Goal: Information Seeking & Learning: Compare options

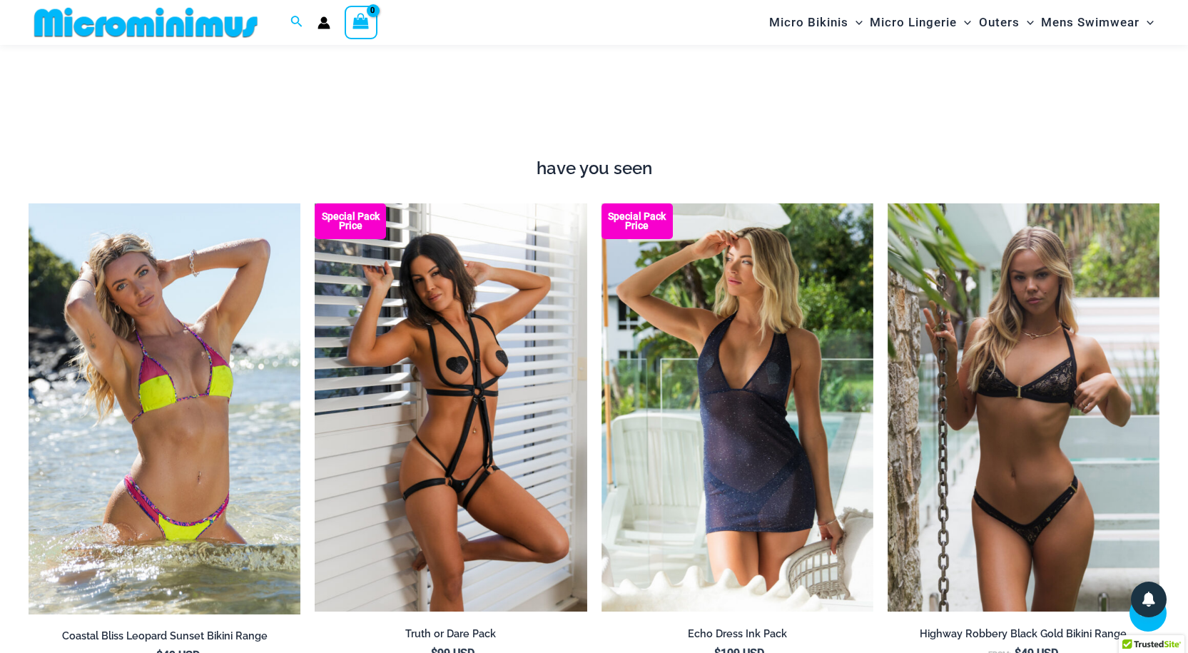
scroll to position [1699, 0]
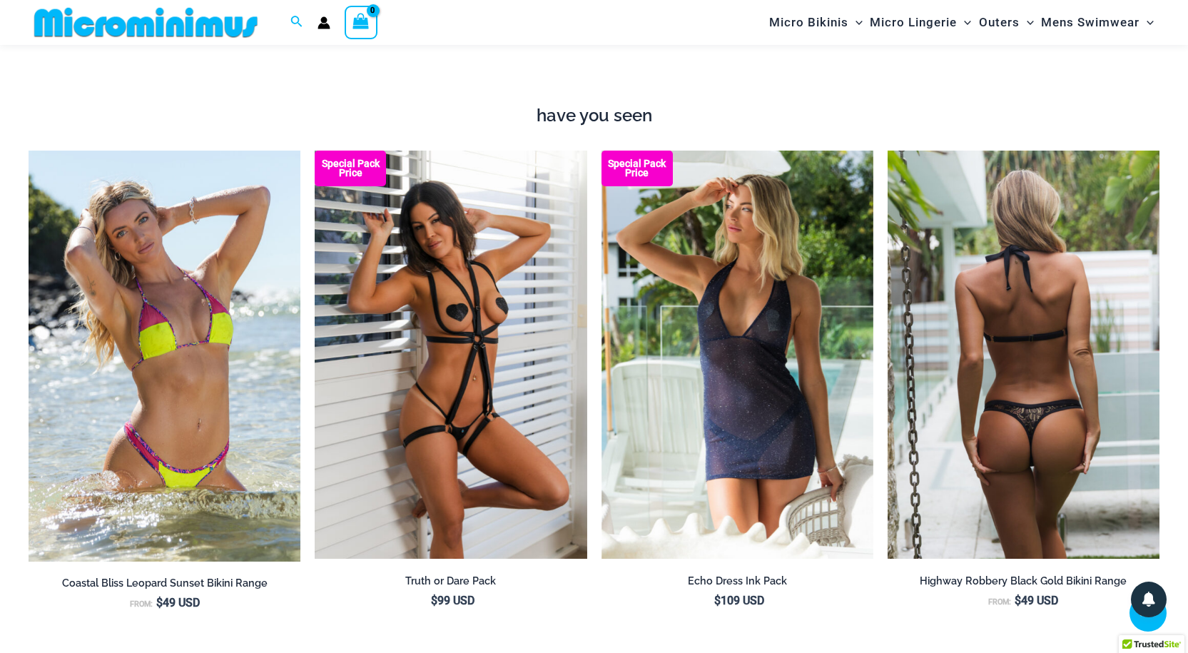
click at [976, 367] on img at bounding box center [1024, 355] width 272 height 408
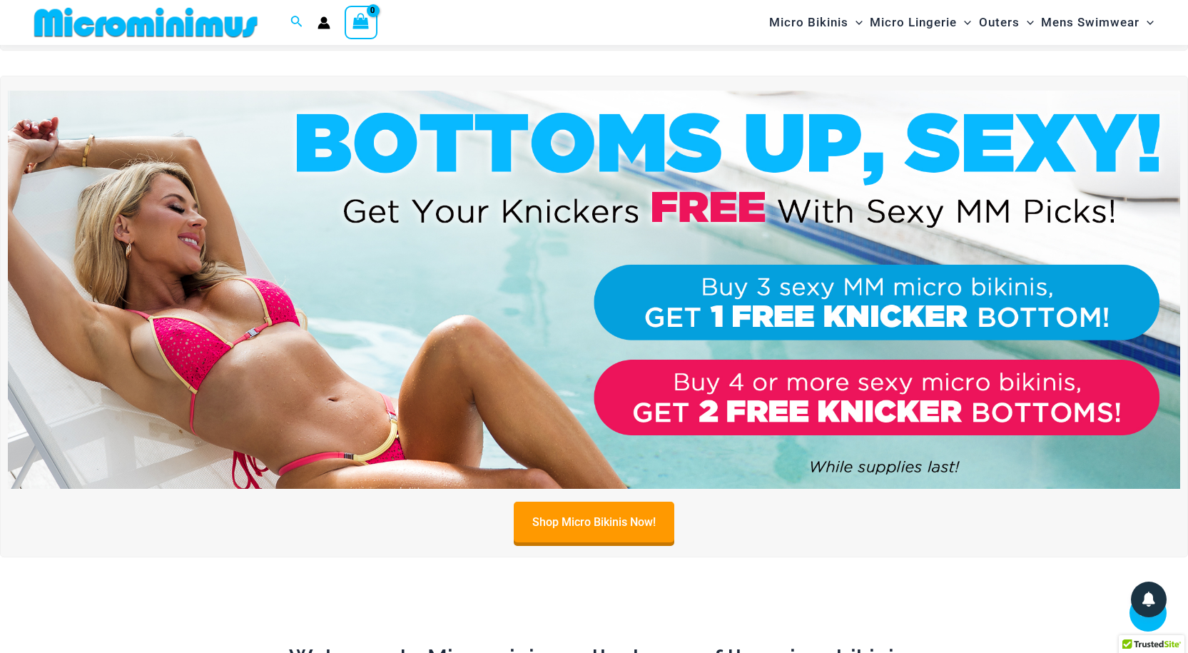
scroll to position [442, 0]
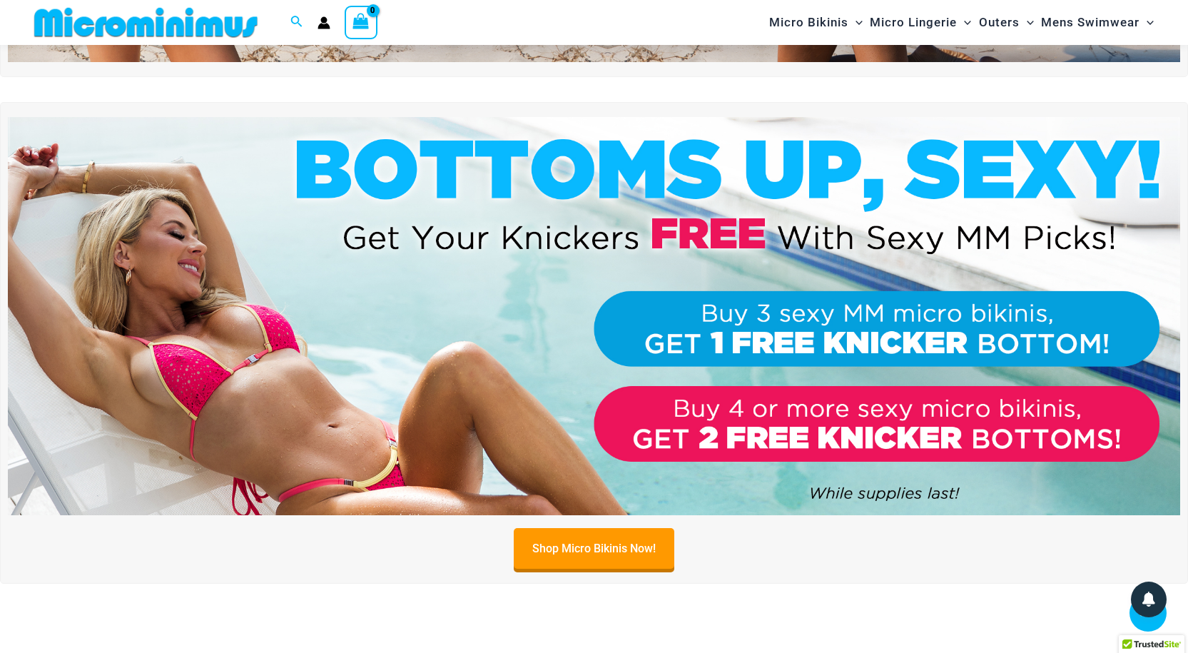
click at [200, 317] on img at bounding box center [594, 316] width 1172 height 398
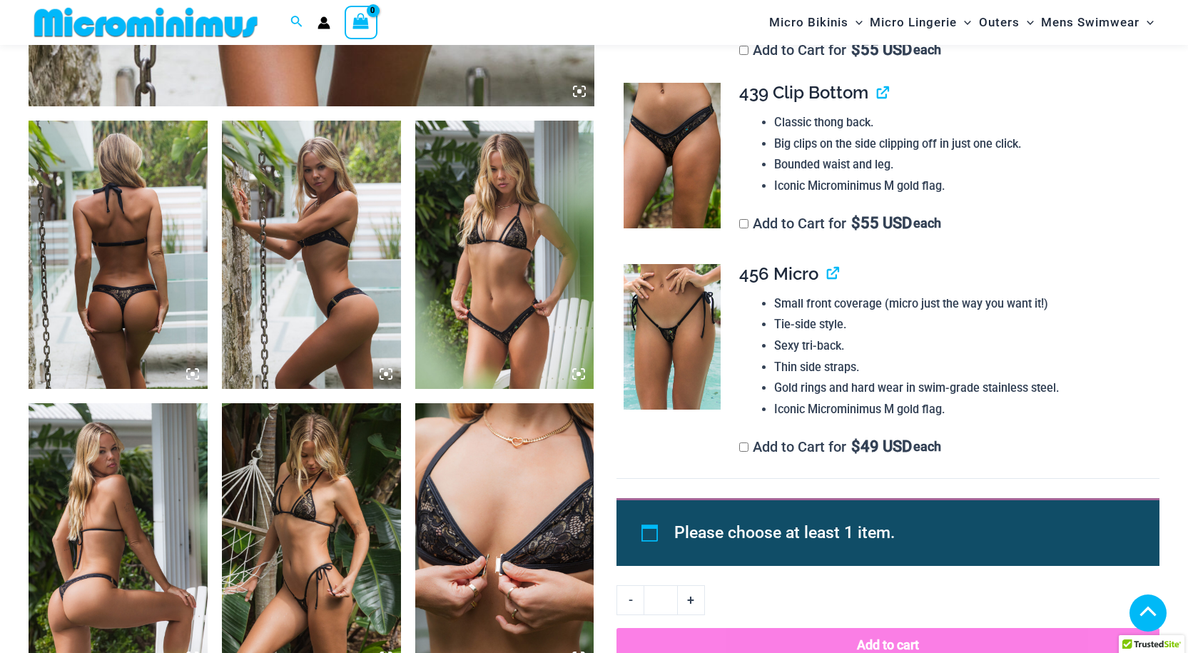
scroll to position [892, 0]
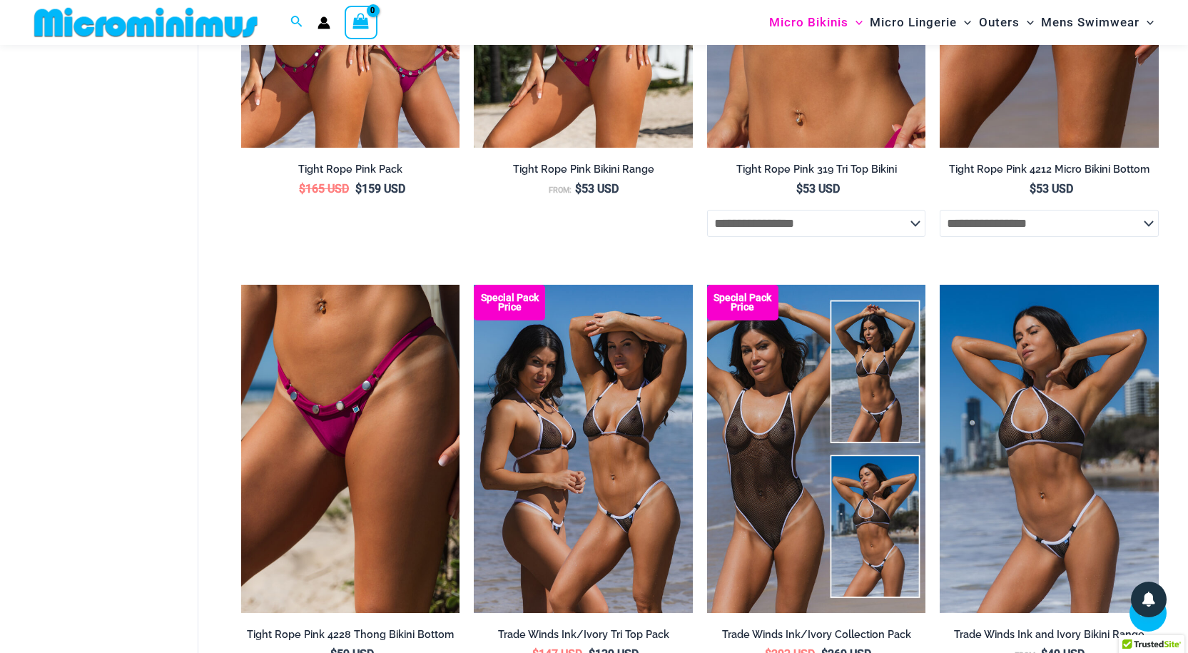
scroll to position [713, 0]
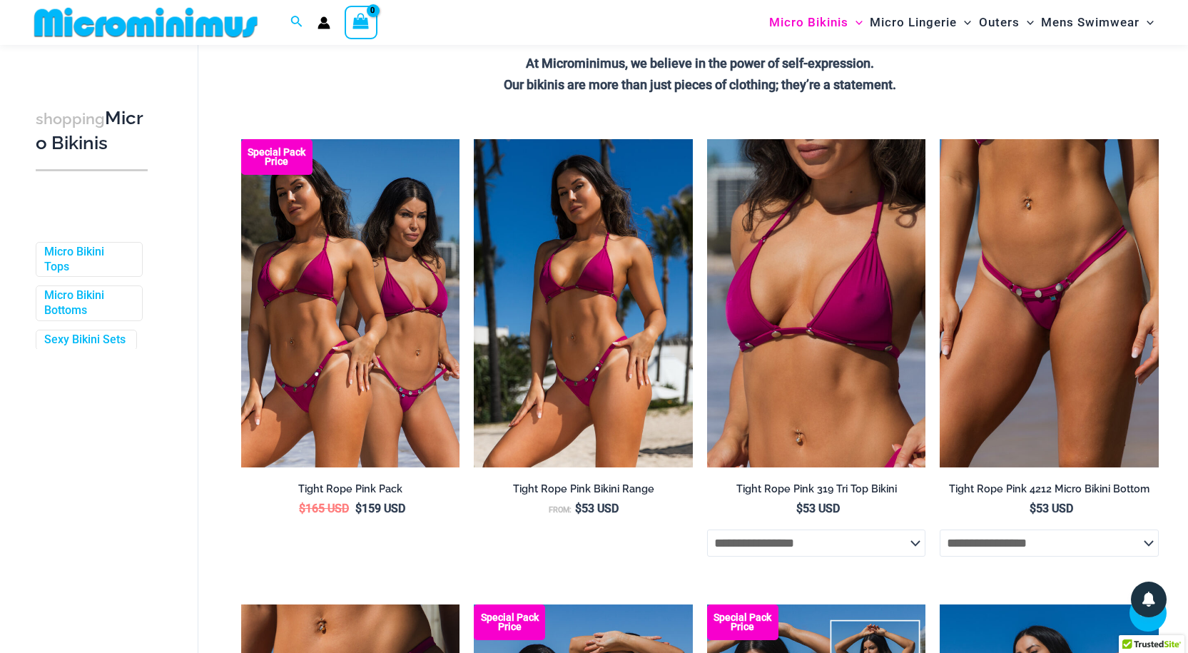
scroll to position [276, 0]
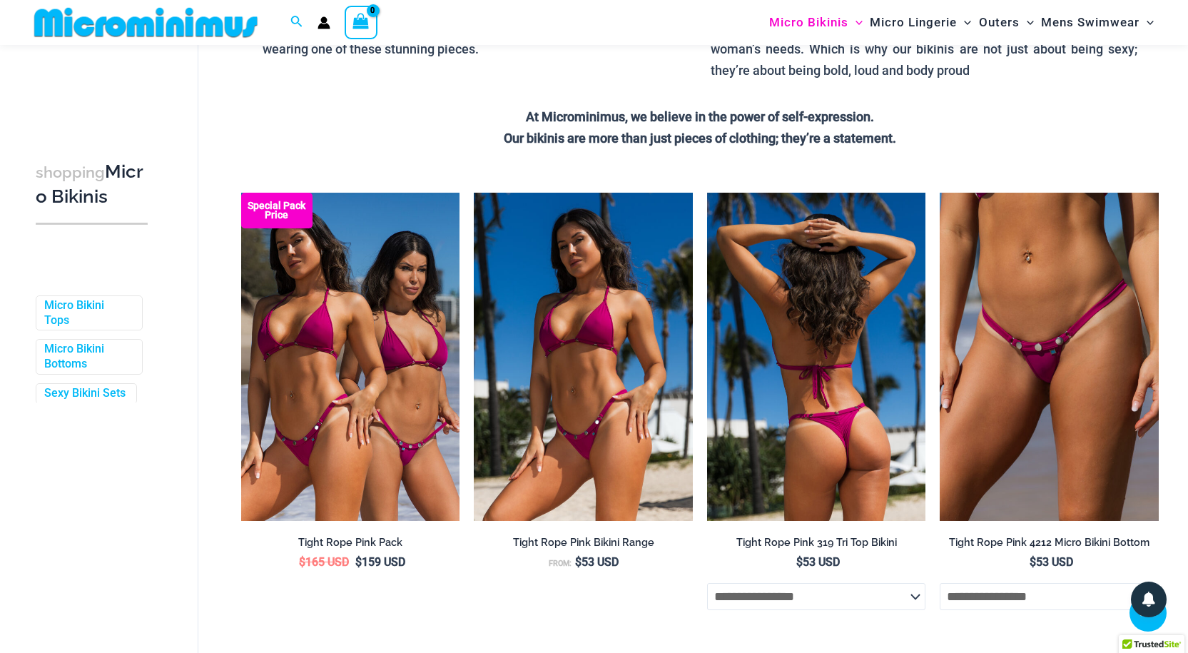
click at [773, 374] on img at bounding box center [816, 357] width 219 height 328
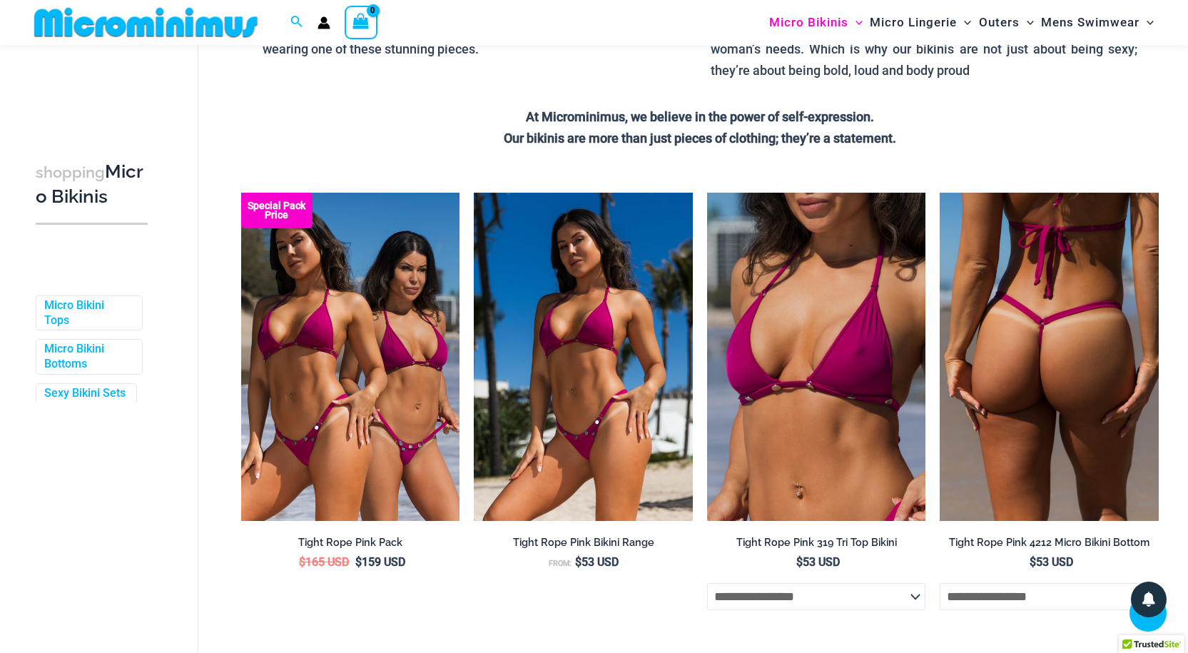
click at [1005, 385] on img at bounding box center [1049, 357] width 219 height 328
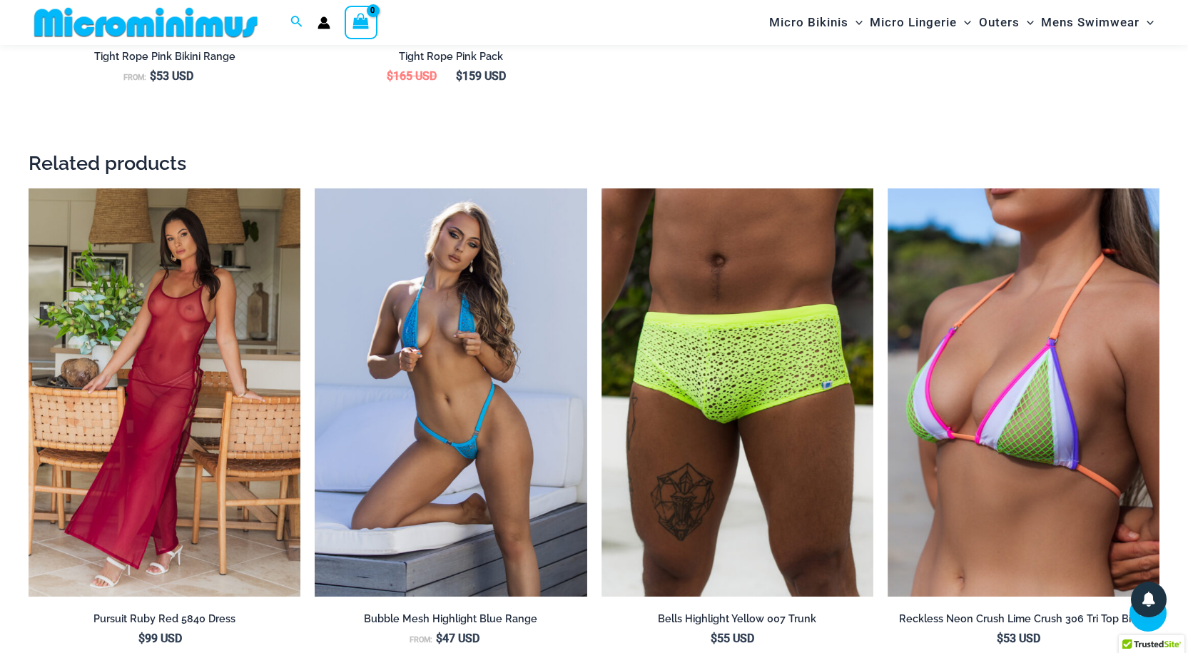
scroll to position [2265, 0]
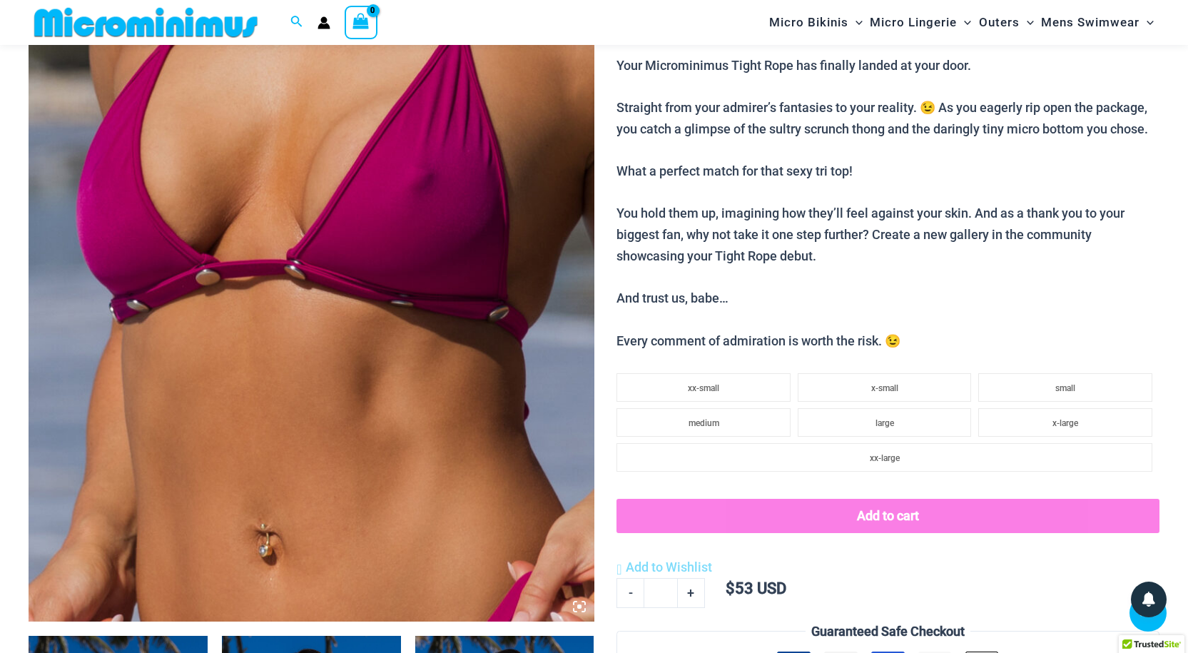
scroll to position [325, 0]
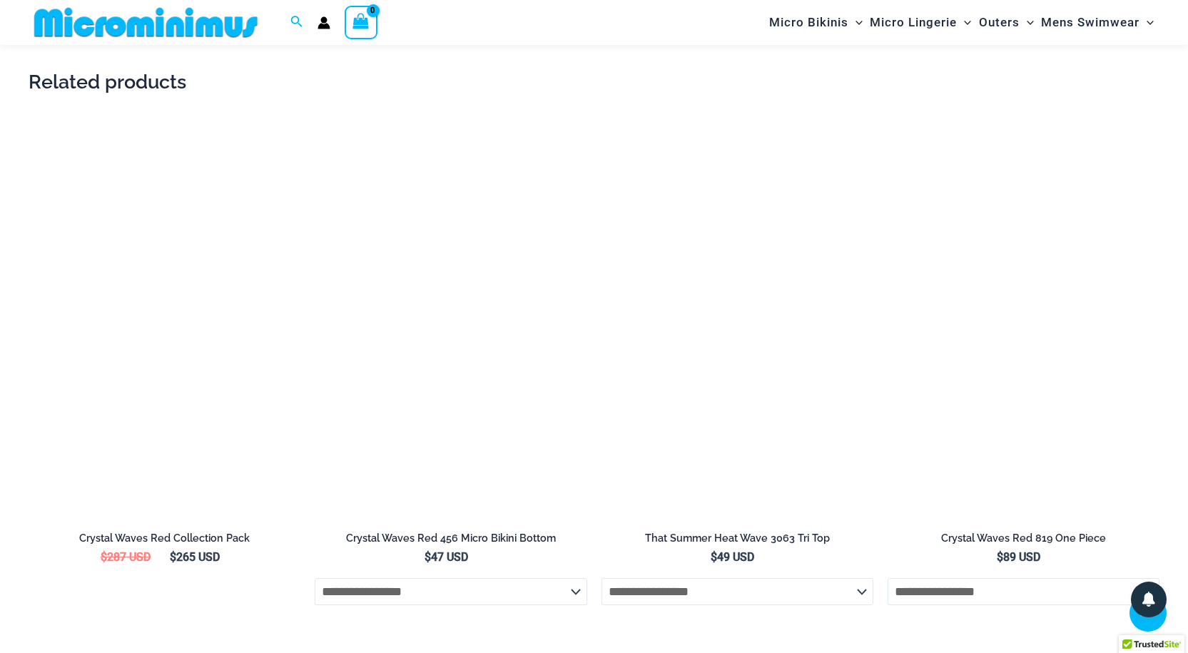
scroll to position [2000, 0]
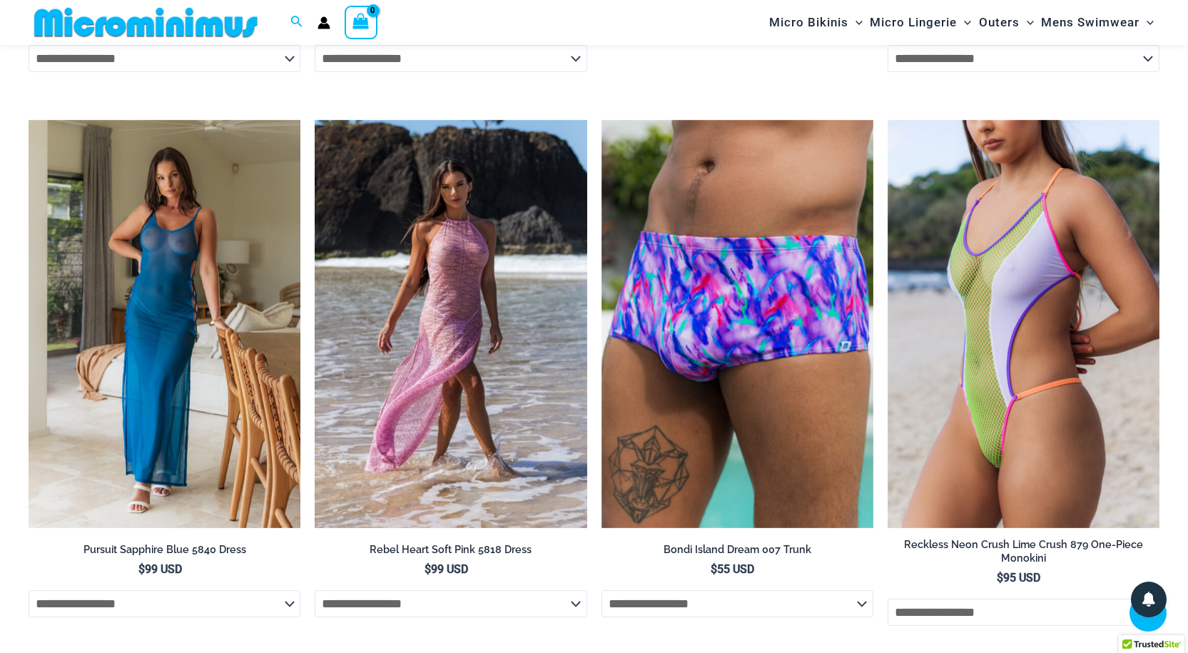
scroll to position [3619, 0]
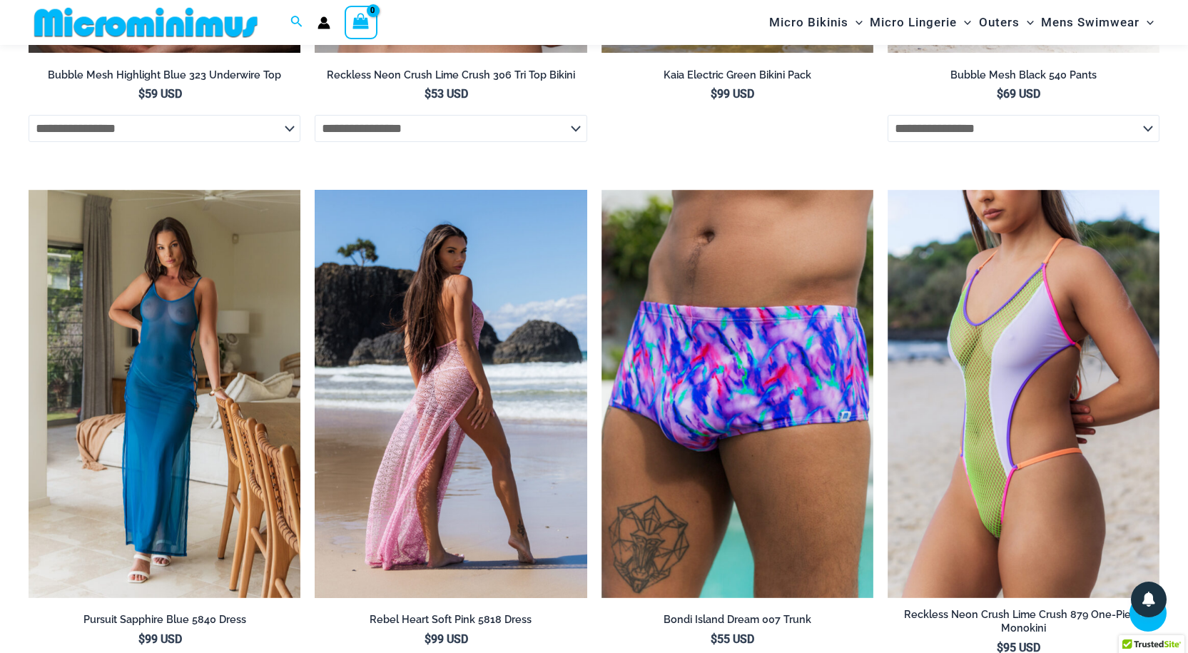
click at [442, 395] on img at bounding box center [451, 394] width 272 height 408
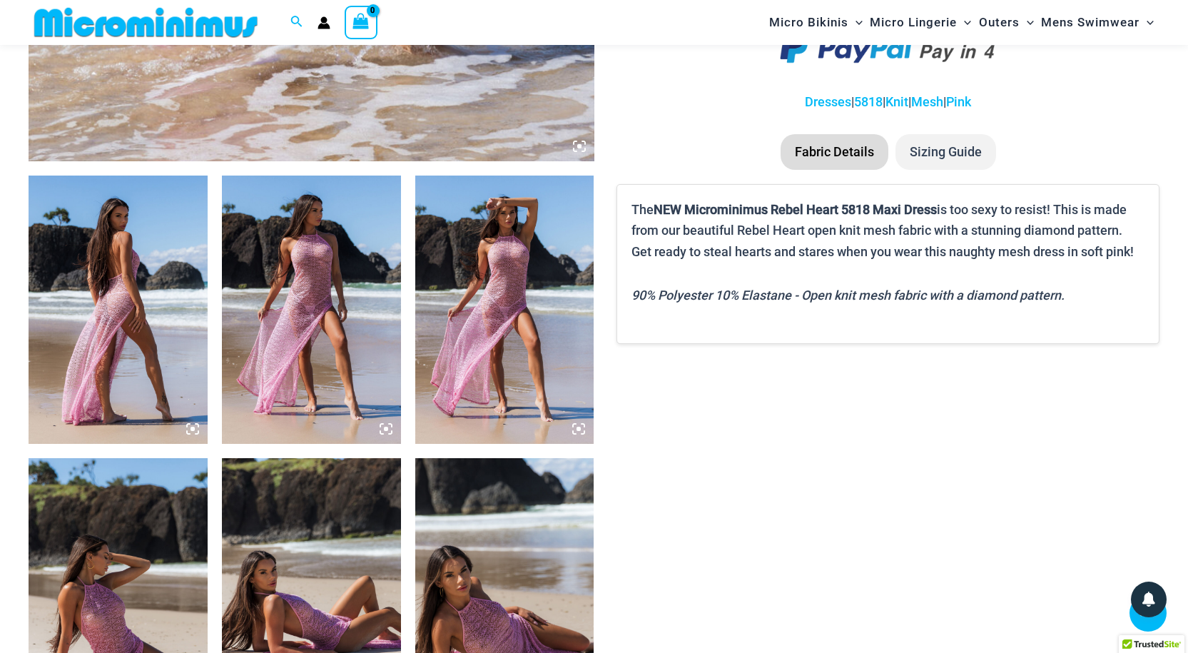
scroll to position [828, 0]
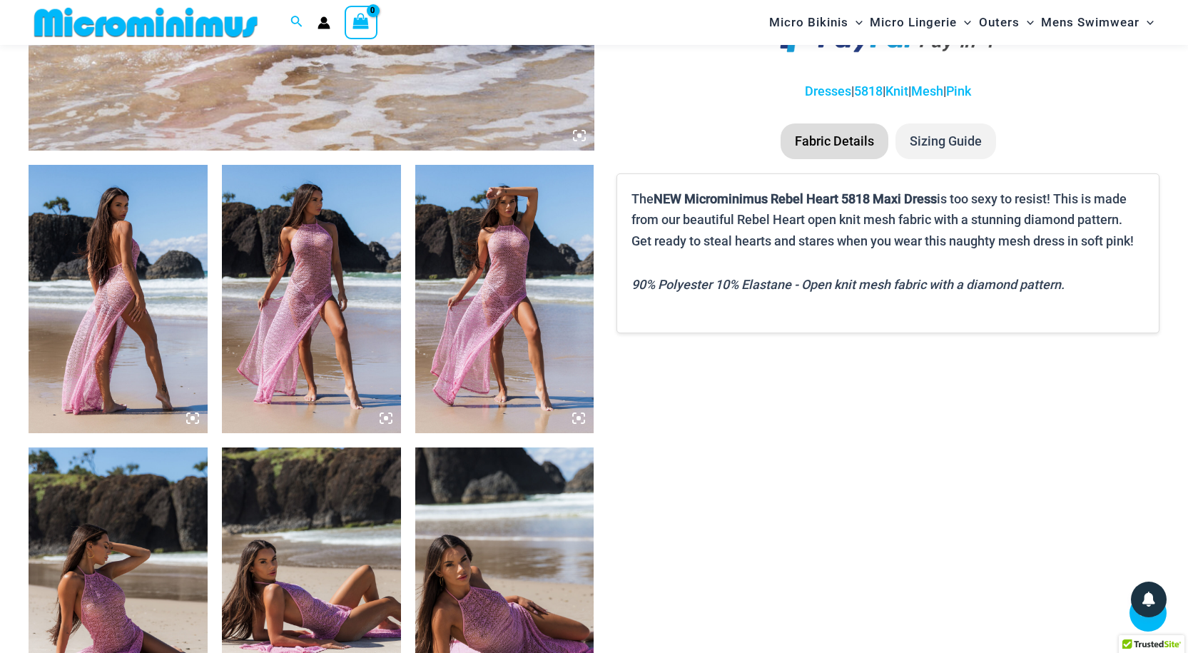
click at [301, 311] on img at bounding box center [311, 299] width 179 height 268
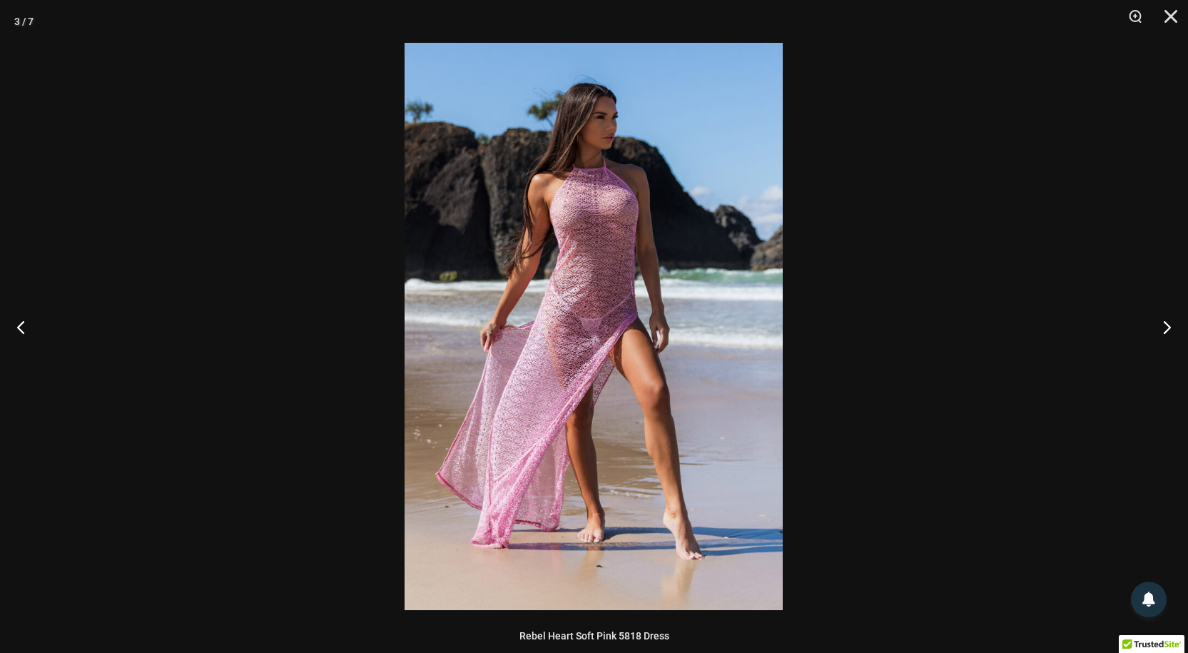
click at [648, 255] on img at bounding box center [594, 326] width 378 height 567
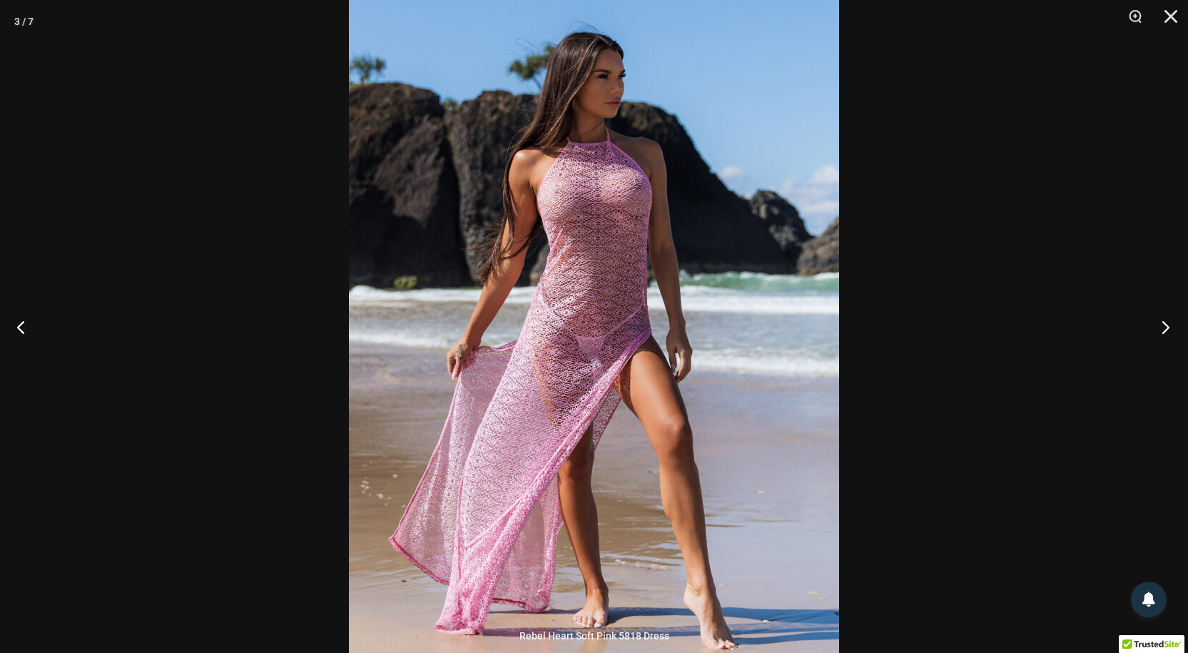
click at [1163, 323] on button "Next" at bounding box center [1161, 326] width 54 height 71
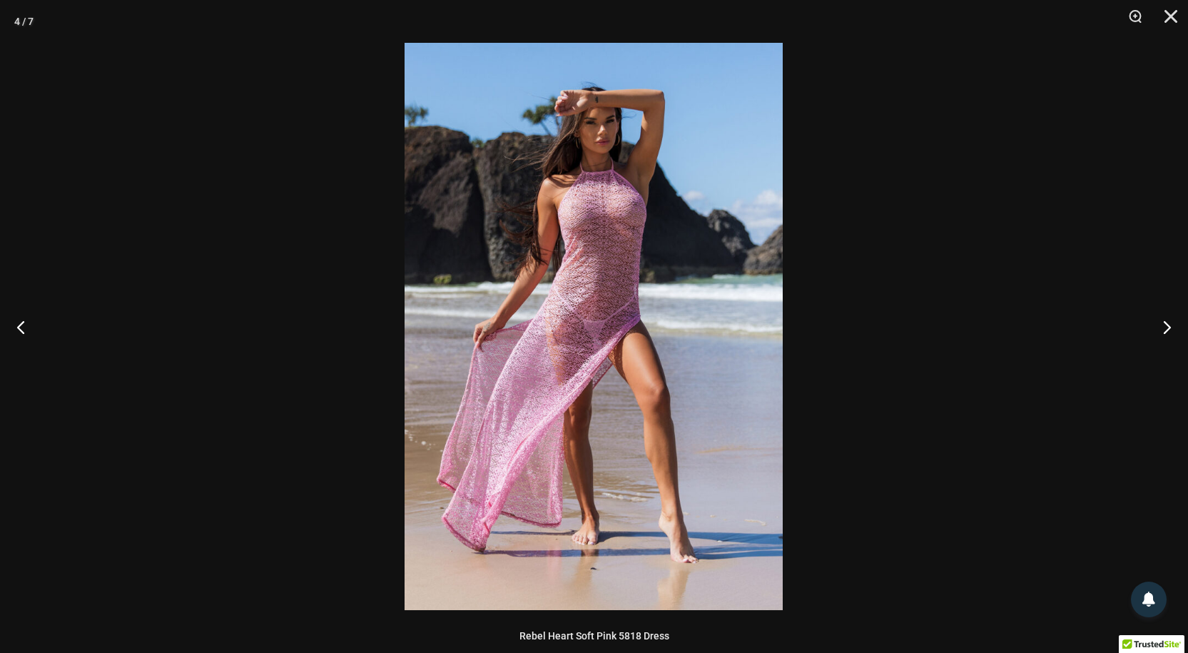
click at [604, 305] on img at bounding box center [594, 326] width 378 height 567
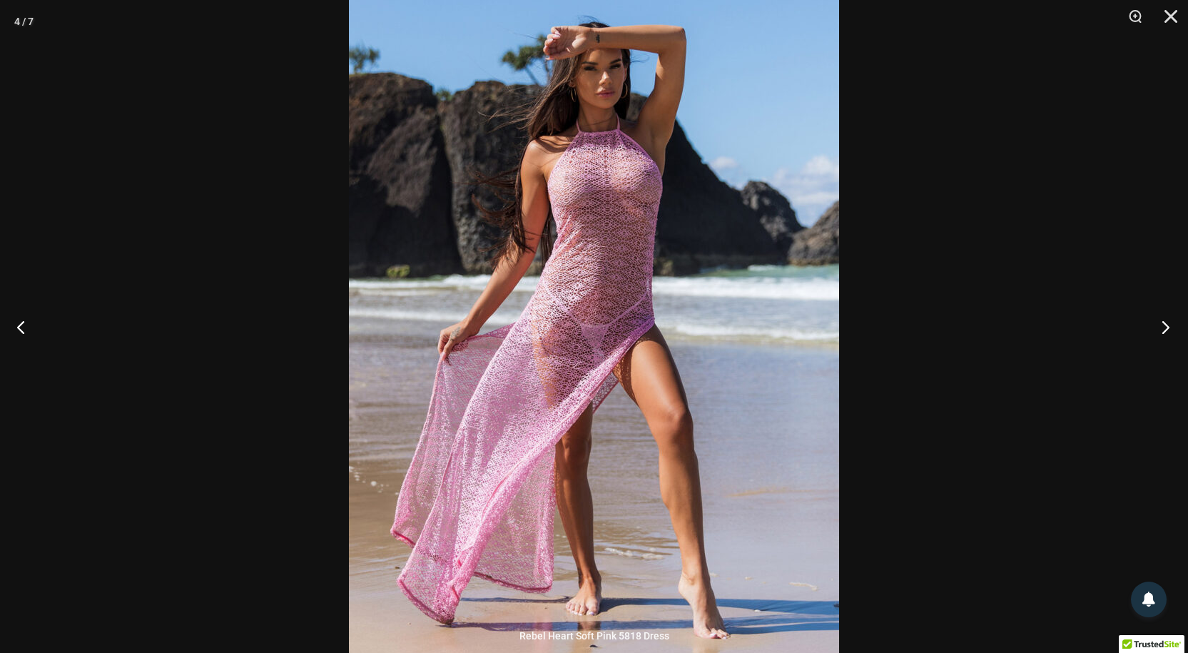
click at [1166, 325] on button "Next" at bounding box center [1161, 326] width 54 height 71
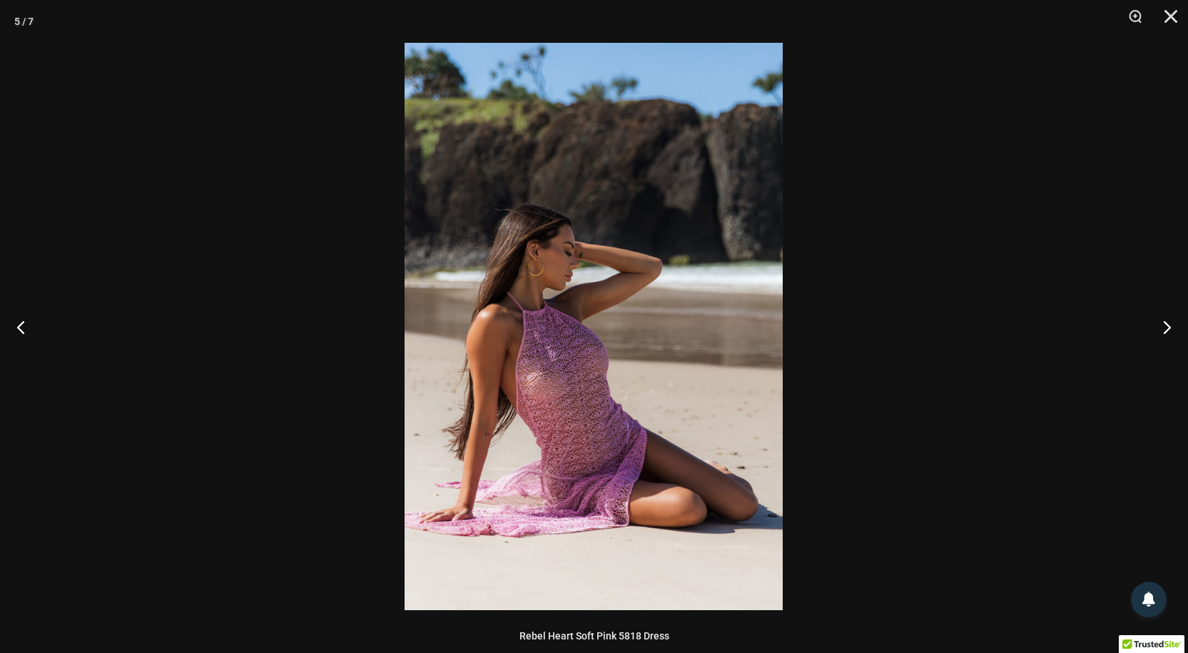
click at [635, 345] on img at bounding box center [594, 326] width 378 height 567
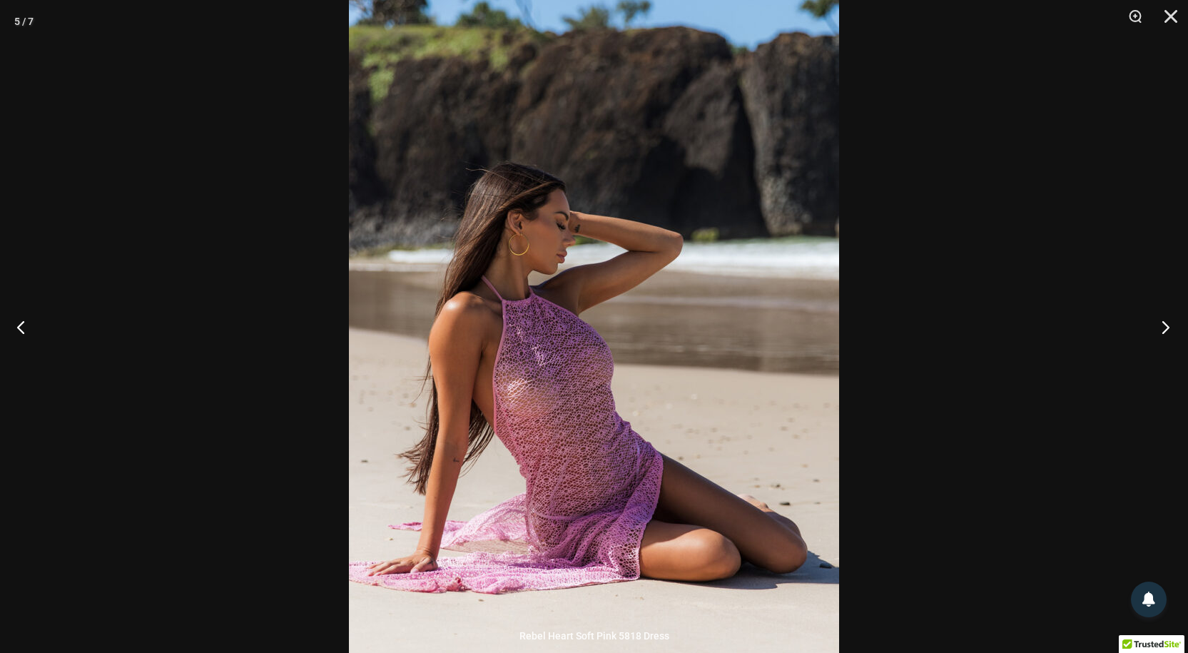
click at [1162, 325] on button "Next" at bounding box center [1161, 326] width 54 height 71
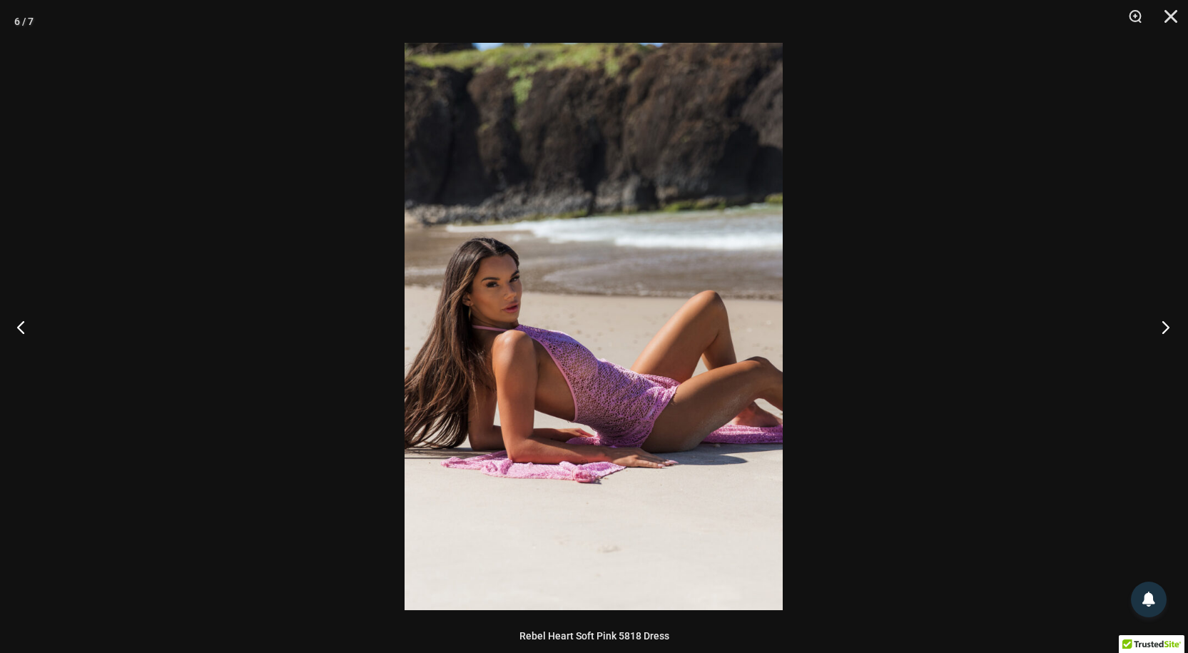
click at [1162, 325] on button "Next" at bounding box center [1161, 326] width 54 height 71
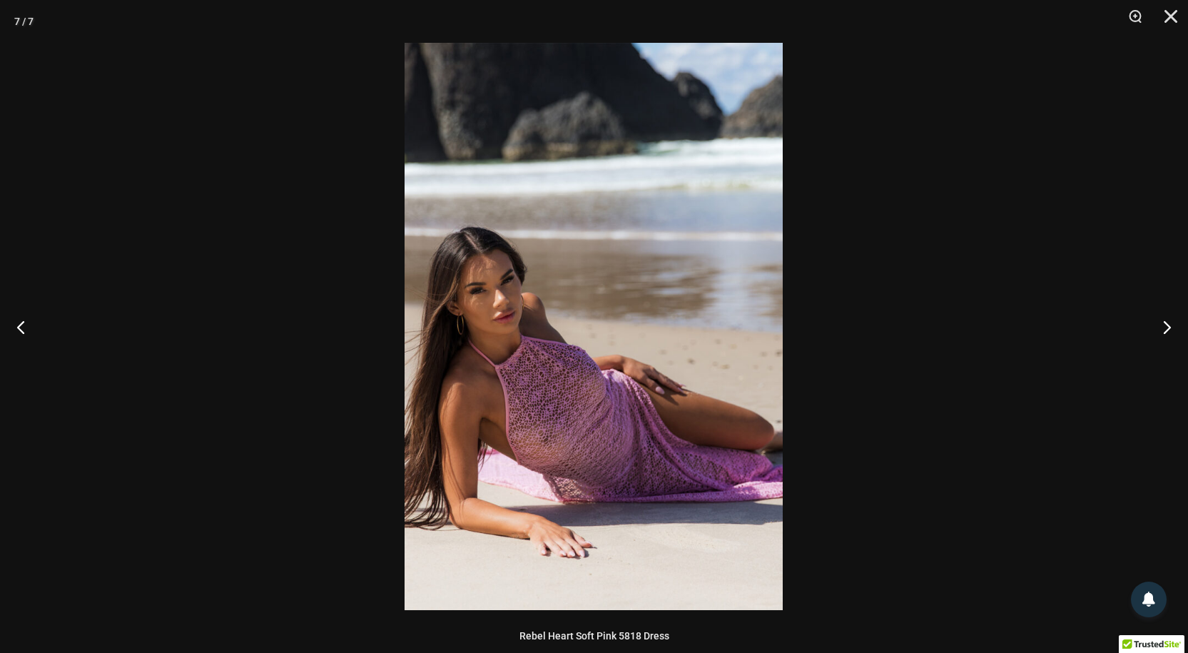
click at [546, 385] on img at bounding box center [594, 326] width 378 height 567
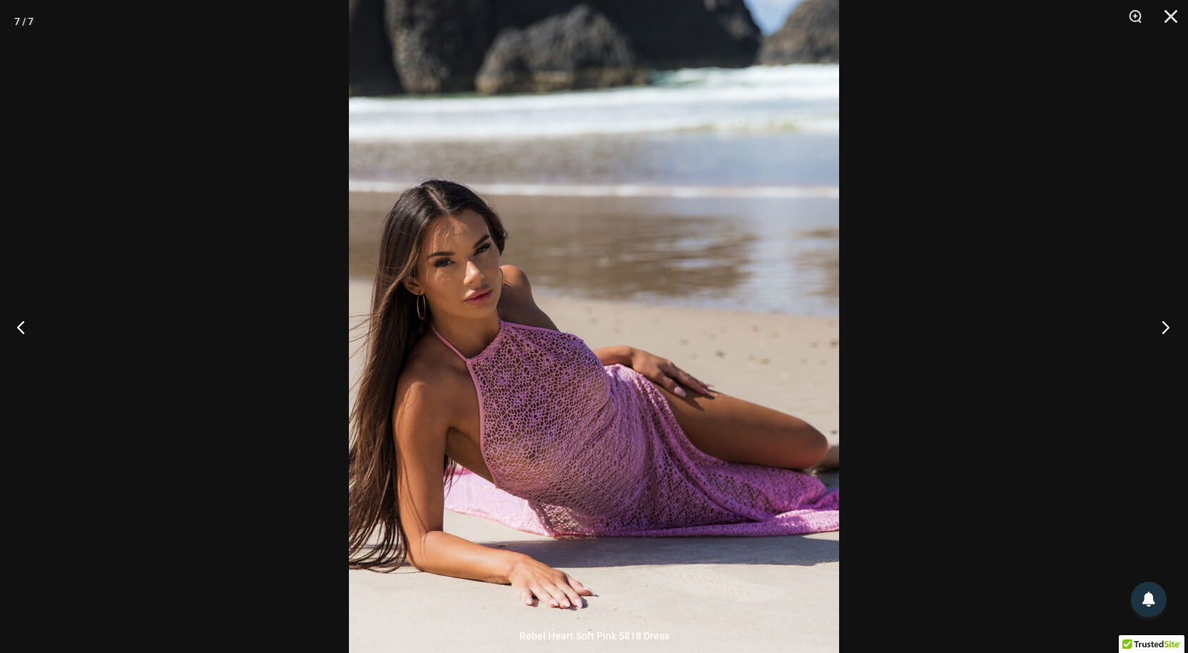
click at [1160, 320] on button "Next" at bounding box center [1161, 326] width 54 height 71
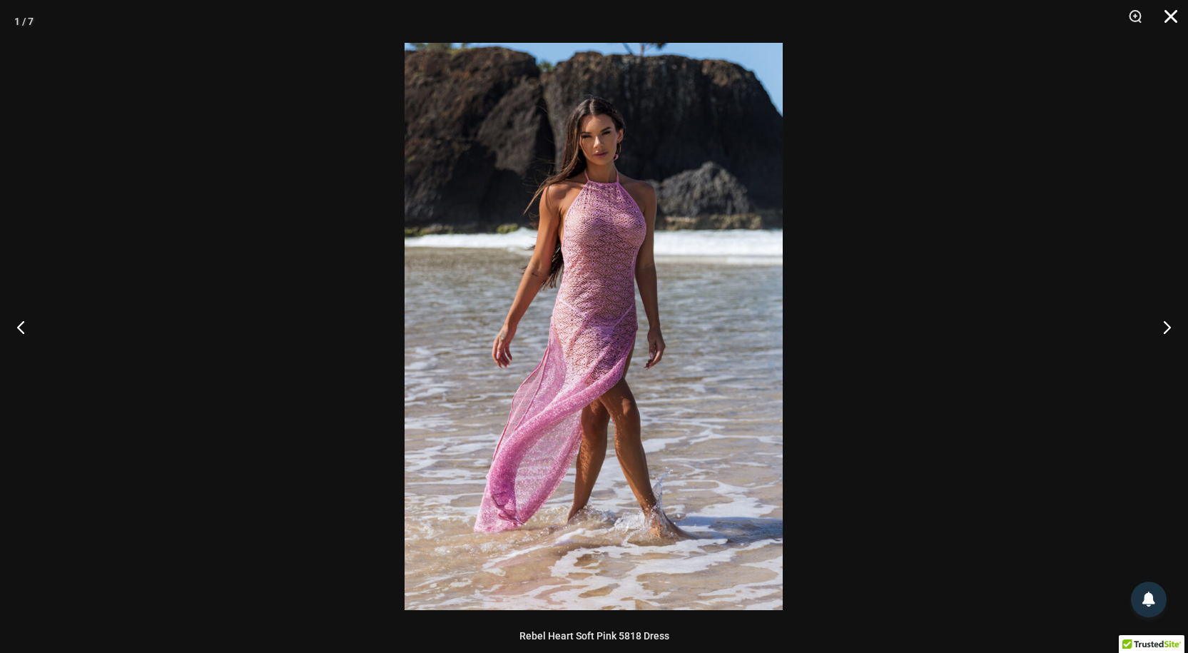
click at [1169, 15] on button "Close" at bounding box center [1166, 21] width 36 height 43
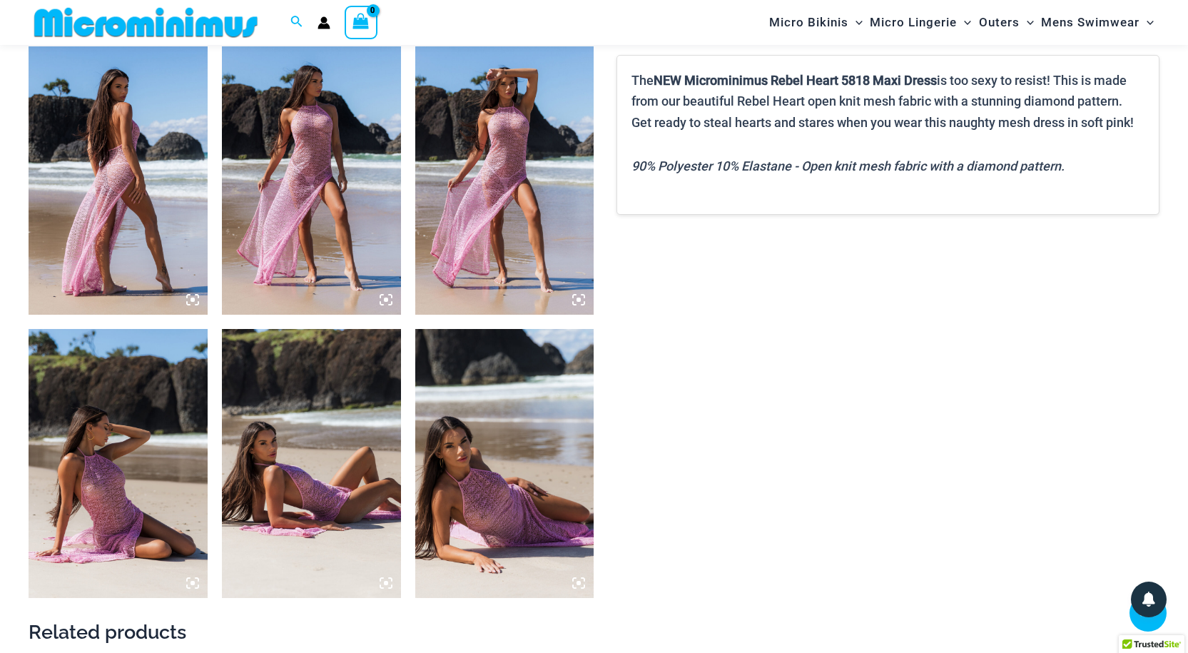
scroll to position [790, 0]
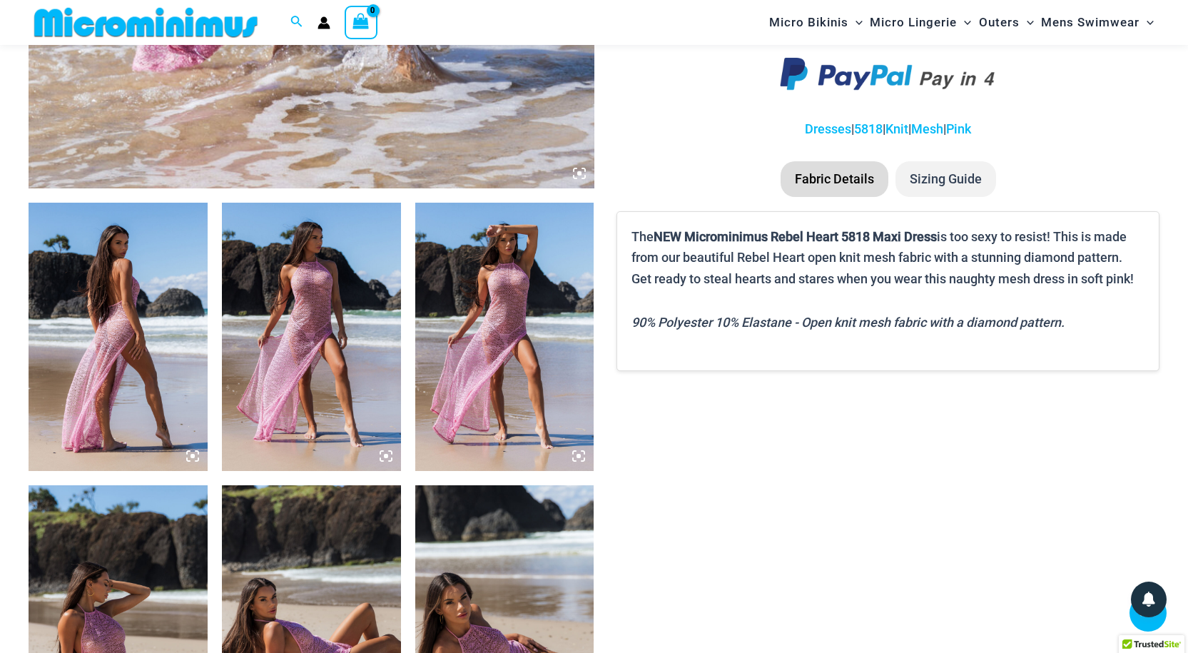
click at [666, 102] on div at bounding box center [887, 75] width 543 height 58
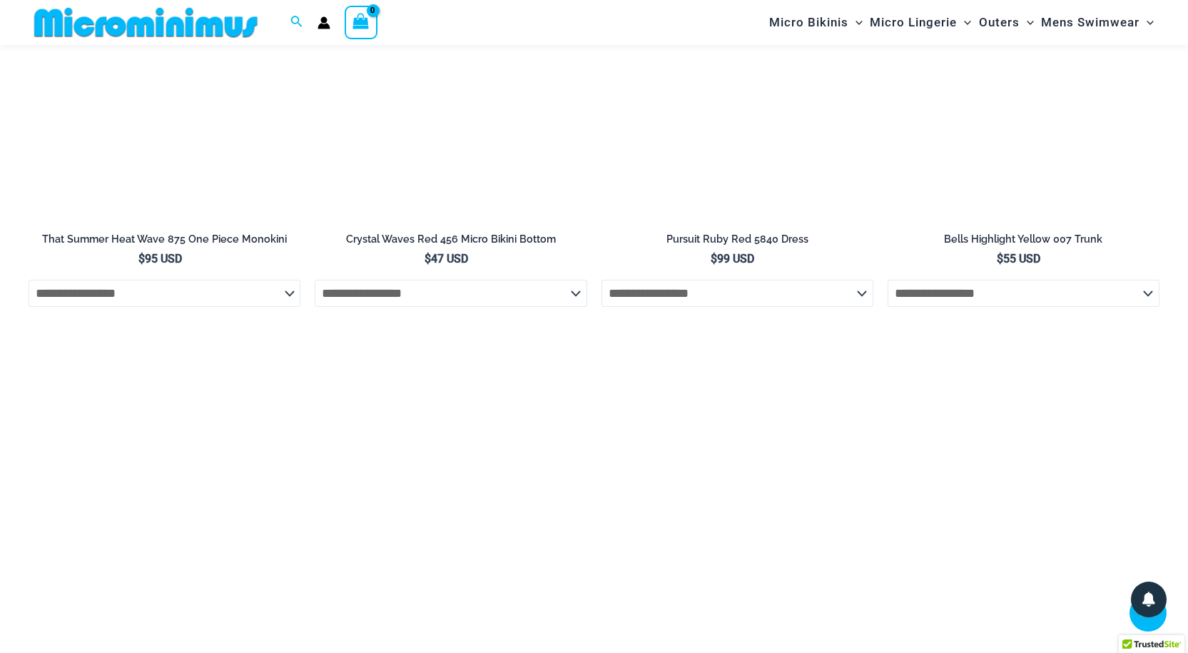
scroll to position [2589, 0]
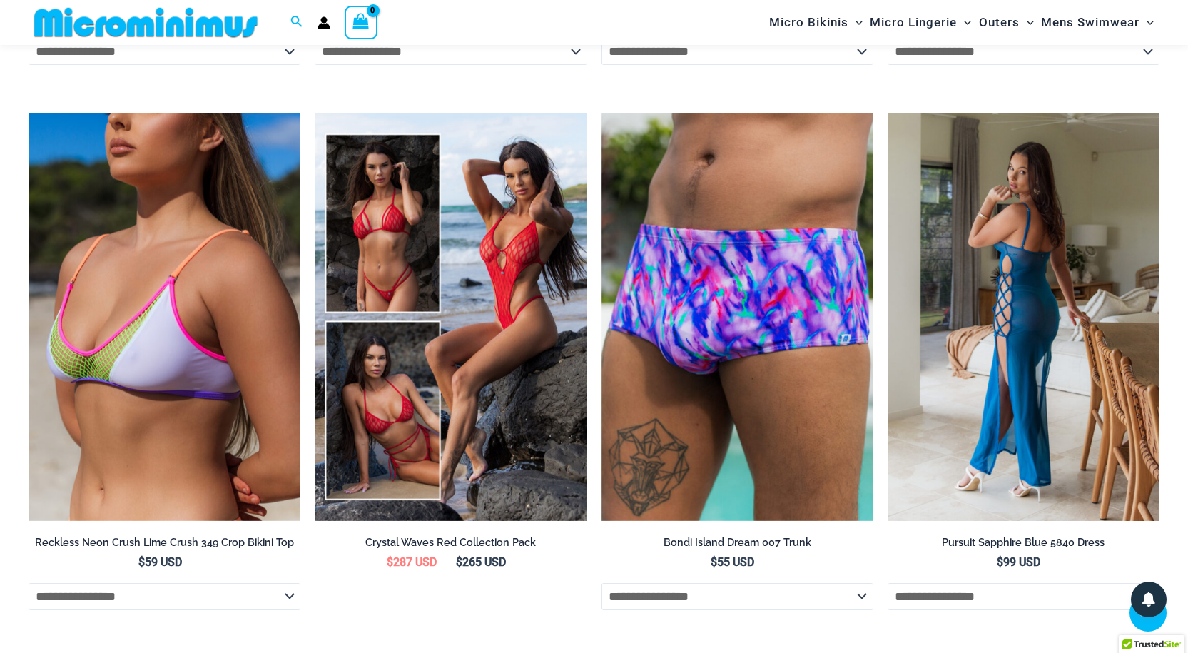
click at [1000, 310] on img at bounding box center [1024, 317] width 272 height 408
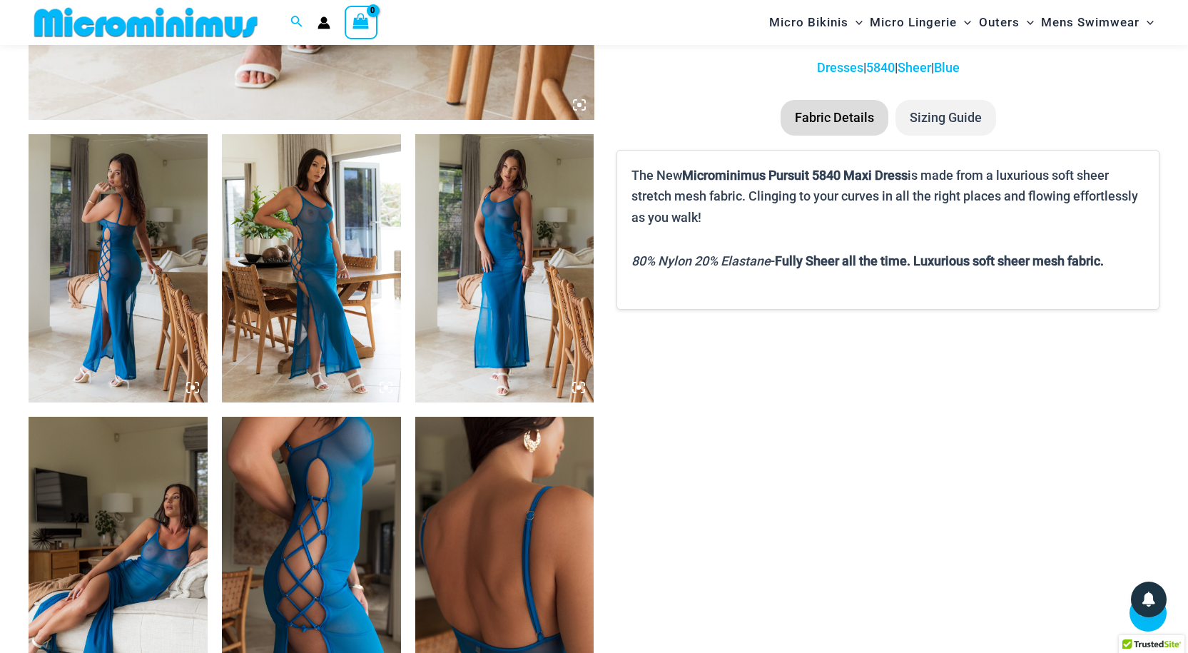
scroll to position [871, 0]
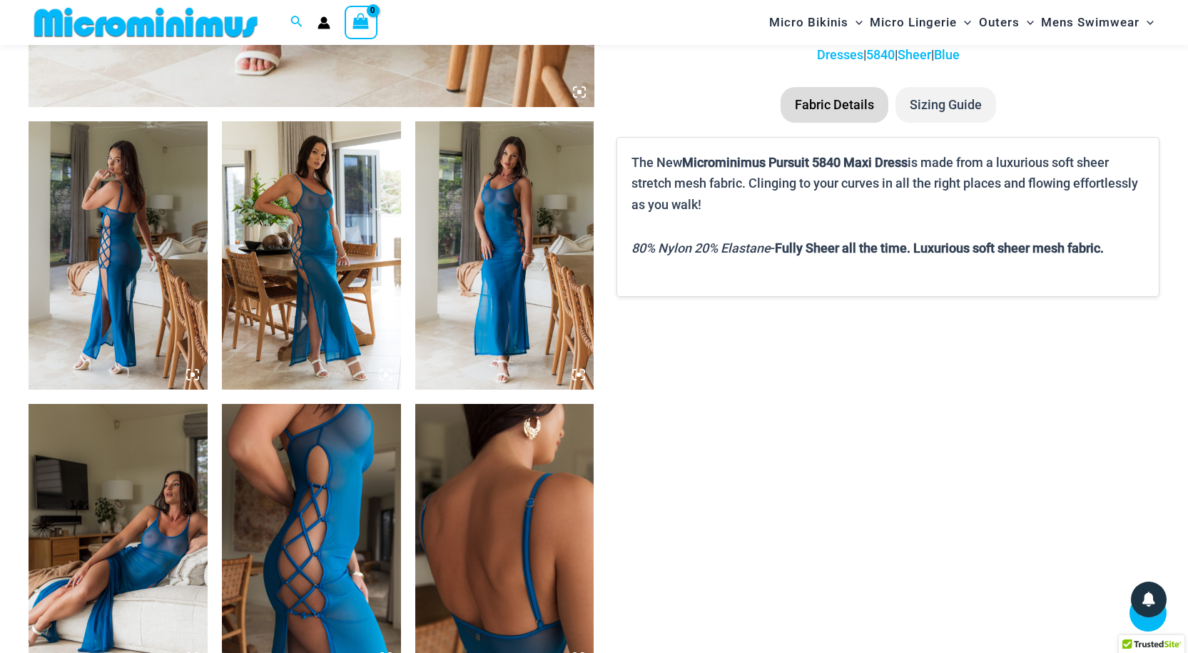
click at [300, 258] on img at bounding box center [311, 255] width 179 height 268
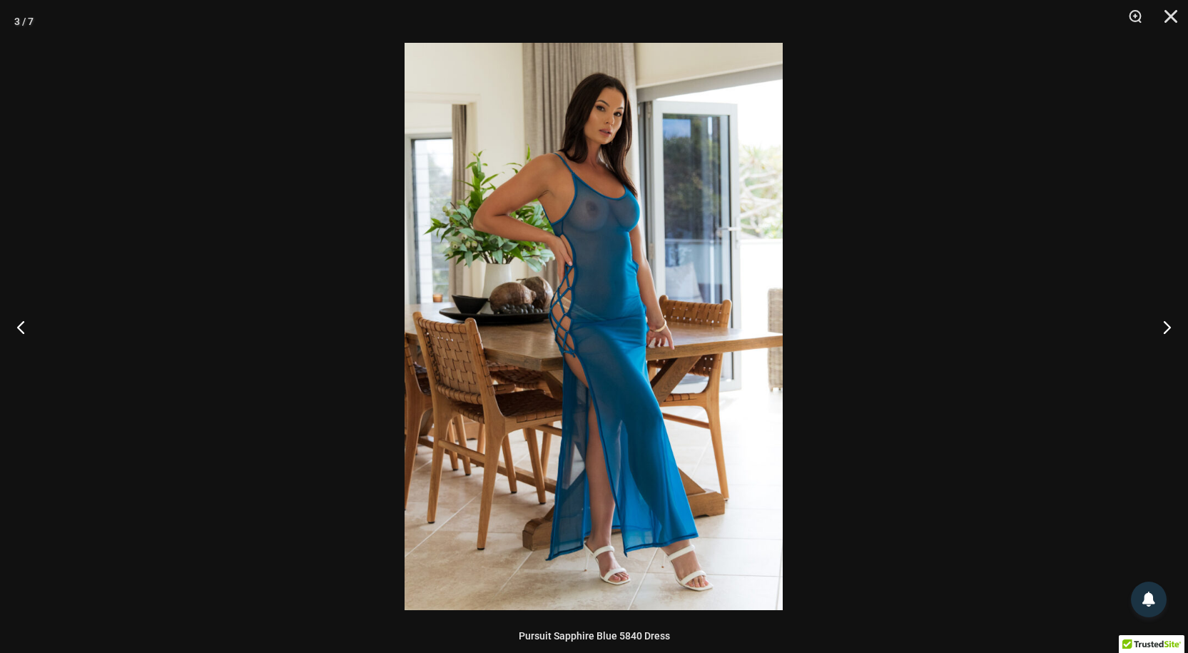
click at [605, 250] on img at bounding box center [594, 326] width 378 height 567
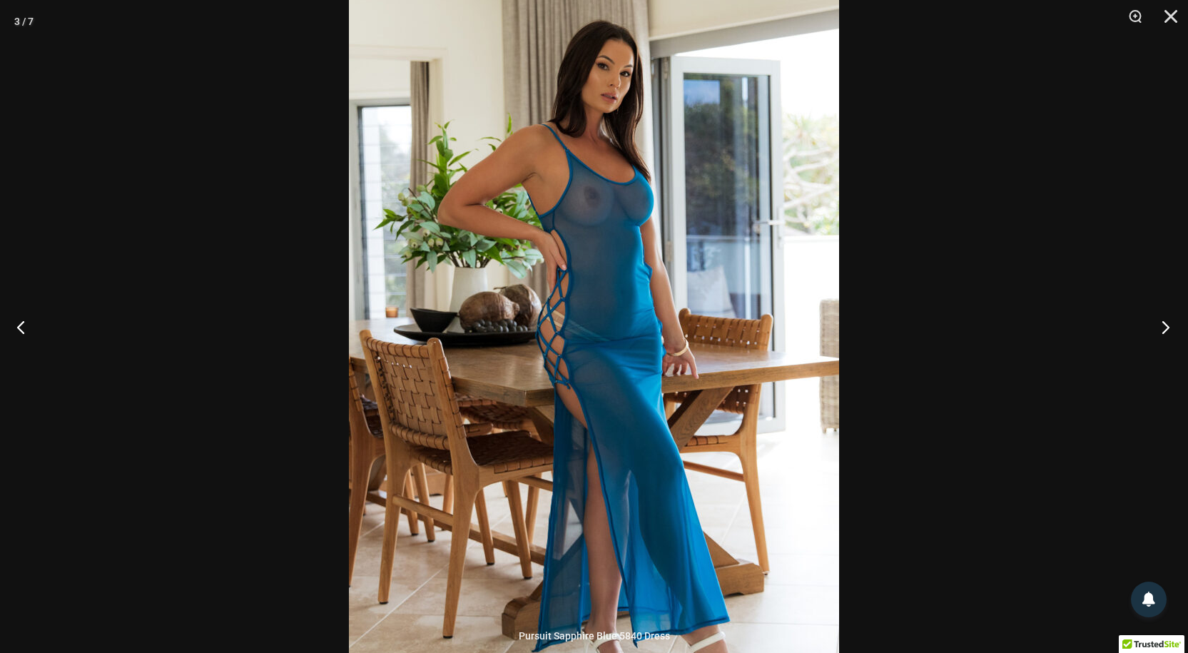
click at [1164, 330] on button "Next" at bounding box center [1161, 326] width 54 height 71
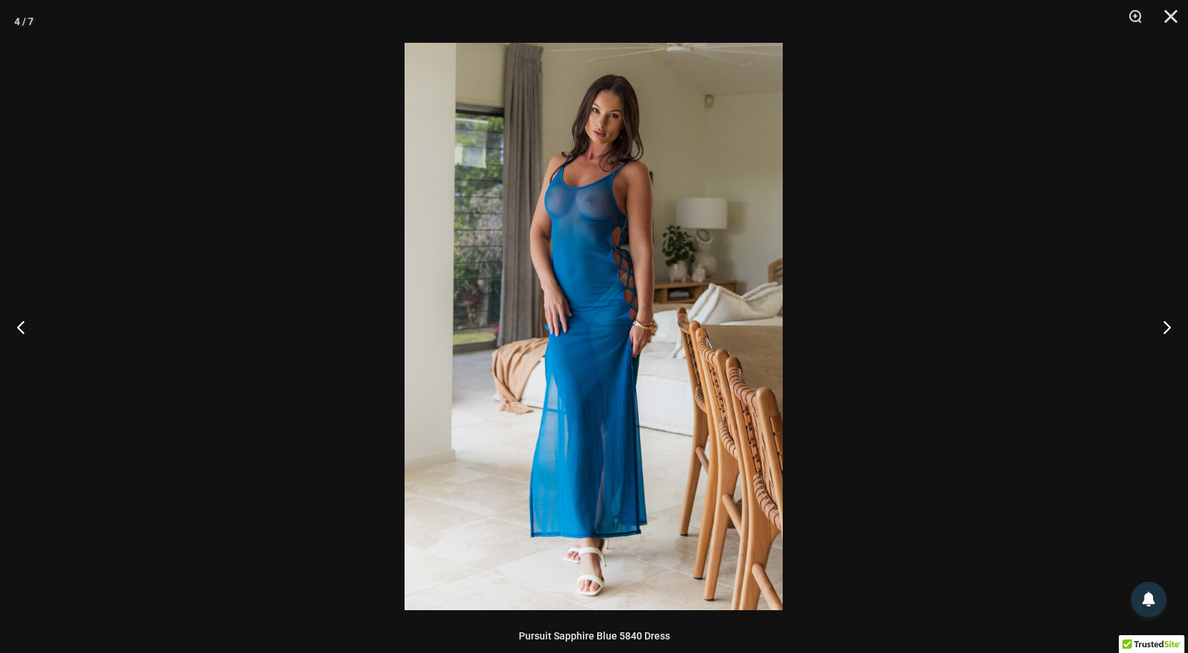
click at [601, 273] on img at bounding box center [594, 326] width 378 height 567
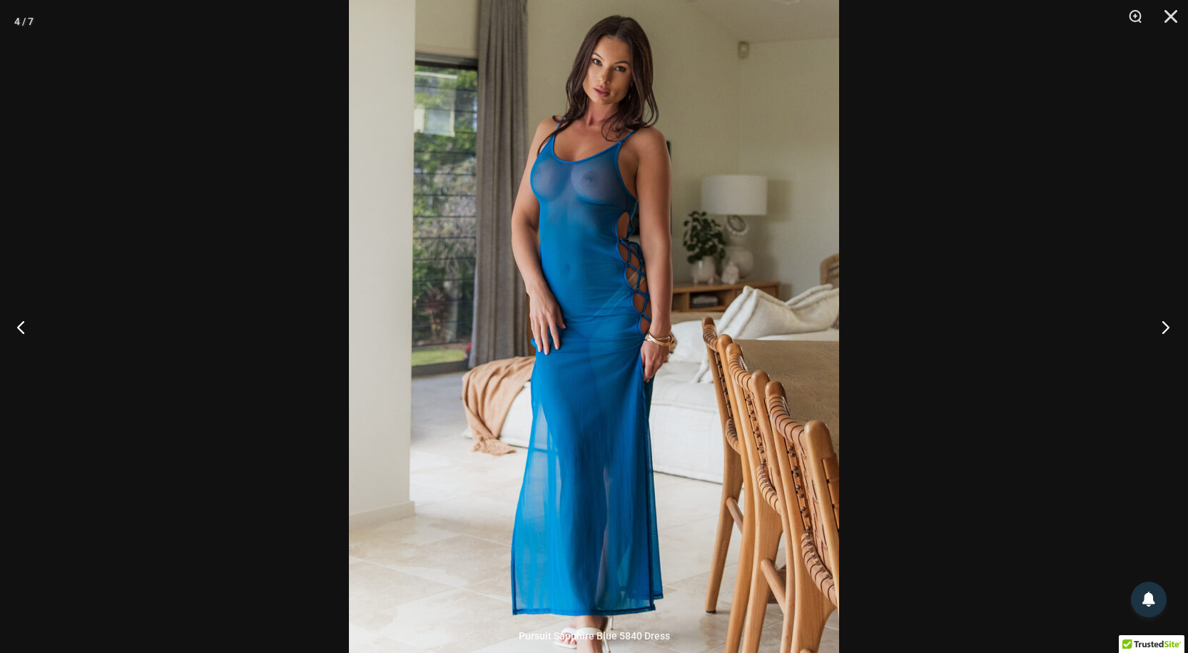
click at [1164, 330] on button "Next" at bounding box center [1161, 326] width 54 height 71
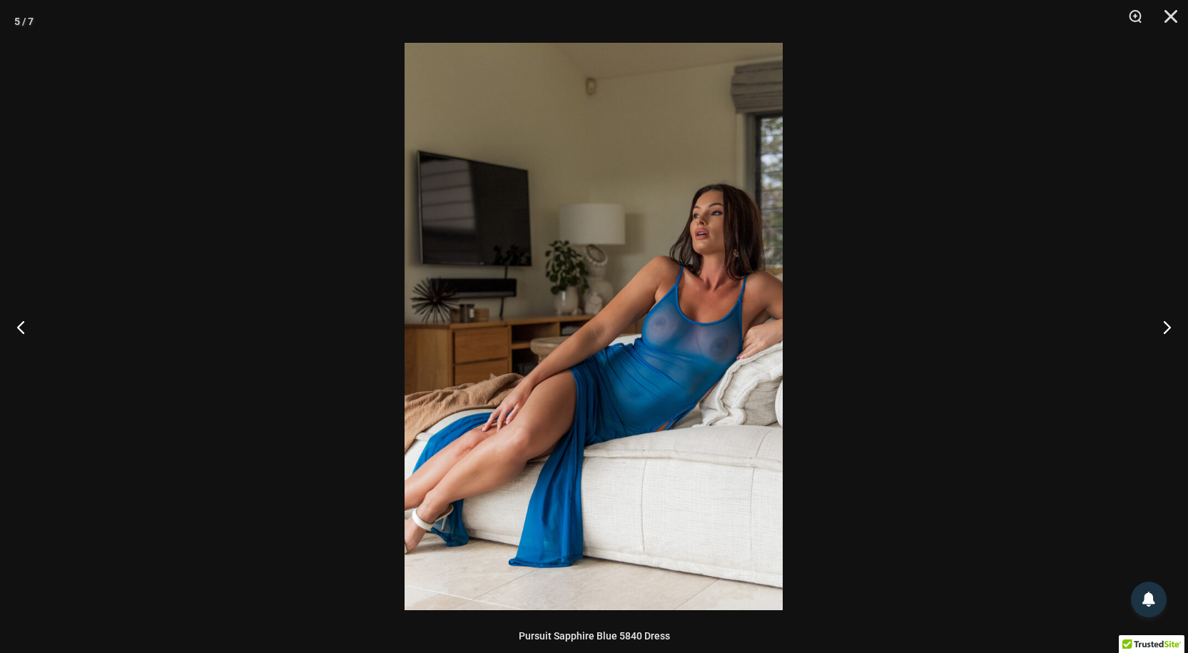
click at [613, 327] on img at bounding box center [594, 326] width 378 height 567
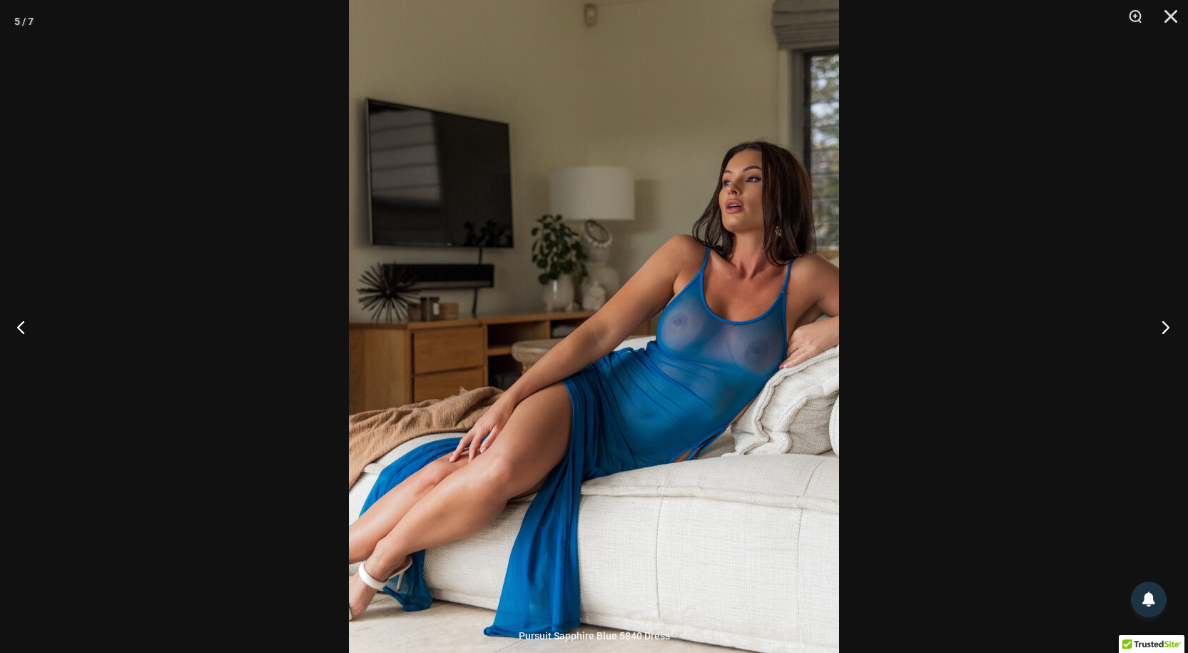
click at [1166, 324] on button "Next" at bounding box center [1161, 326] width 54 height 71
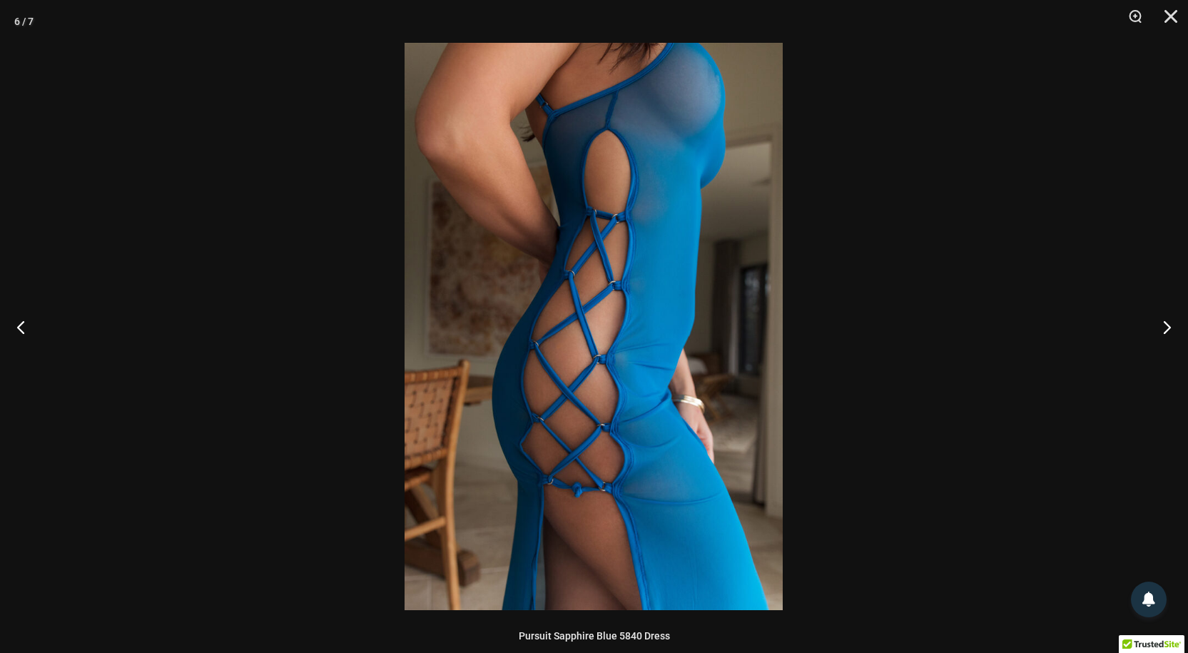
click at [599, 276] on img at bounding box center [594, 326] width 378 height 567
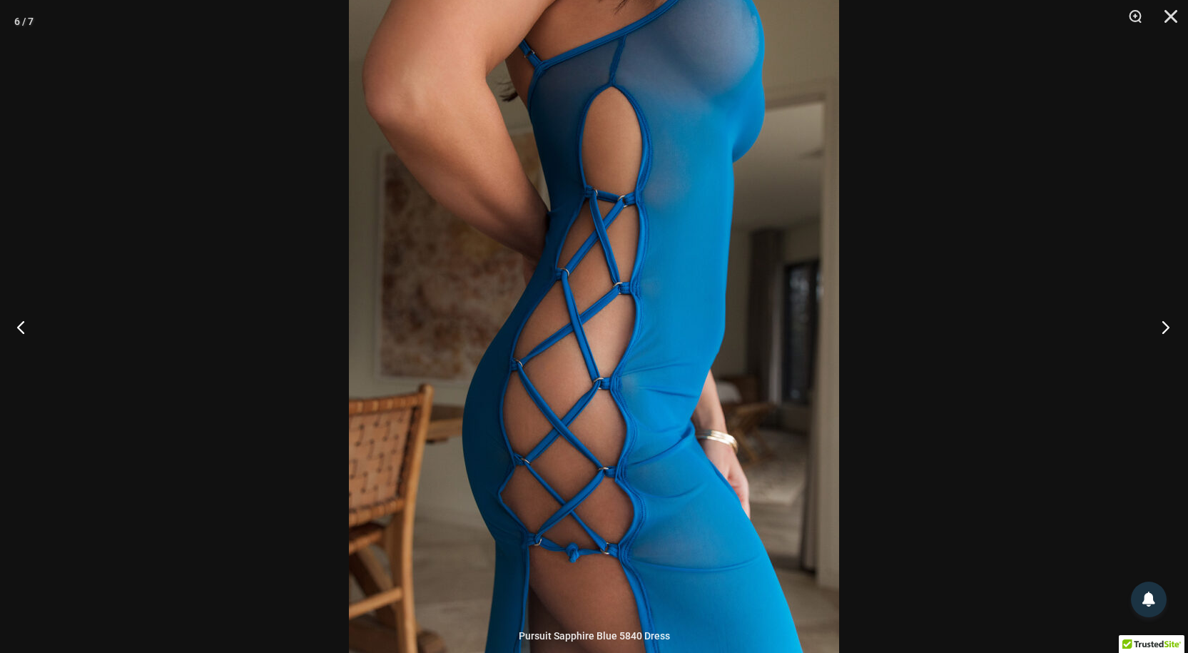
click at [1169, 329] on button "Next" at bounding box center [1161, 326] width 54 height 71
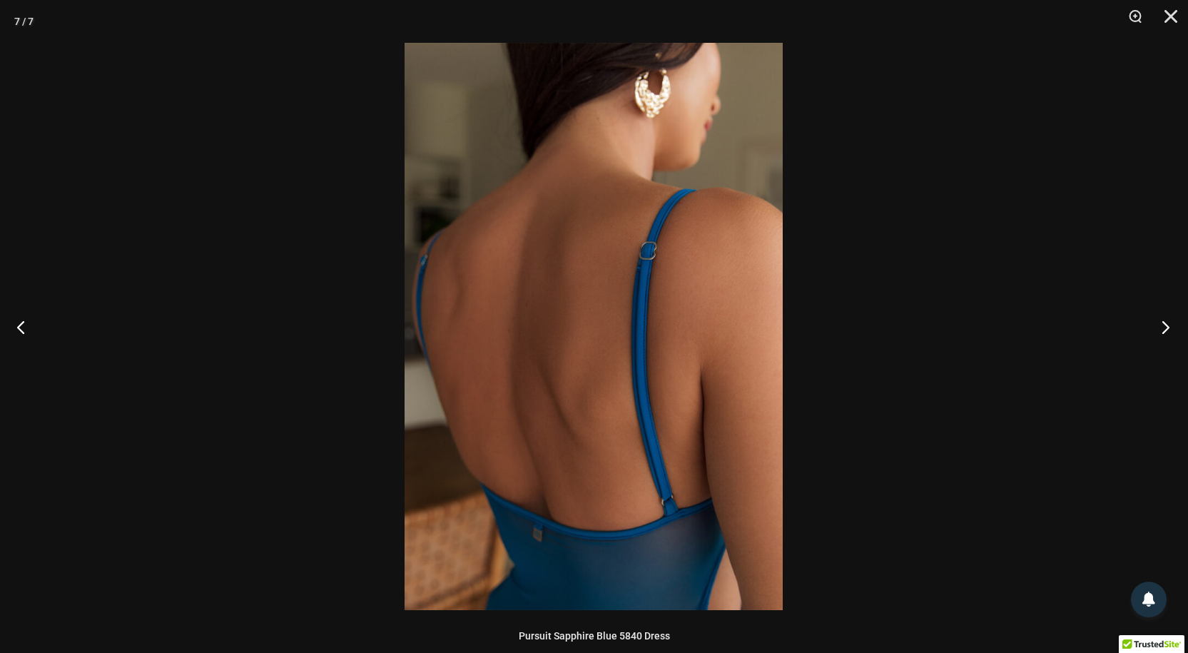
click at [1169, 329] on button "Next" at bounding box center [1161, 326] width 54 height 71
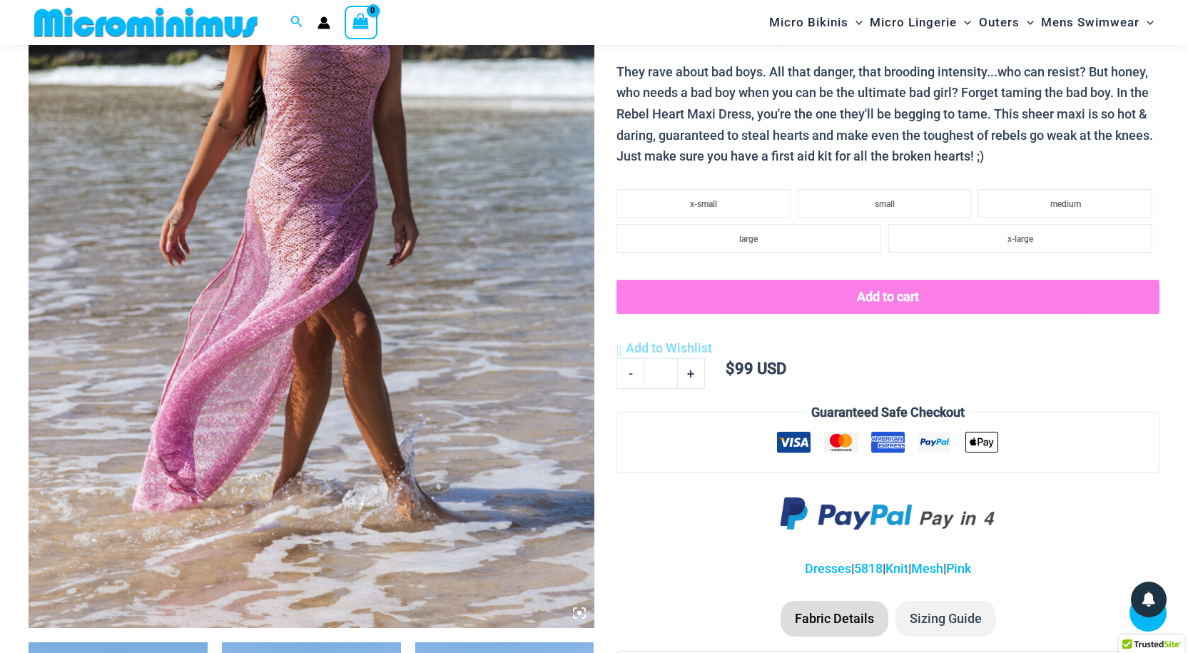
scroll to position [345, 0]
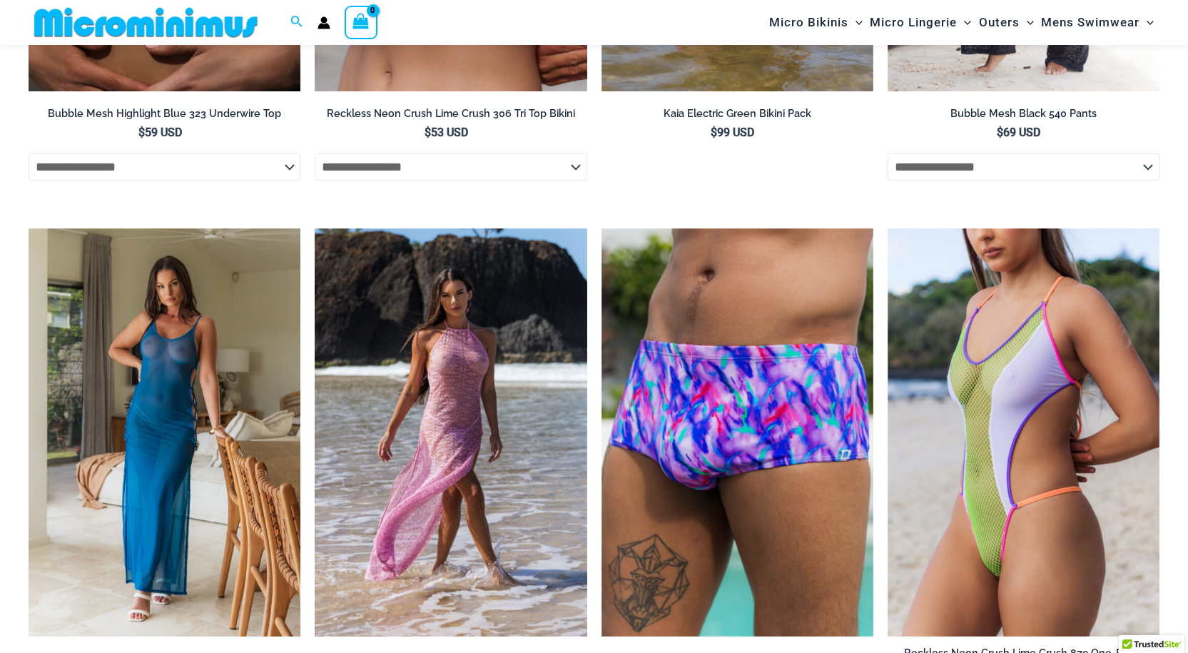
scroll to position [124, 0]
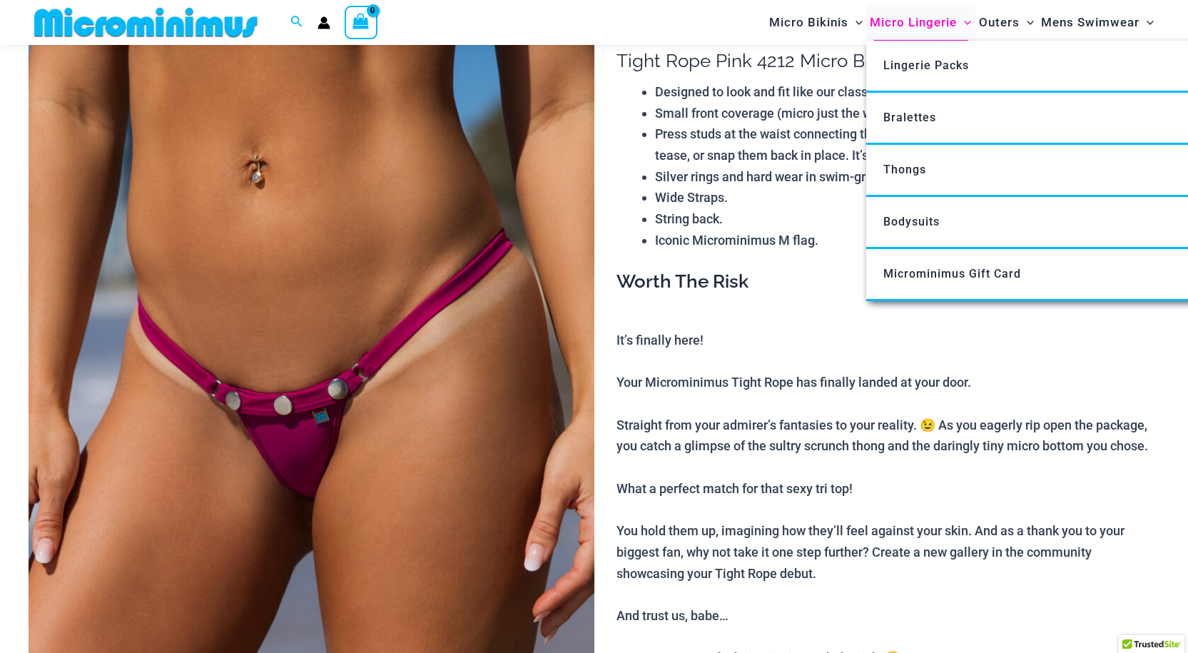
click at [904, 23] on span "Micro Lingerie" at bounding box center [913, 22] width 87 height 36
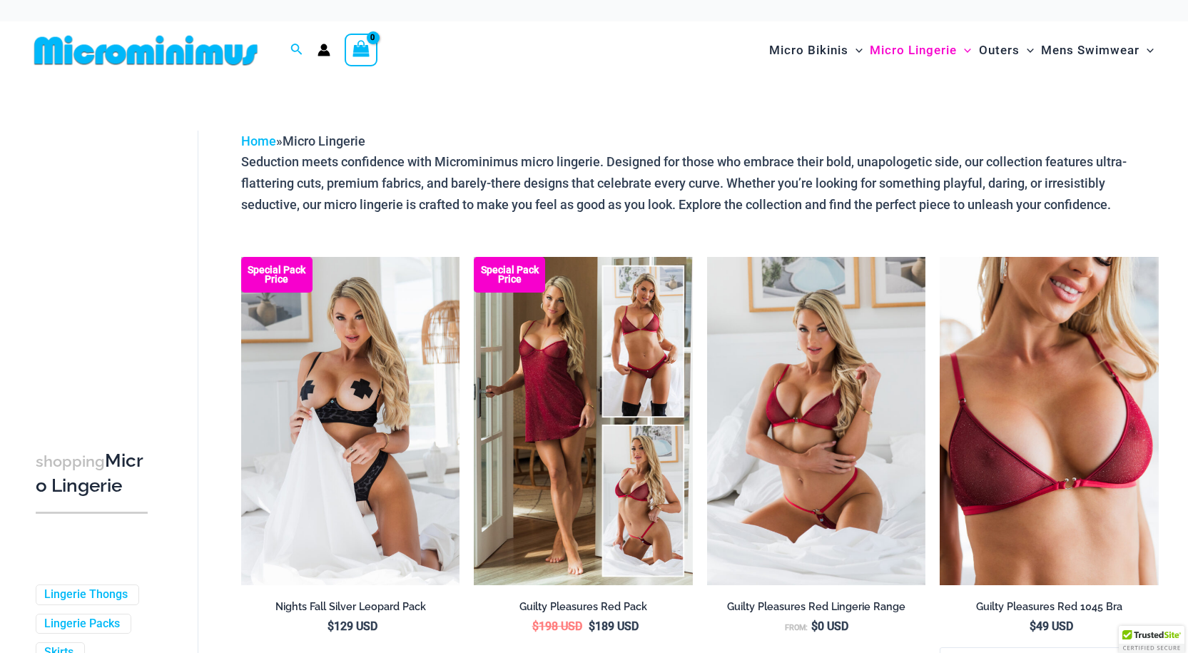
drag, startPoint x: 1185, startPoint y: 88, endPoint x: 1186, endPoint y: 115, distance: 26.4
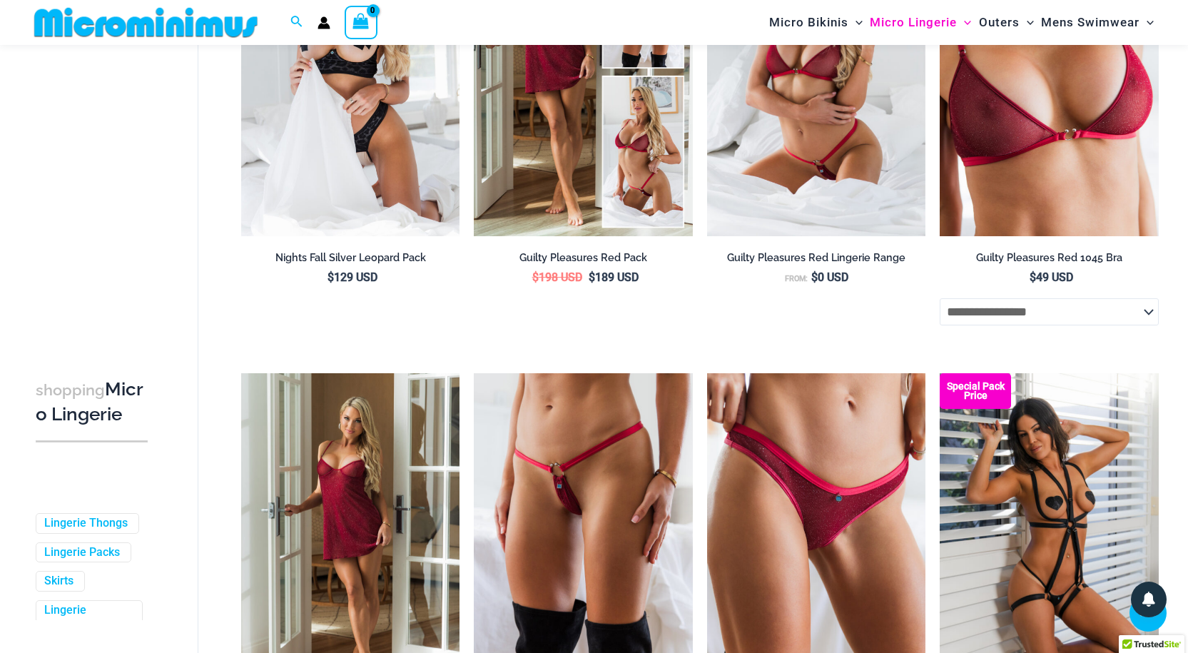
scroll to position [436, 0]
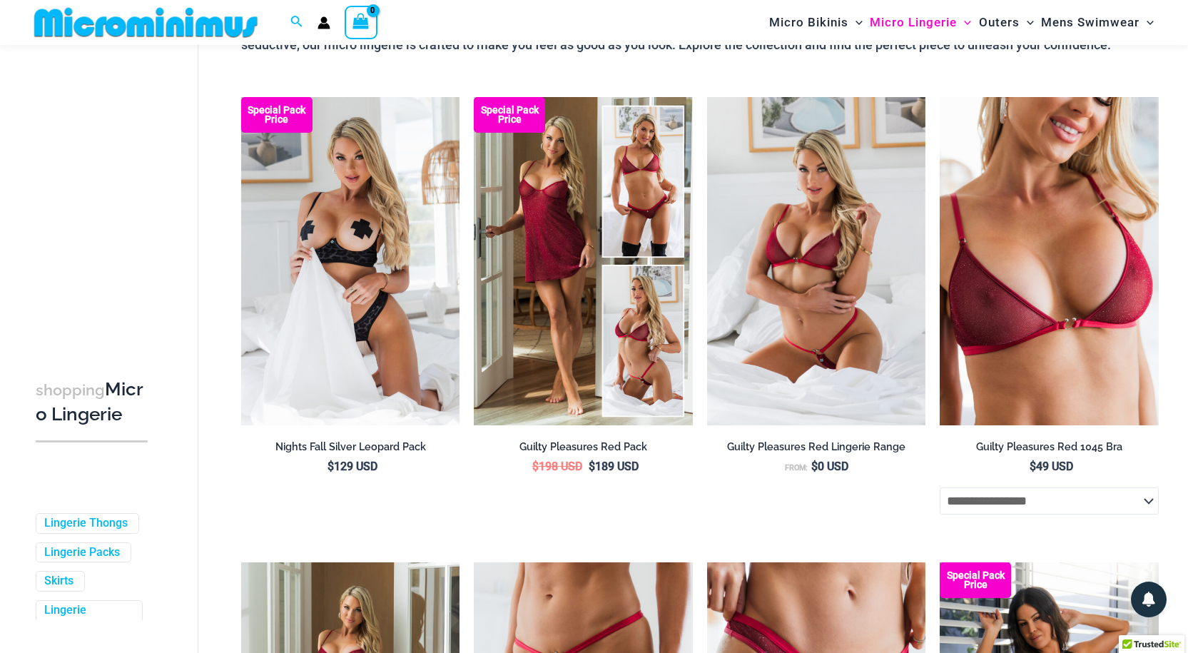
scroll to position [72, 0]
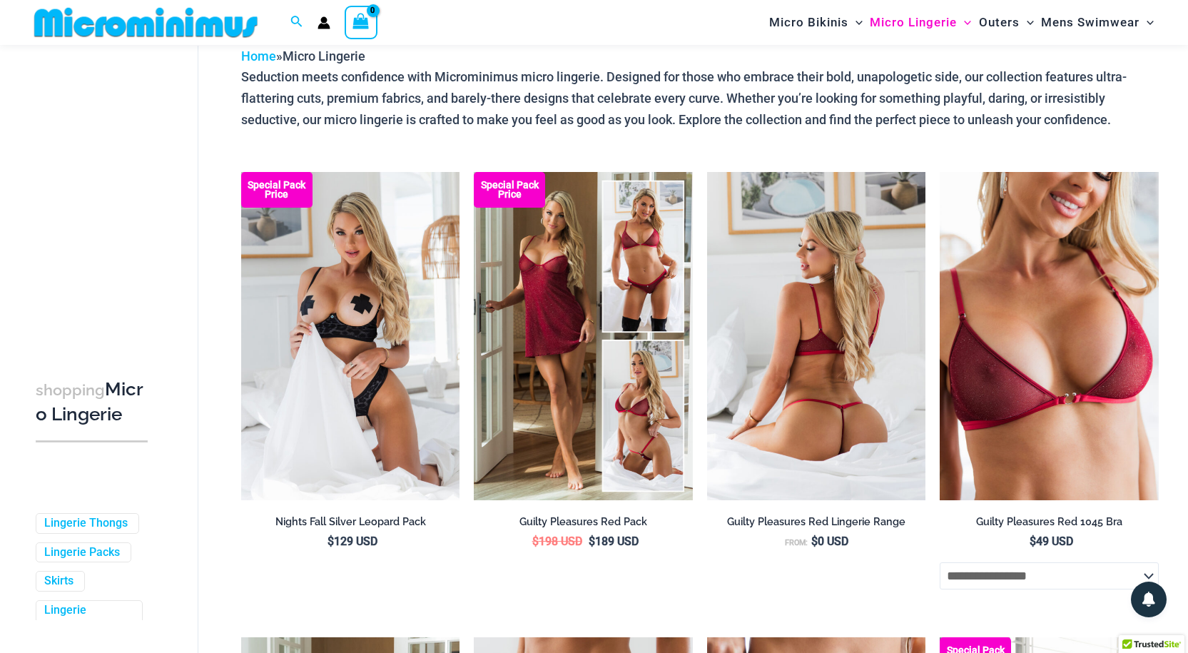
click at [798, 395] on img at bounding box center [816, 336] width 219 height 328
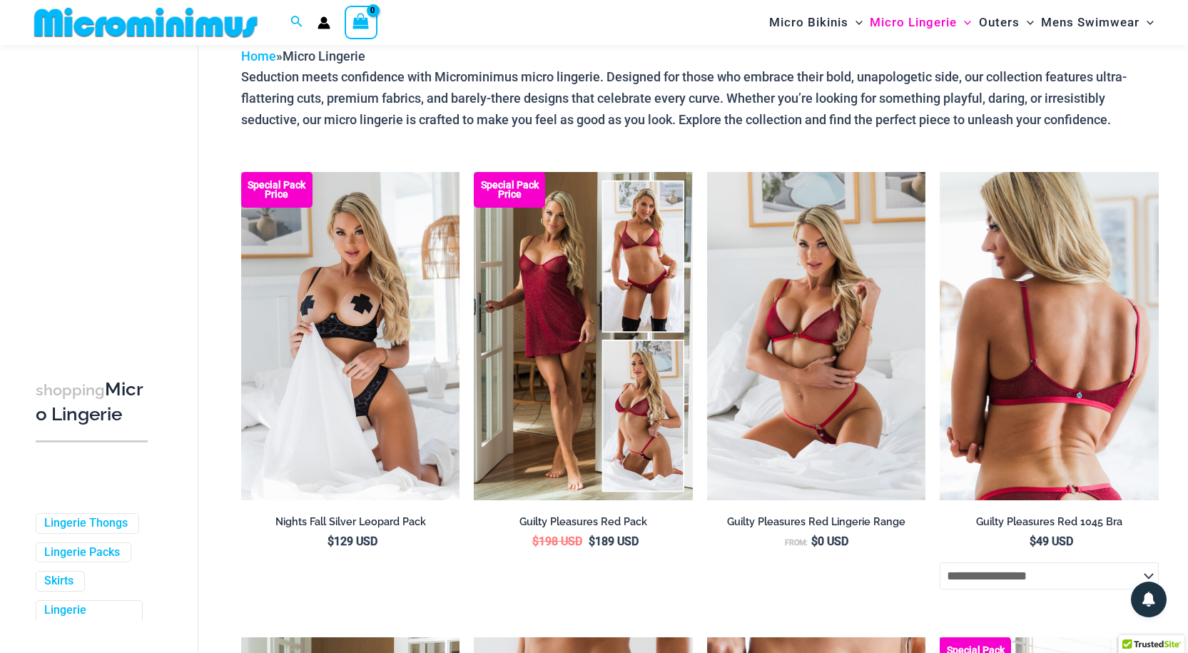
click at [1020, 332] on img at bounding box center [1049, 336] width 219 height 328
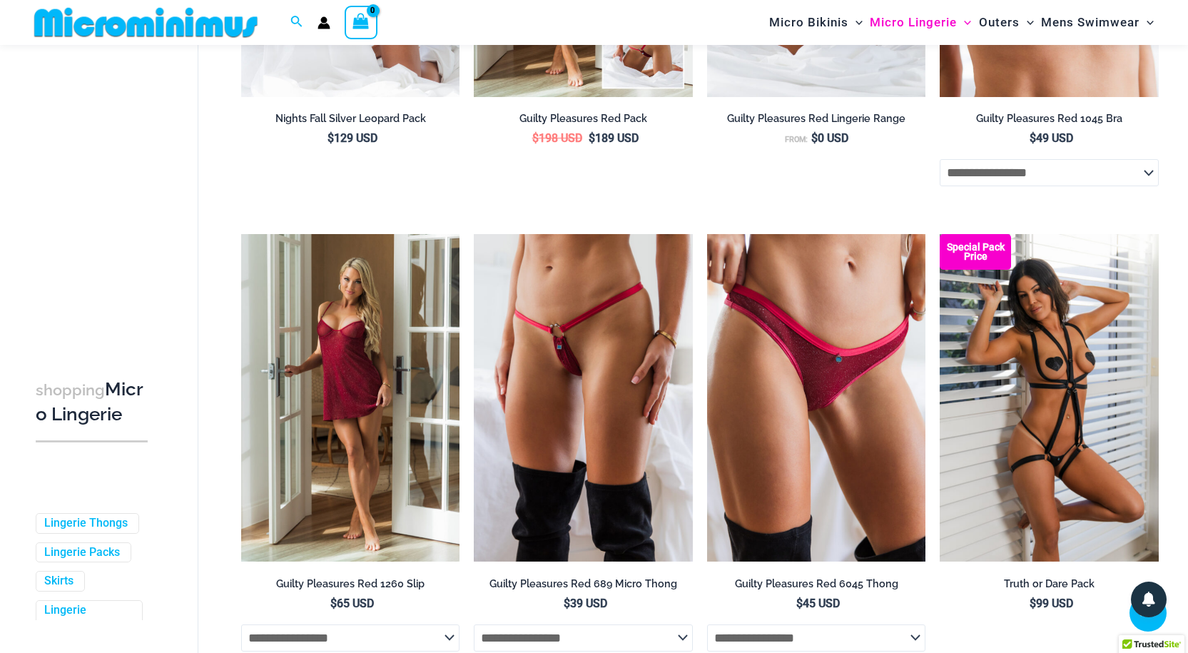
scroll to position [520, 0]
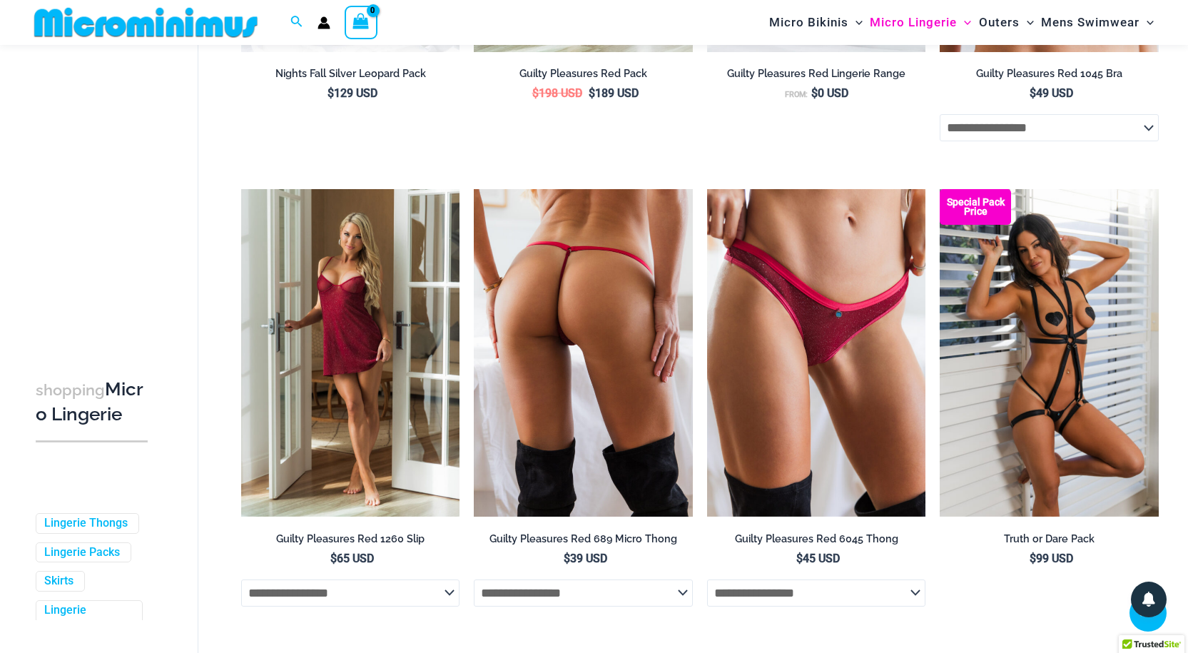
click at [585, 328] on img at bounding box center [583, 353] width 219 height 328
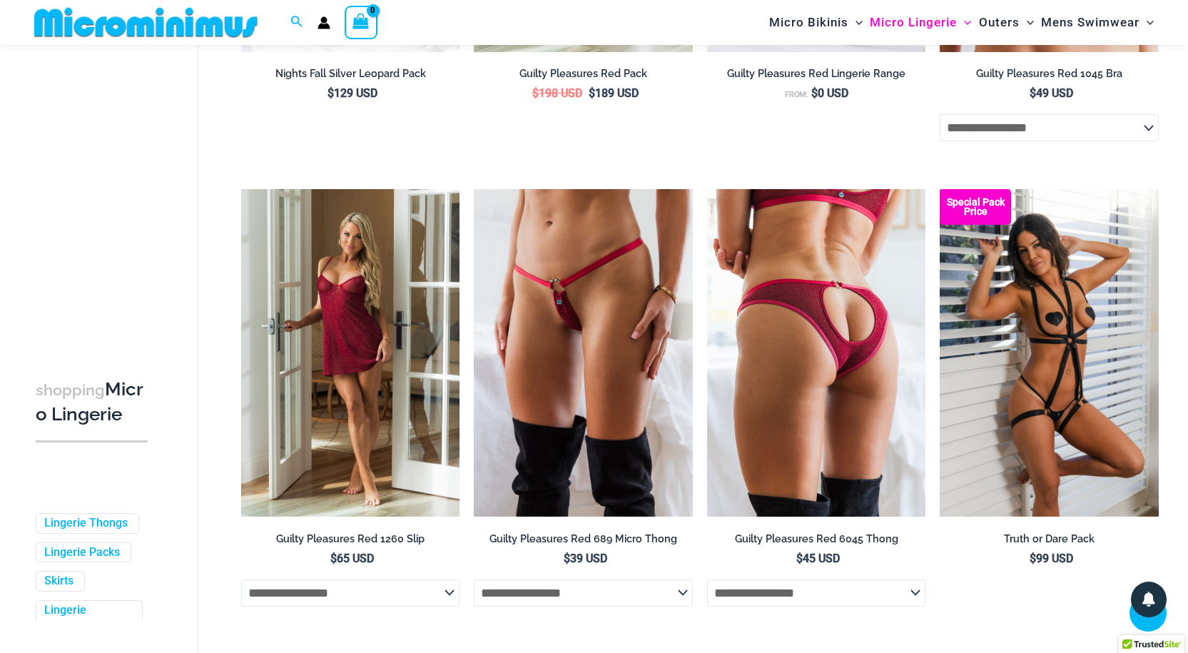
click at [800, 372] on img at bounding box center [816, 353] width 219 height 328
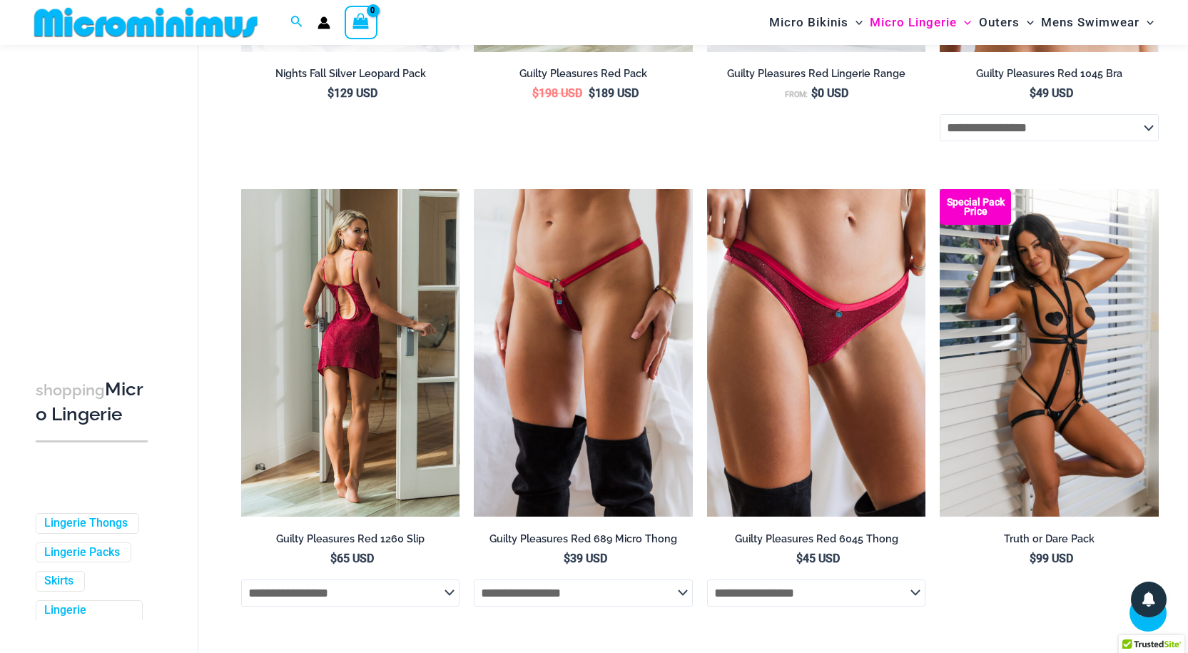
click at [342, 364] on img at bounding box center [350, 353] width 219 height 328
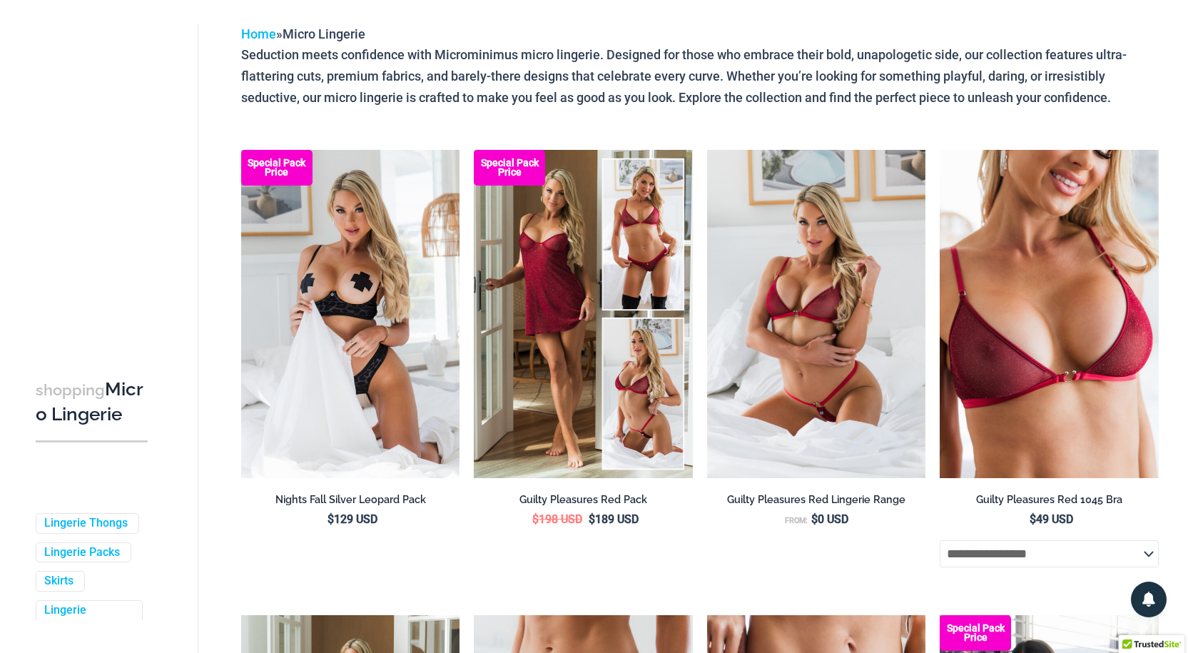
scroll to position [8, 0]
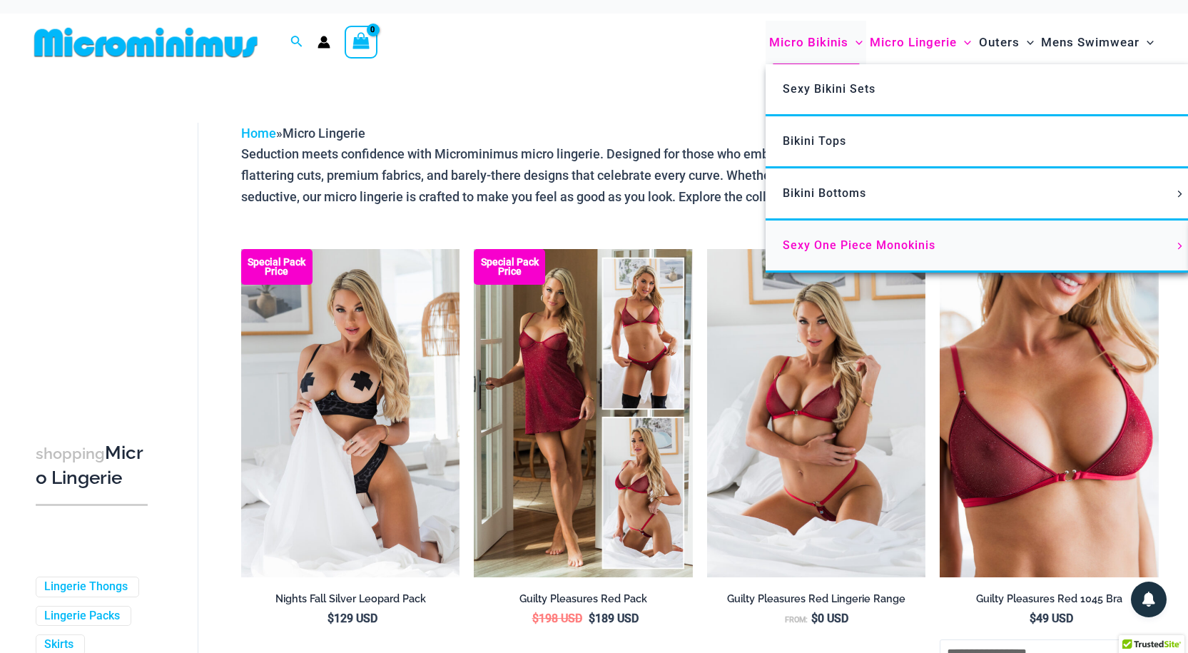
click at [798, 247] on span "Sexy One Piece Monokinis" at bounding box center [859, 245] width 153 height 14
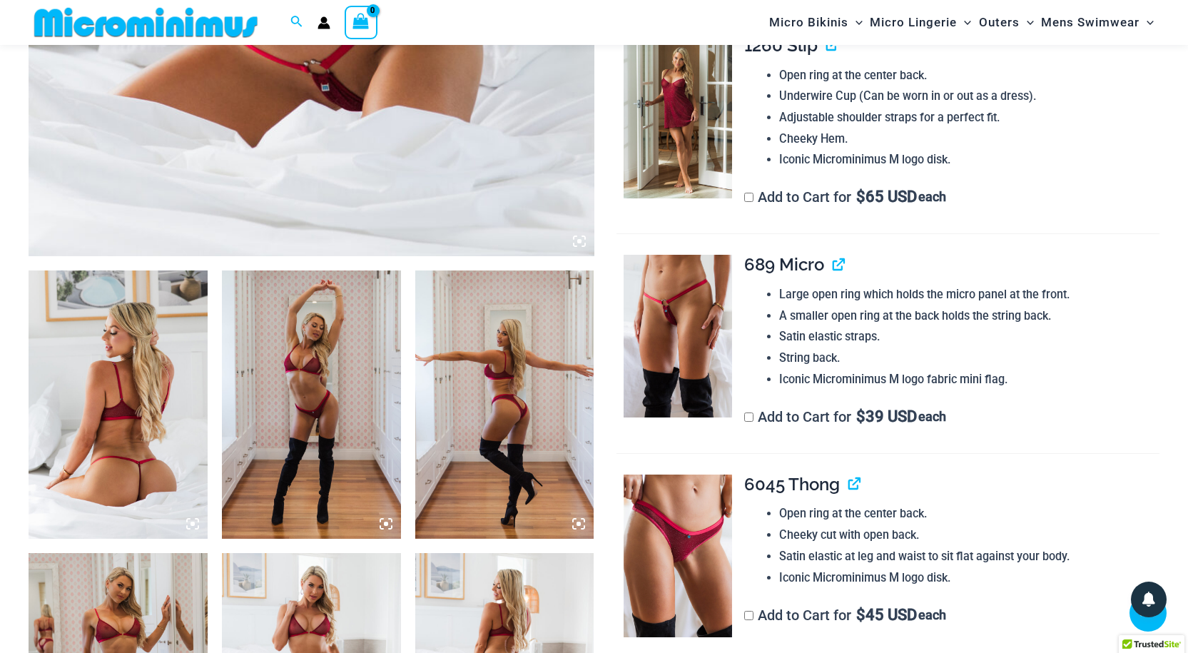
scroll to position [773, 0]
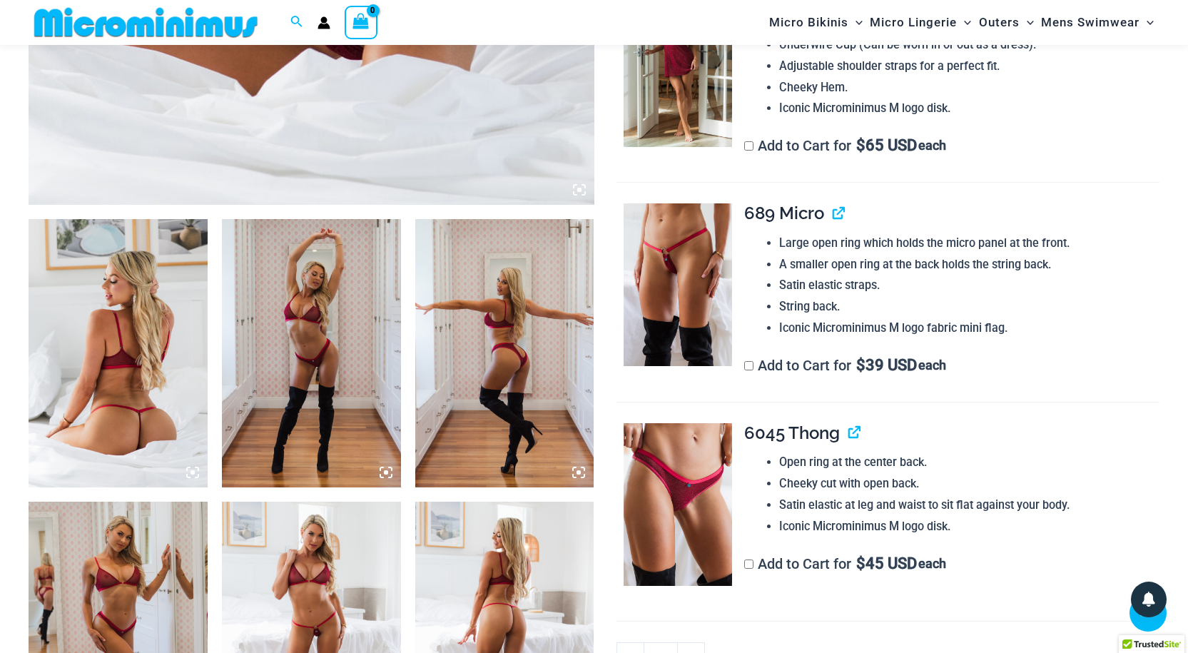
click at [305, 362] on img at bounding box center [311, 353] width 179 height 268
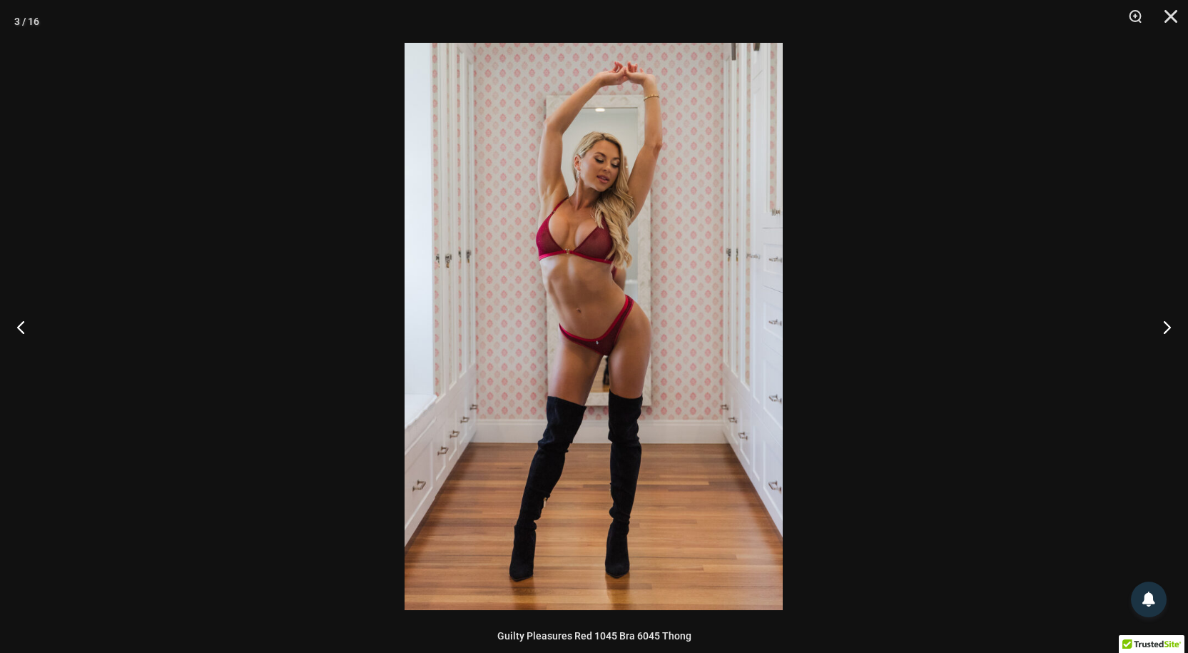
click at [601, 320] on img at bounding box center [594, 326] width 378 height 567
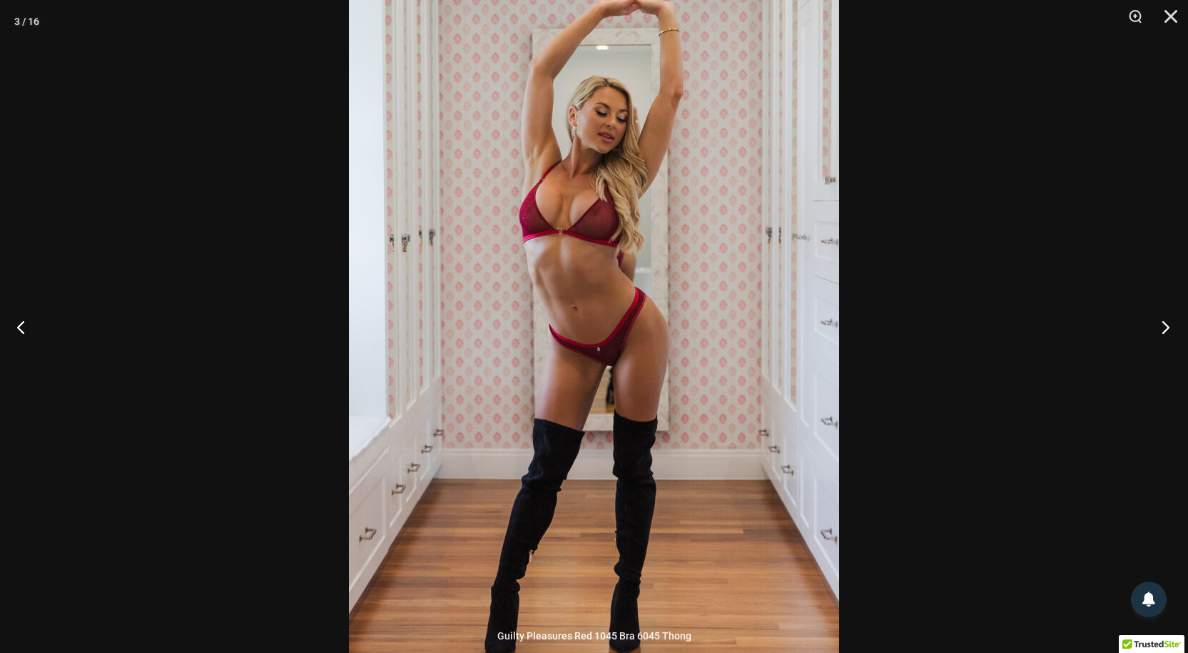
click at [1161, 328] on button "Next" at bounding box center [1161, 326] width 54 height 71
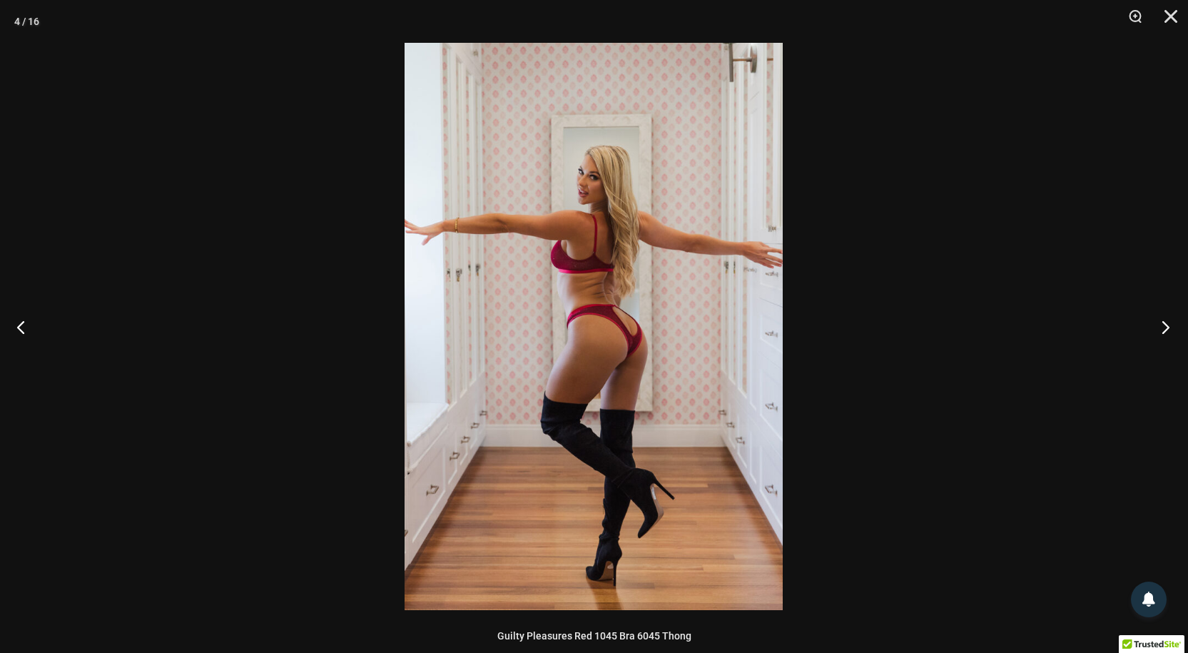
click at [1161, 328] on button "Next" at bounding box center [1161, 326] width 54 height 71
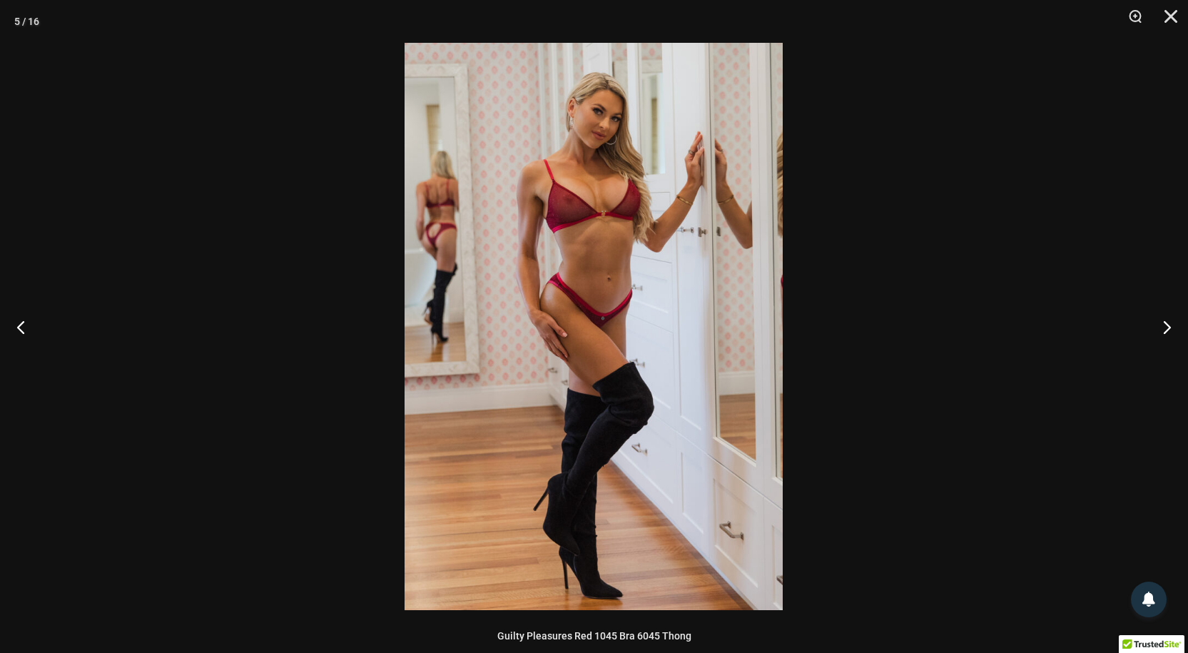
click at [643, 305] on img at bounding box center [594, 326] width 378 height 567
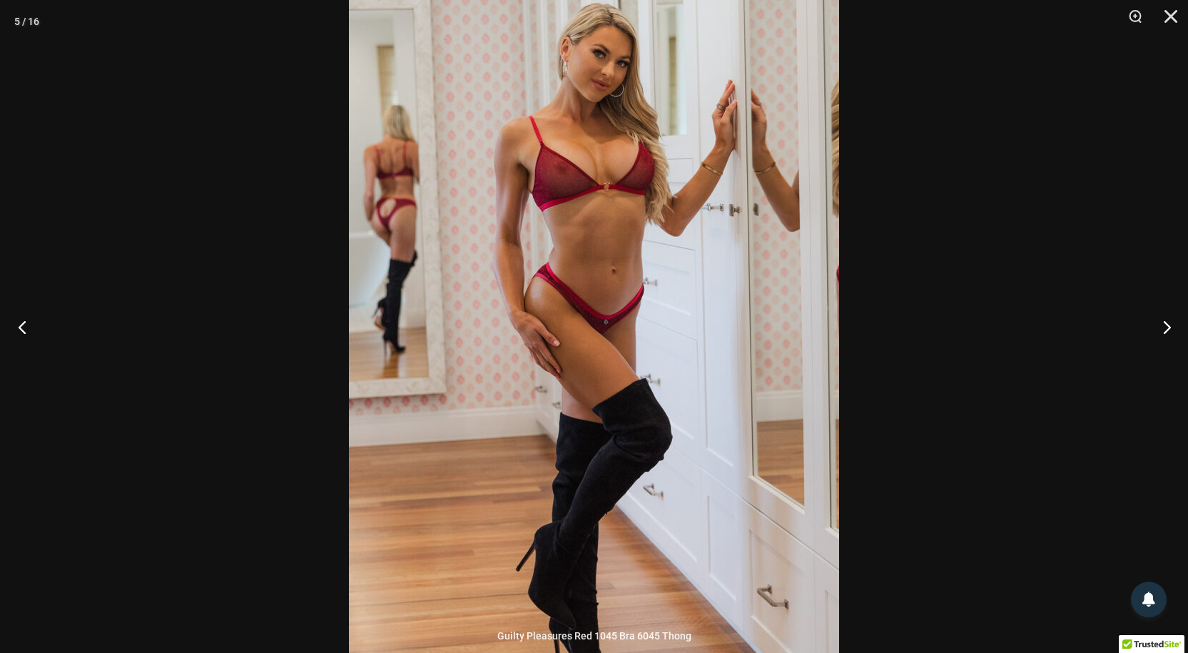
click at [25, 324] on button "Previous" at bounding box center [27, 326] width 54 height 71
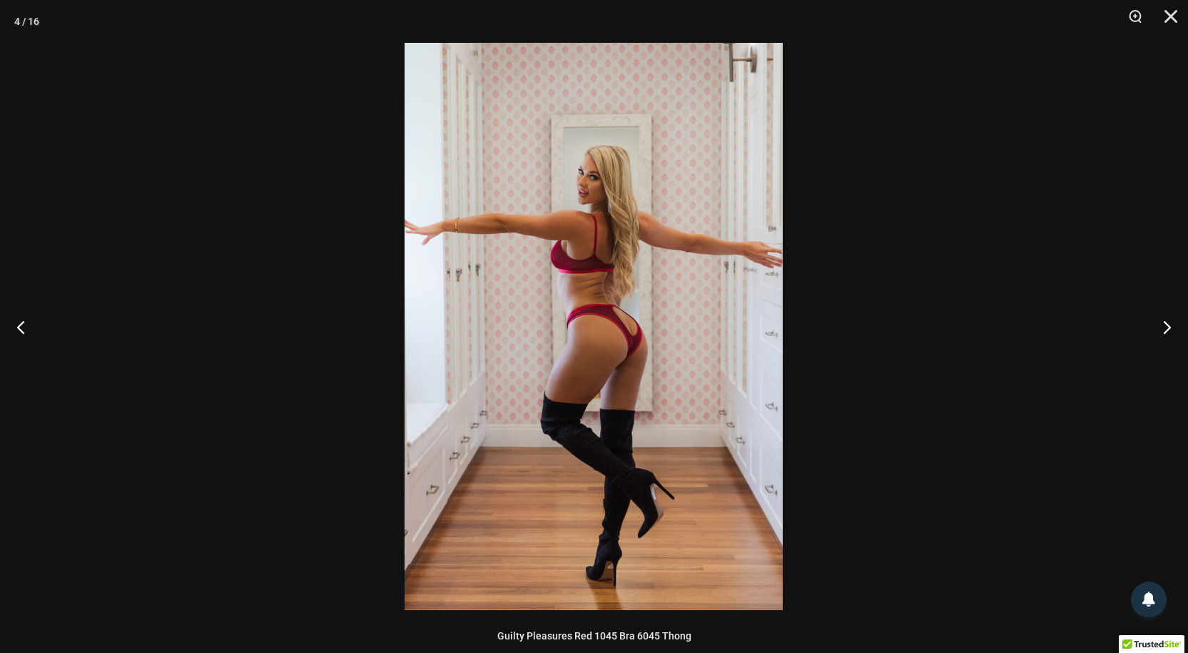
click at [570, 326] on img at bounding box center [594, 326] width 378 height 567
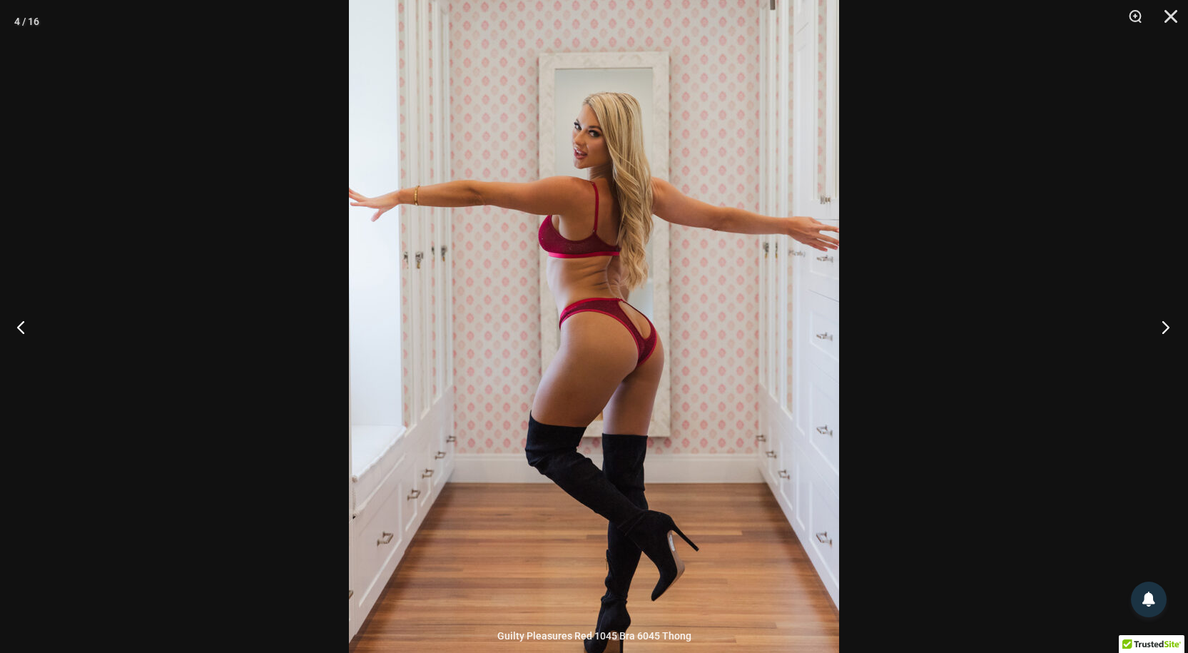
click at [1169, 324] on button "Next" at bounding box center [1161, 326] width 54 height 71
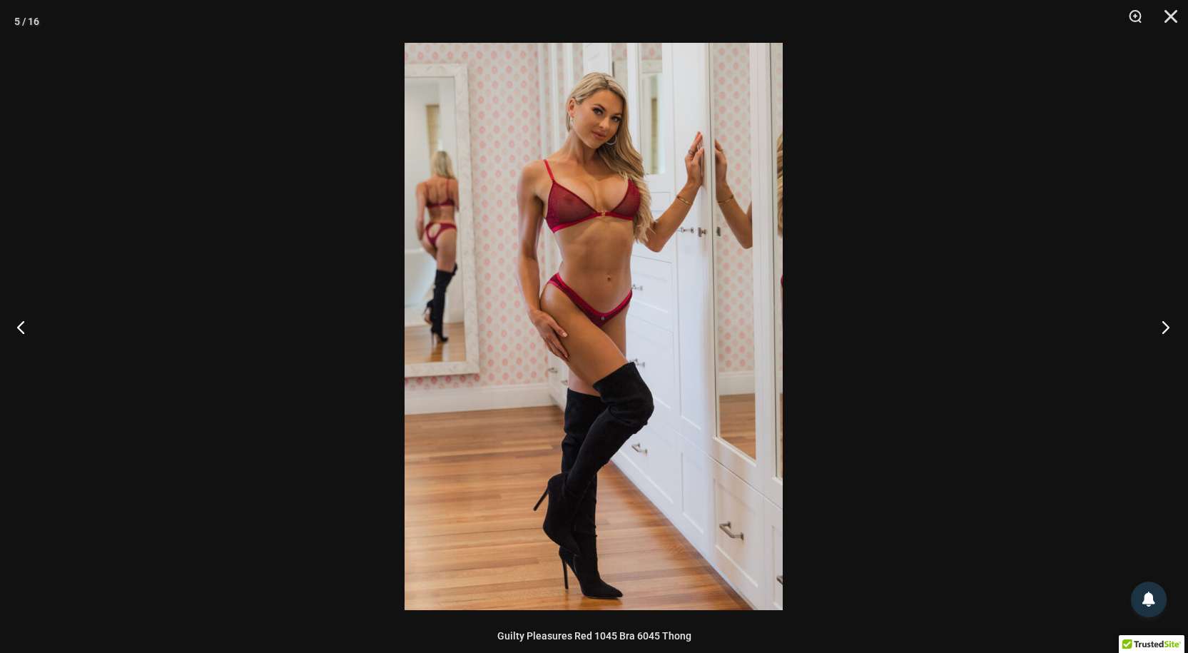
click at [1169, 324] on button "Next" at bounding box center [1161, 326] width 54 height 71
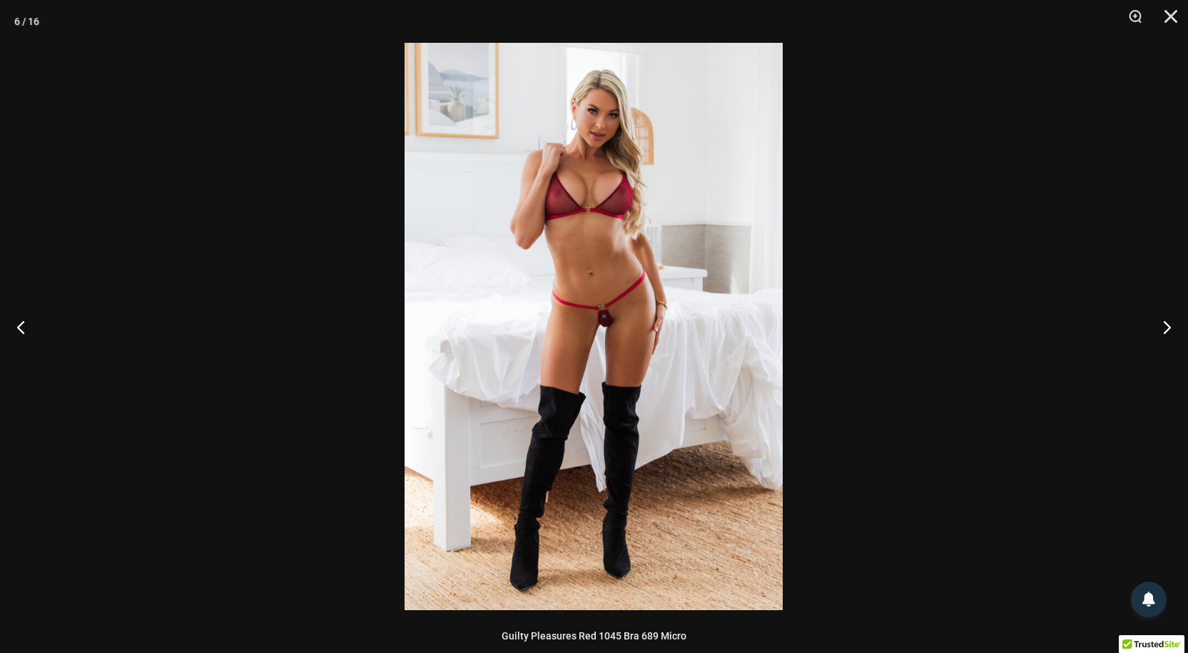
click at [588, 278] on img at bounding box center [594, 326] width 378 height 567
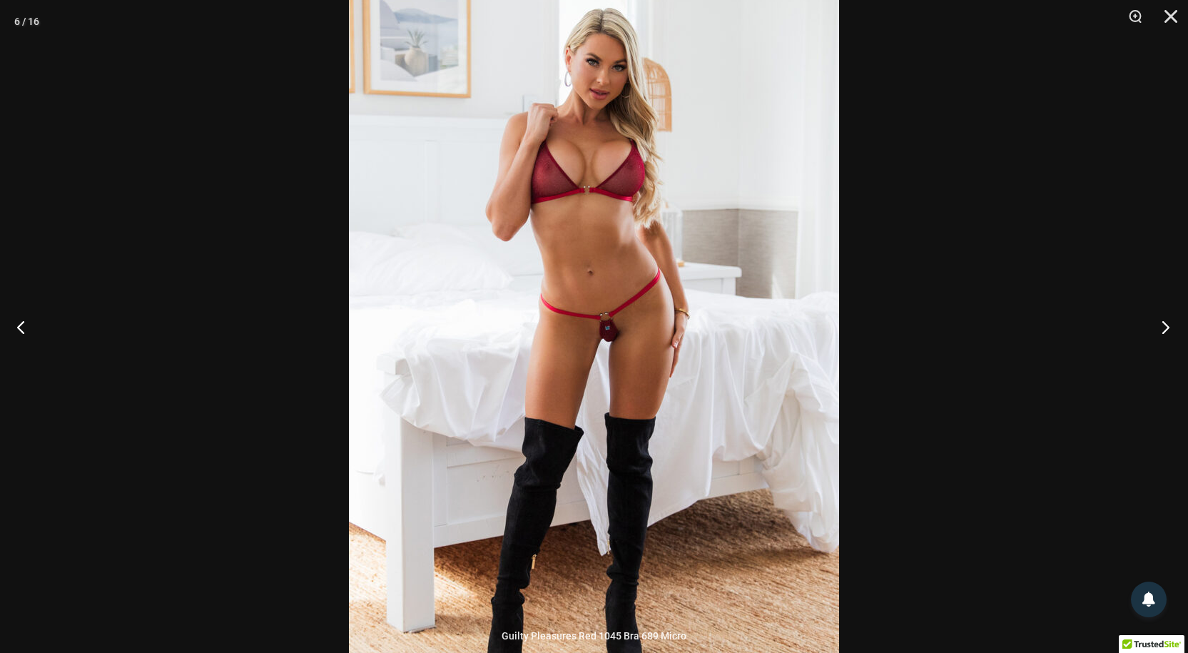
click at [1162, 325] on button "Next" at bounding box center [1161, 326] width 54 height 71
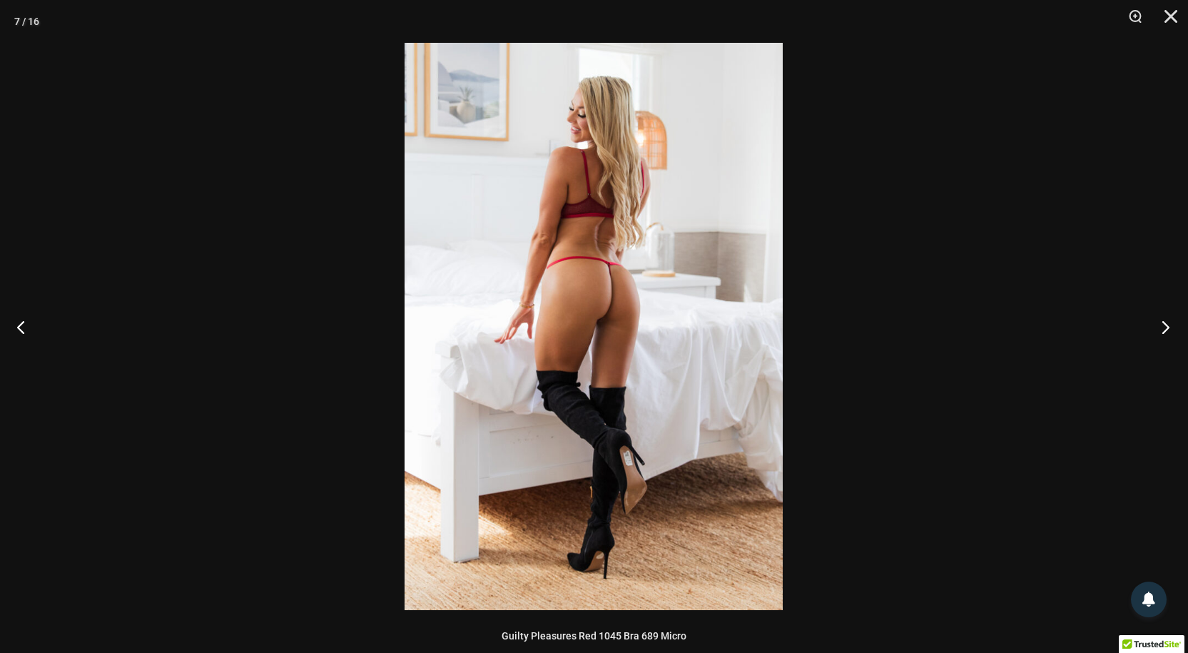
click at [1162, 325] on button "Next" at bounding box center [1161, 326] width 54 height 71
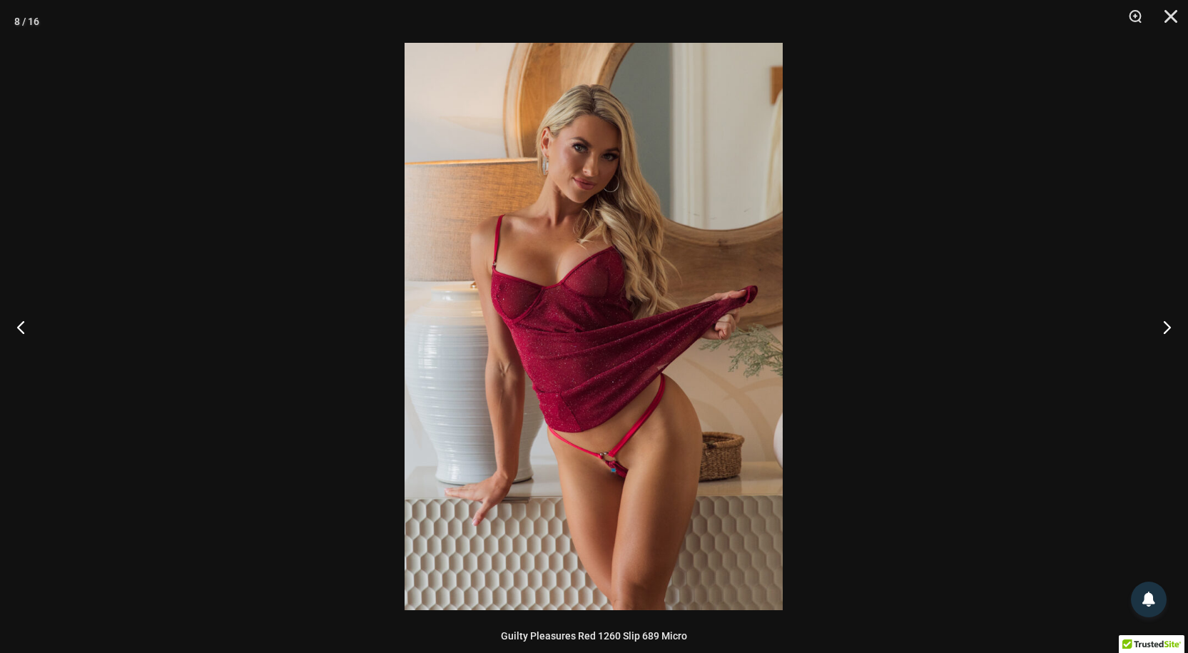
click at [596, 340] on img at bounding box center [594, 326] width 378 height 567
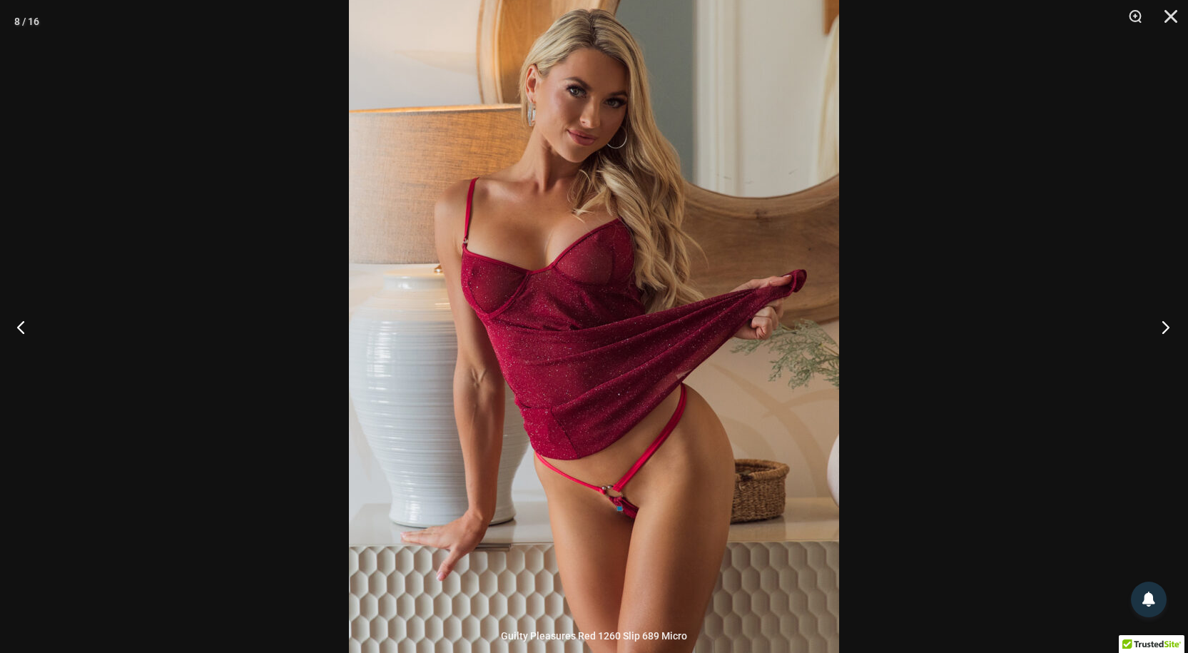
click at [1164, 327] on button "Next" at bounding box center [1161, 326] width 54 height 71
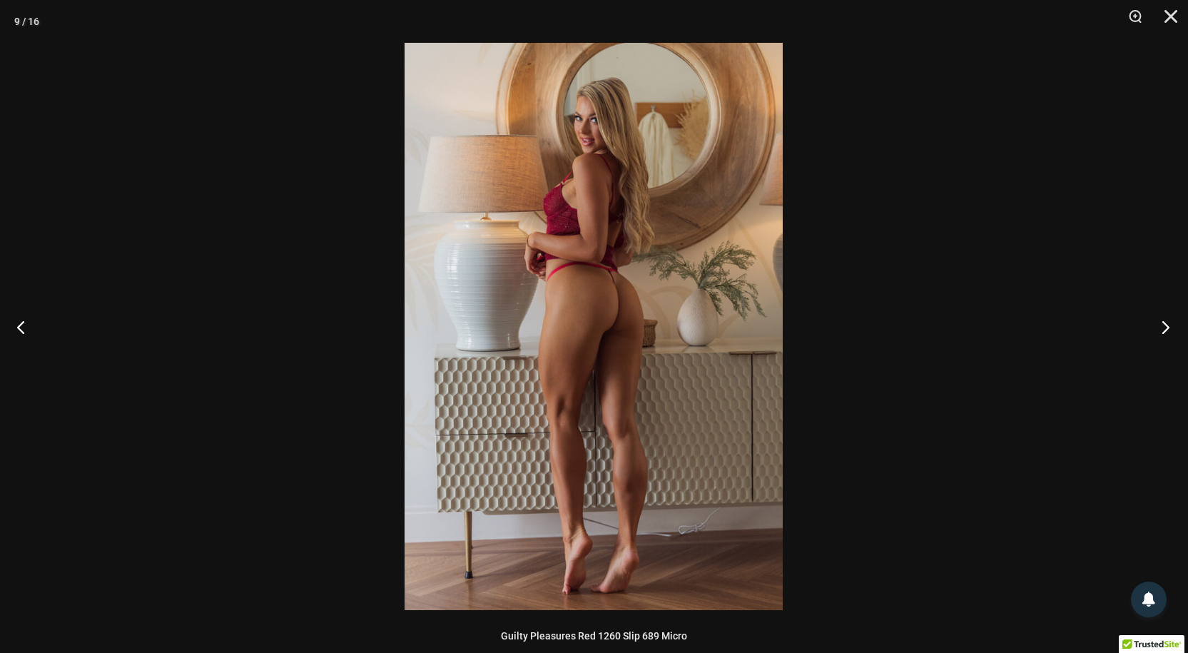
click at [1164, 327] on button "Next" at bounding box center [1161, 326] width 54 height 71
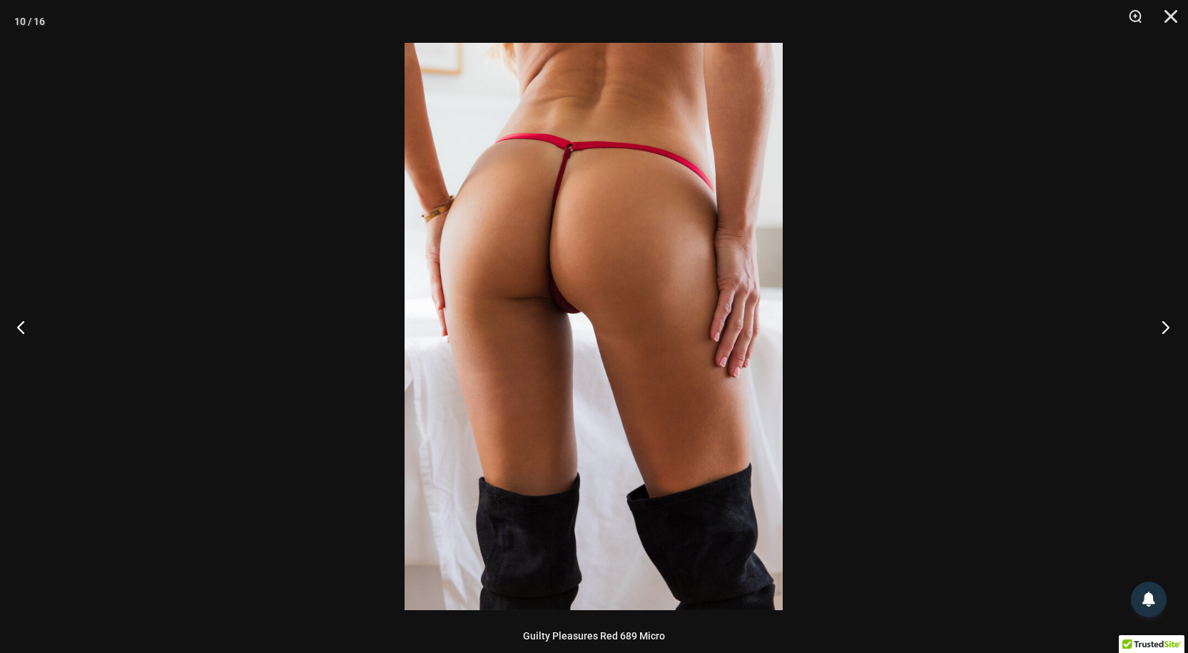
click at [1164, 327] on button "Next" at bounding box center [1161, 326] width 54 height 71
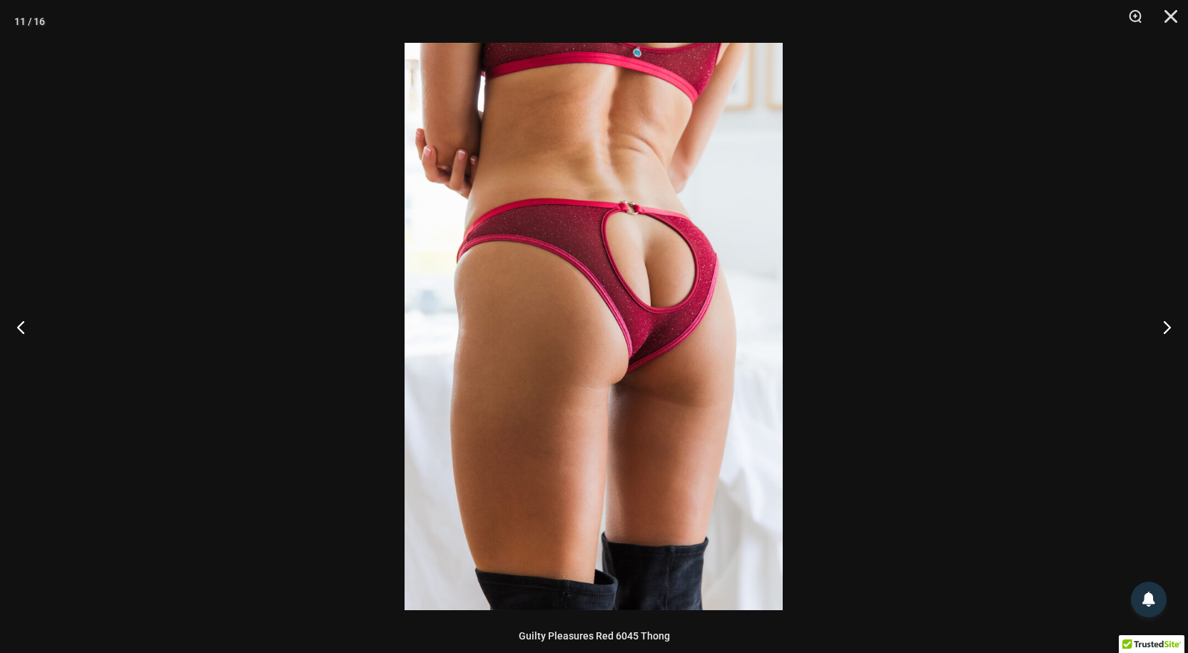
click at [574, 323] on img at bounding box center [594, 326] width 378 height 567
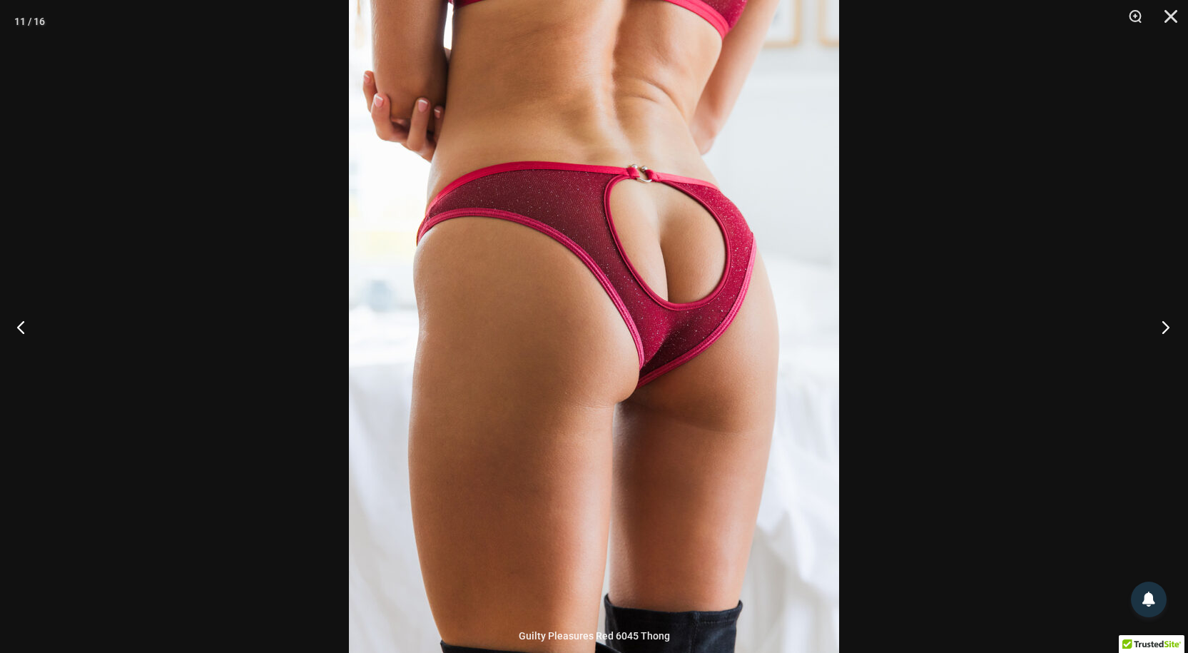
click at [1160, 325] on button "Next" at bounding box center [1161, 326] width 54 height 71
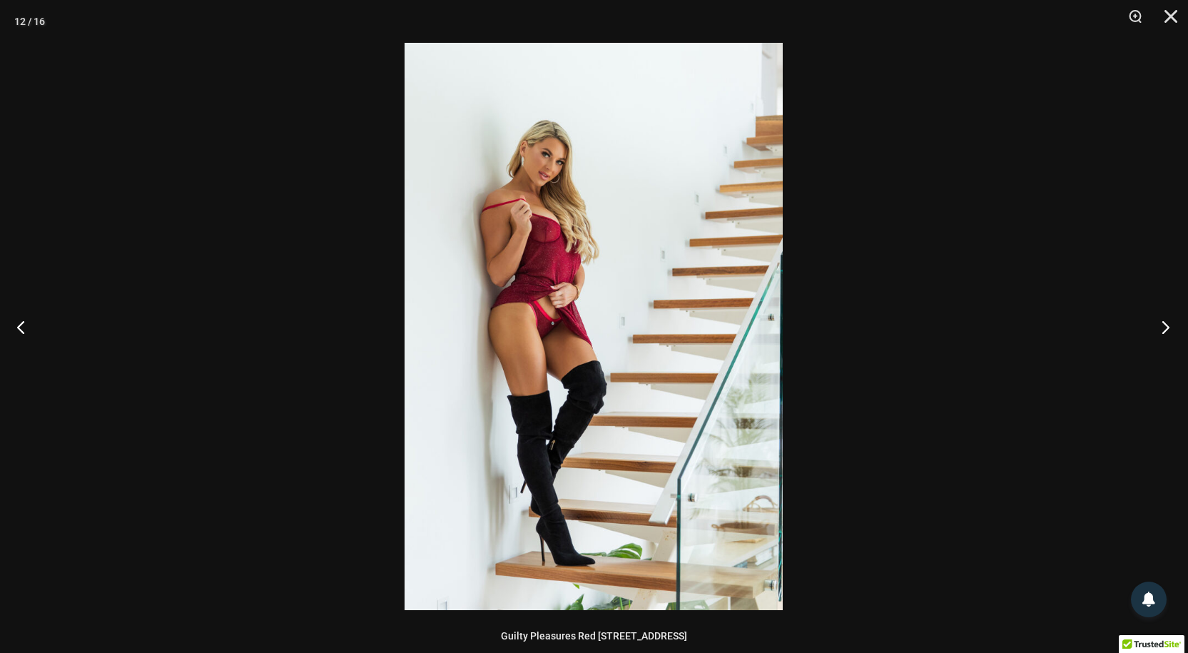
click at [1160, 325] on button "Next" at bounding box center [1161, 326] width 54 height 71
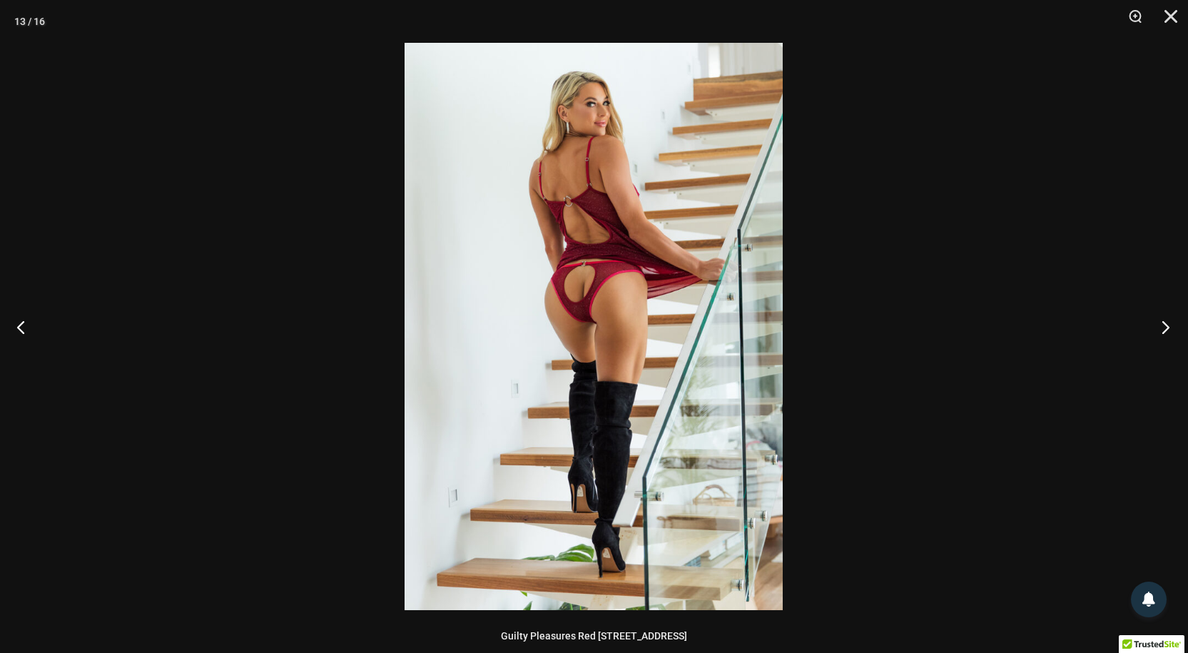
click at [1160, 325] on button "Next" at bounding box center [1161, 326] width 54 height 71
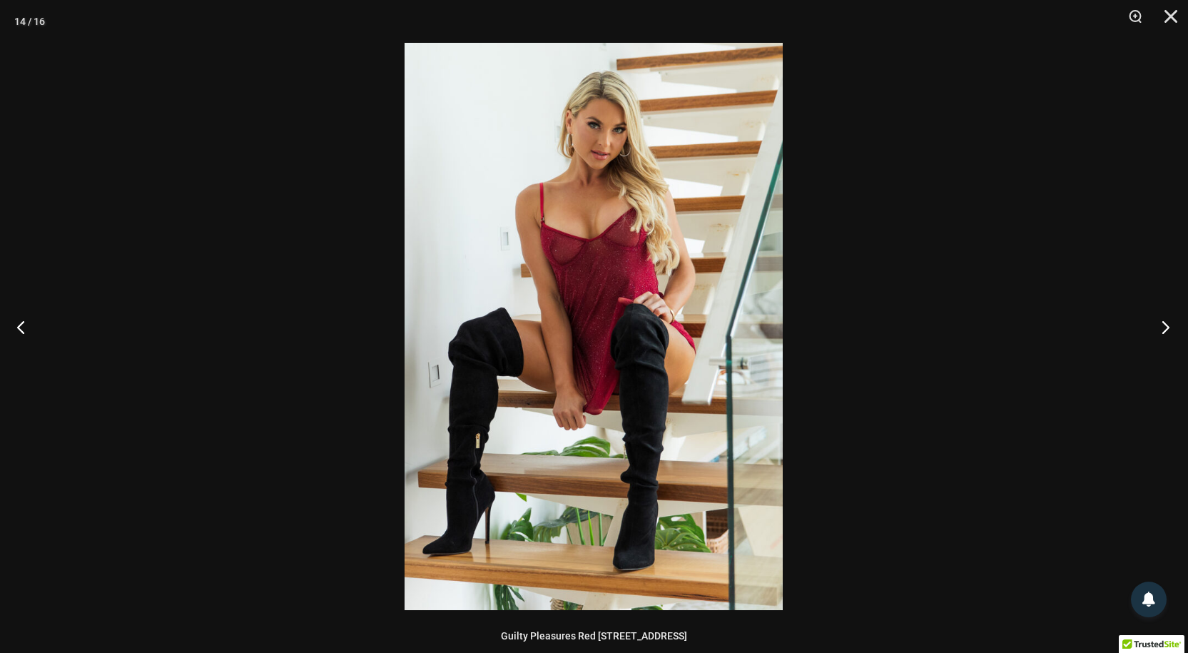
click at [1160, 325] on button "Next" at bounding box center [1161, 326] width 54 height 71
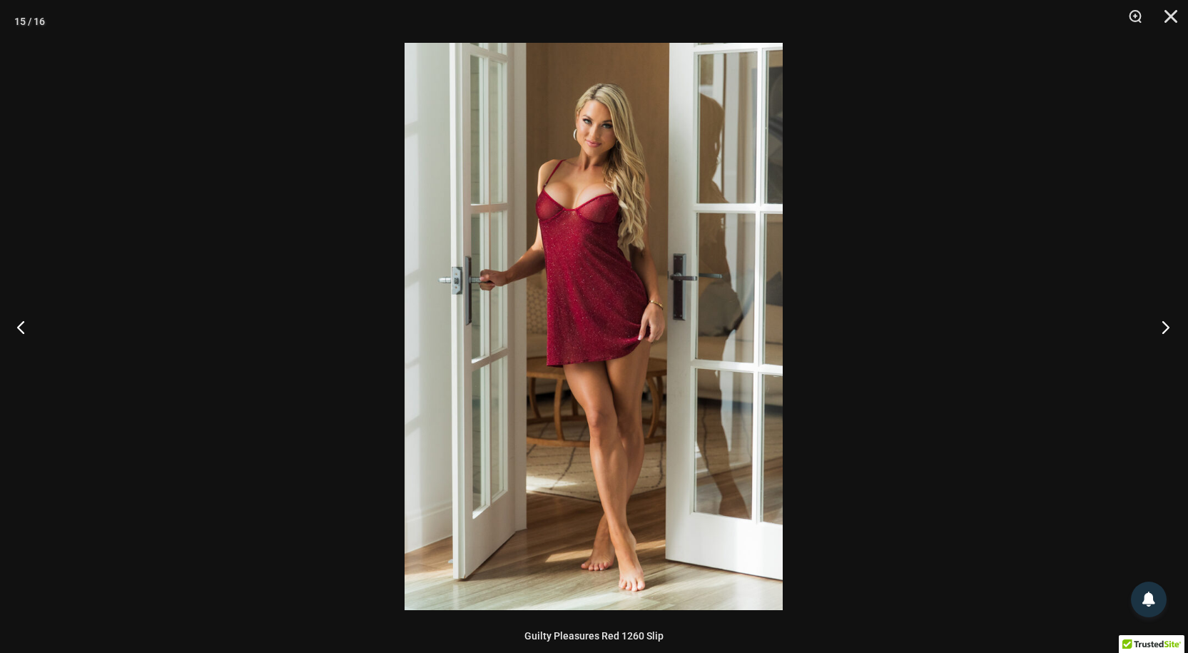
click at [1160, 325] on button "Next" at bounding box center [1161, 326] width 54 height 71
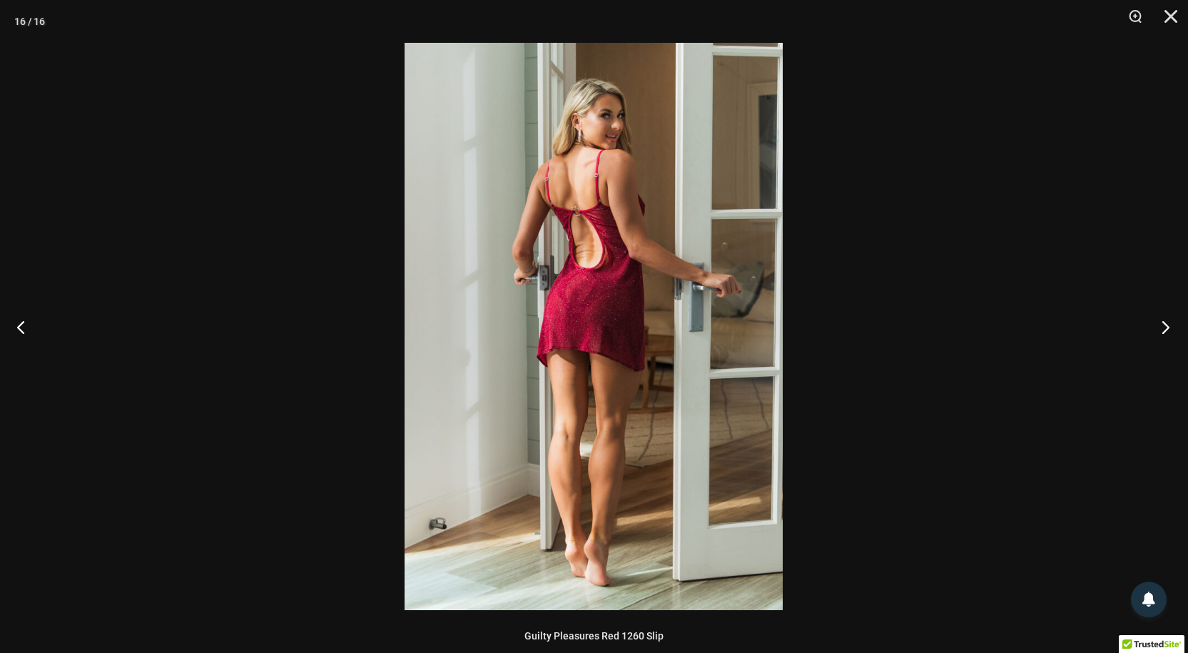
click at [1160, 325] on button "Next" at bounding box center [1161, 326] width 54 height 71
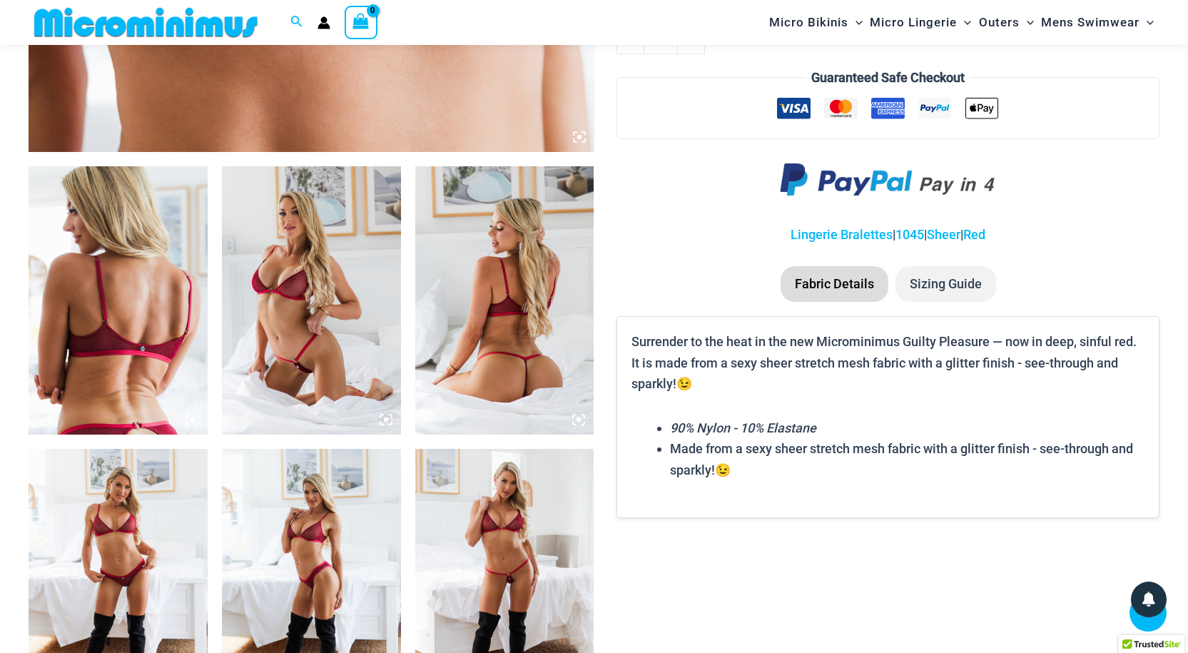
scroll to position [915, 0]
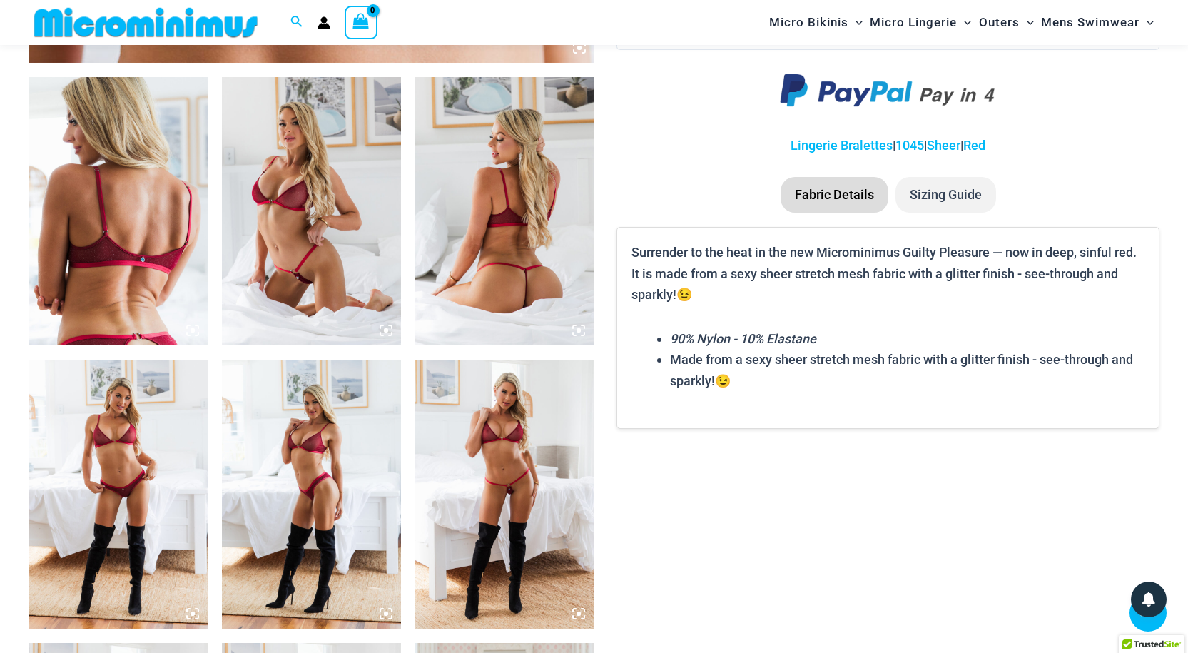
click at [298, 254] on img at bounding box center [311, 211] width 179 height 268
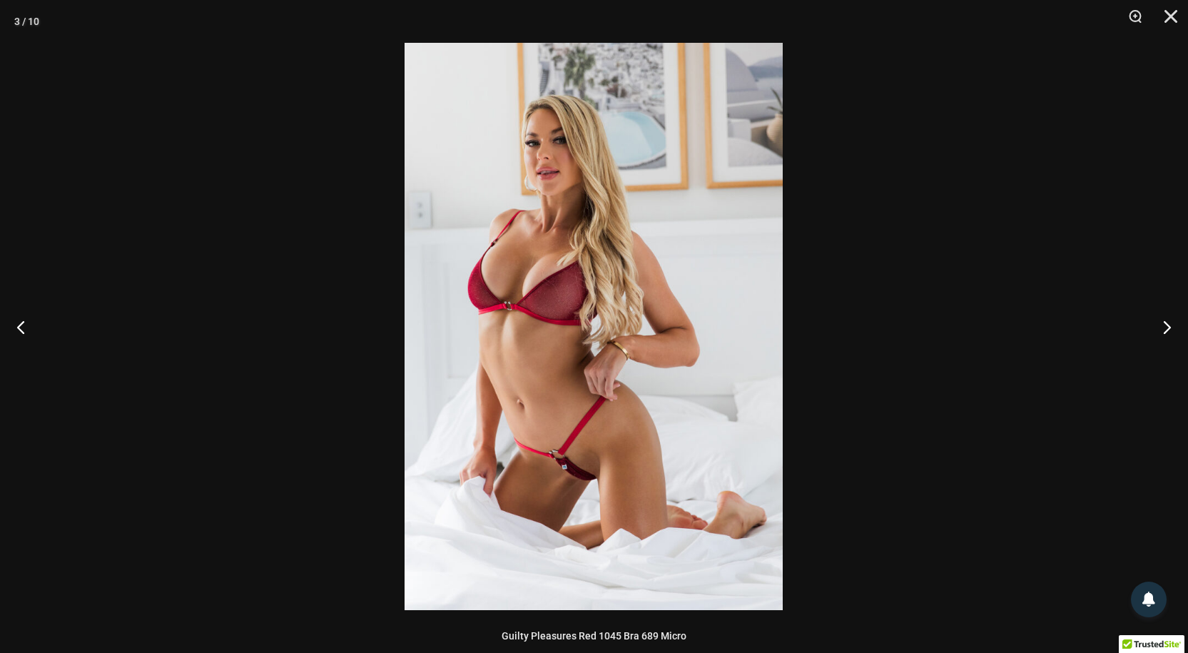
click at [441, 344] on img at bounding box center [594, 326] width 378 height 567
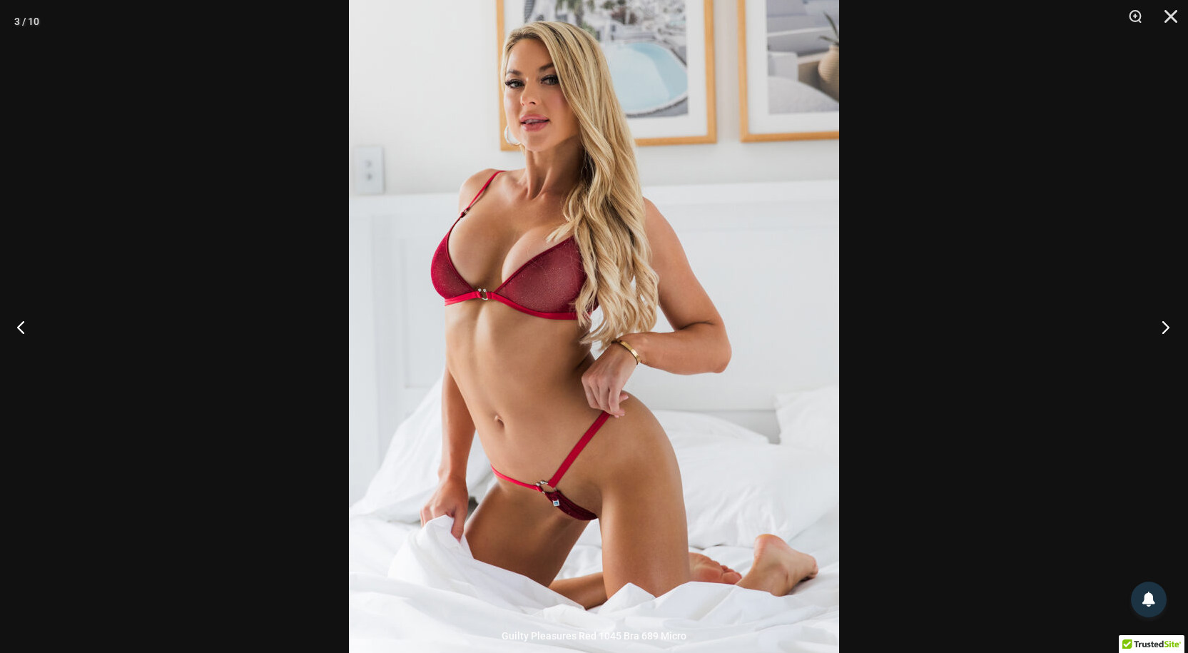
click at [1165, 330] on button "Next" at bounding box center [1161, 326] width 54 height 71
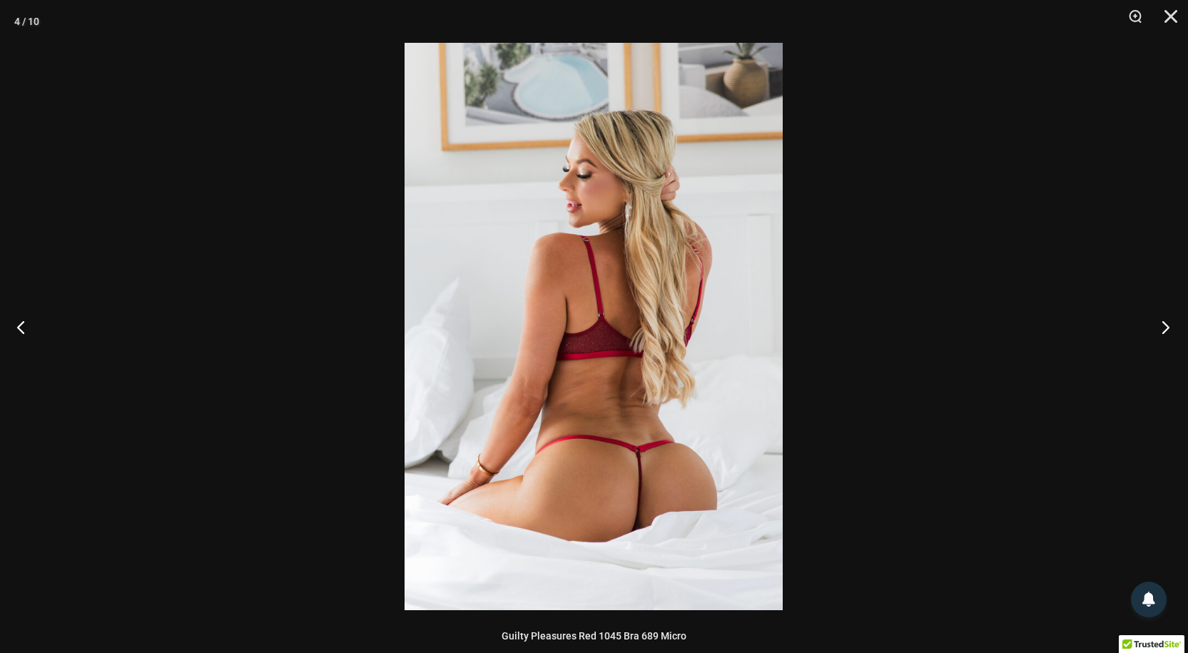
click at [1165, 330] on button "Next" at bounding box center [1161, 326] width 54 height 71
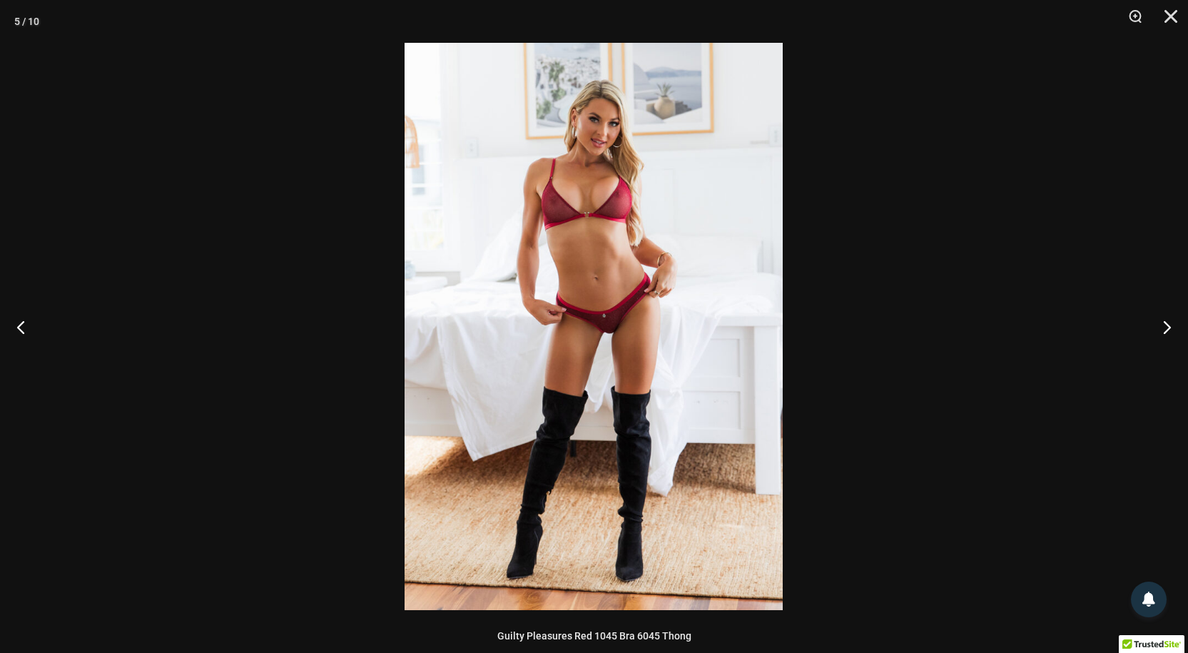
click at [605, 278] on img at bounding box center [594, 326] width 378 height 567
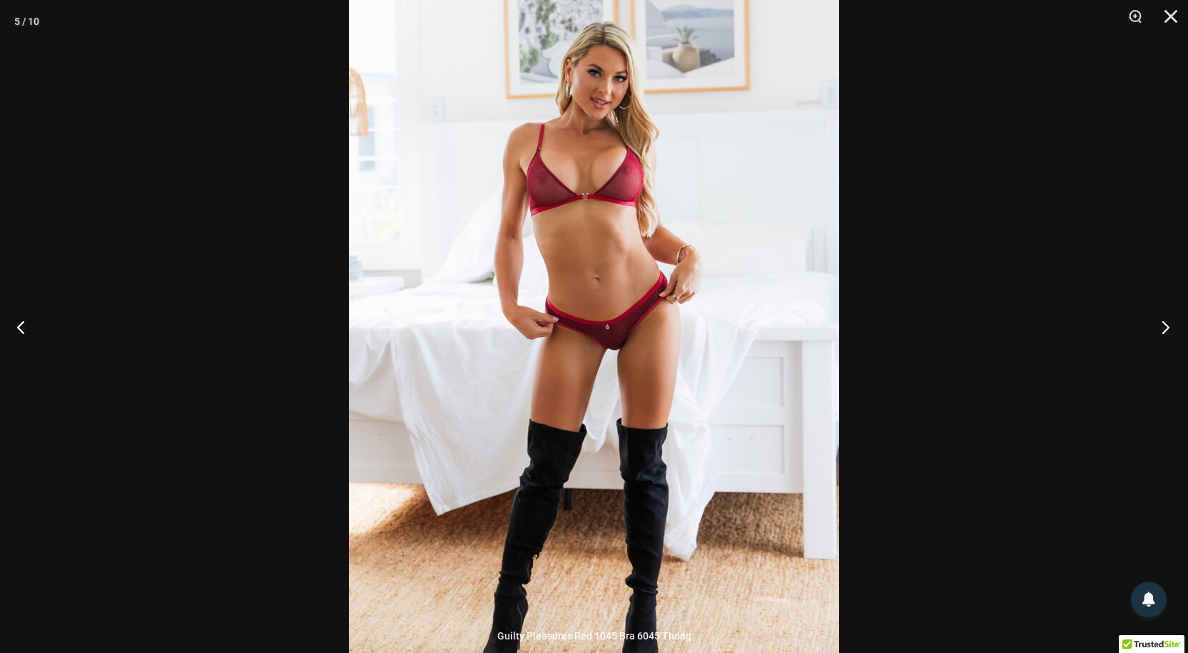
click at [1164, 327] on button "Next" at bounding box center [1161, 326] width 54 height 71
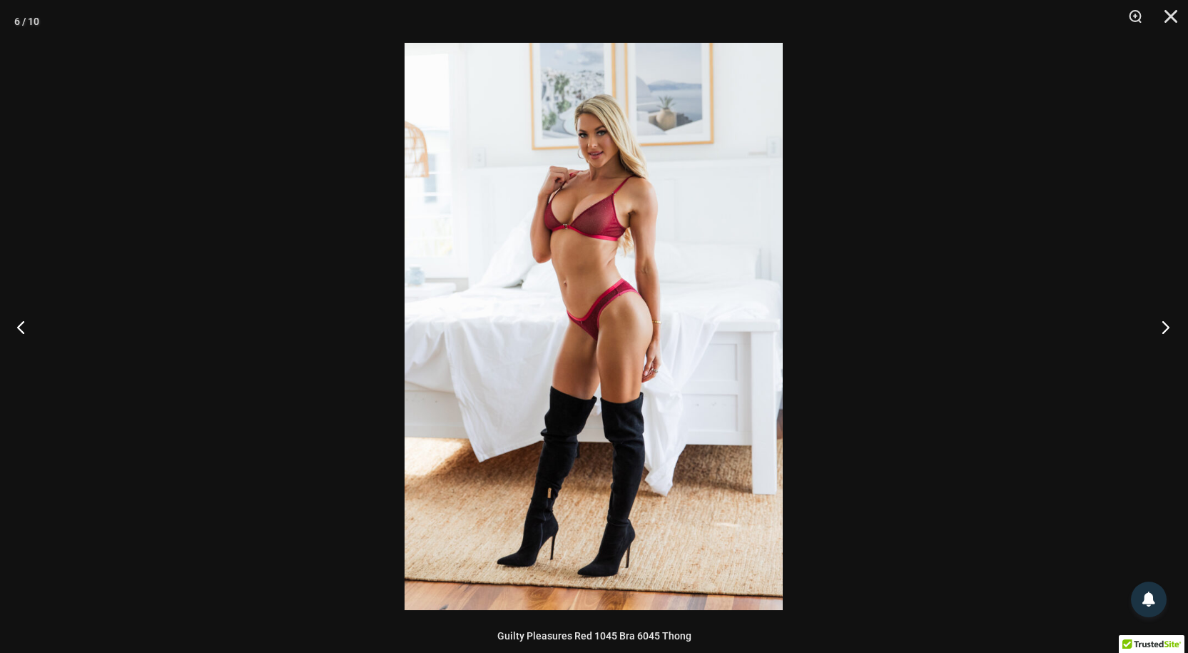
click at [1164, 327] on button "Next" at bounding box center [1161, 326] width 54 height 71
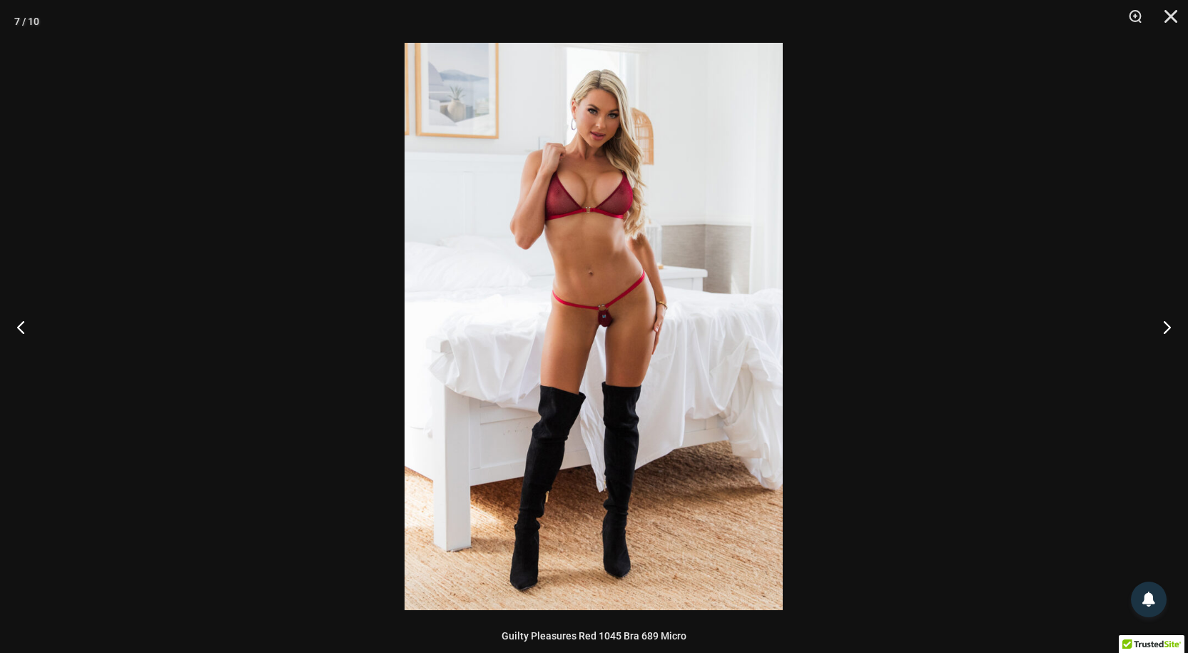
click at [576, 258] on img at bounding box center [594, 326] width 378 height 567
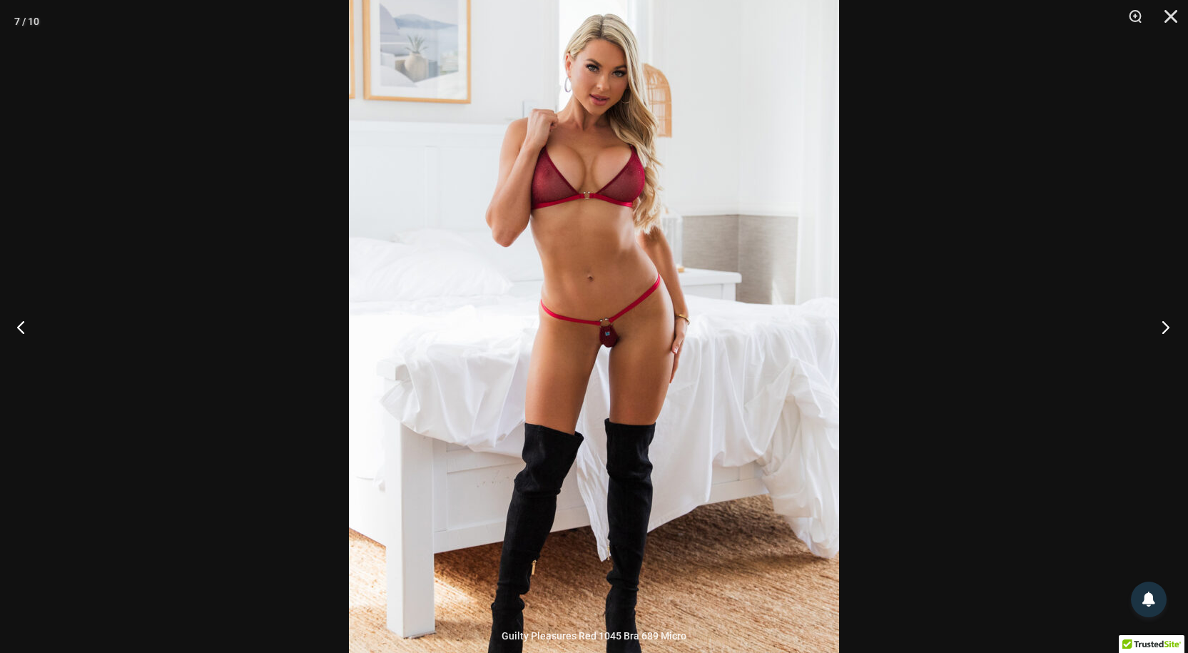
click at [1162, 327] on button "Next" at bounding box center [1161, 326] width 54 height 71
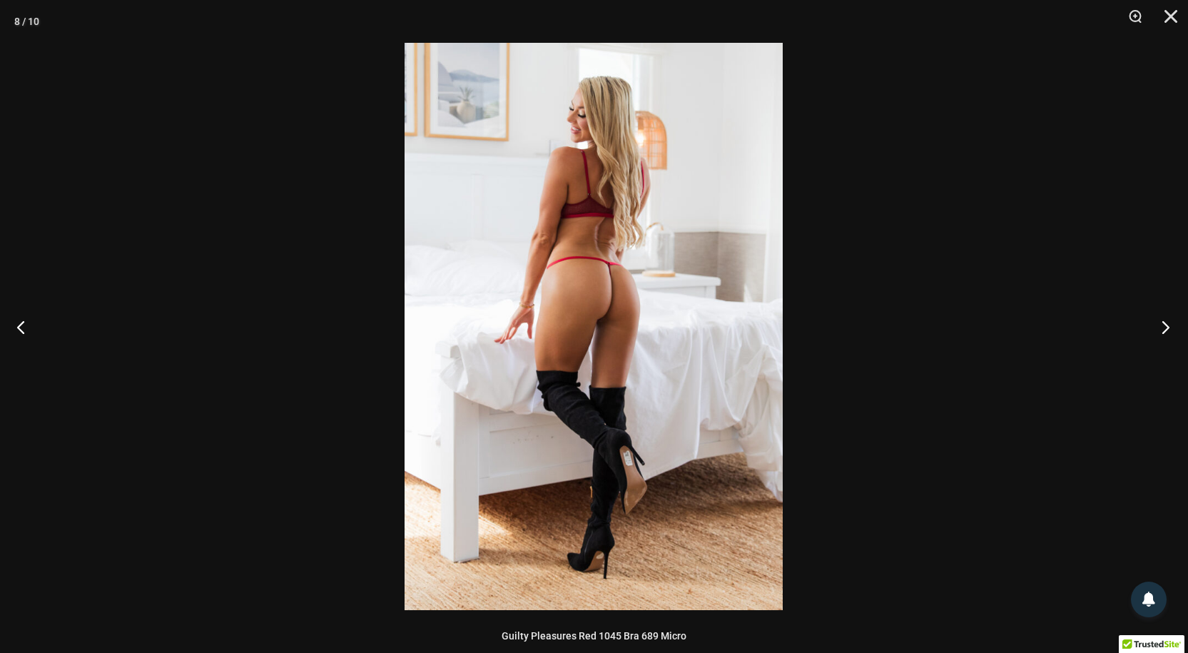
click at [1162, 327] on button "Next" at bounding box center [1161, 326] width 54 height 71
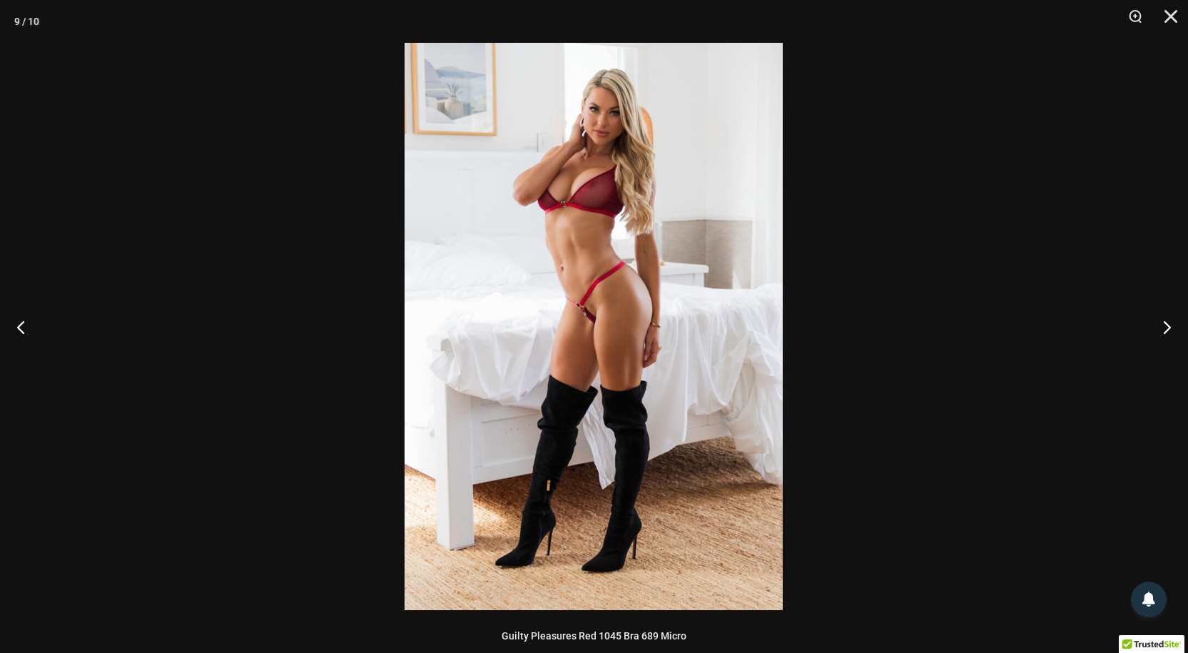
click at [608, 263] on img at bounding box center [594, 326] width 378 height 567
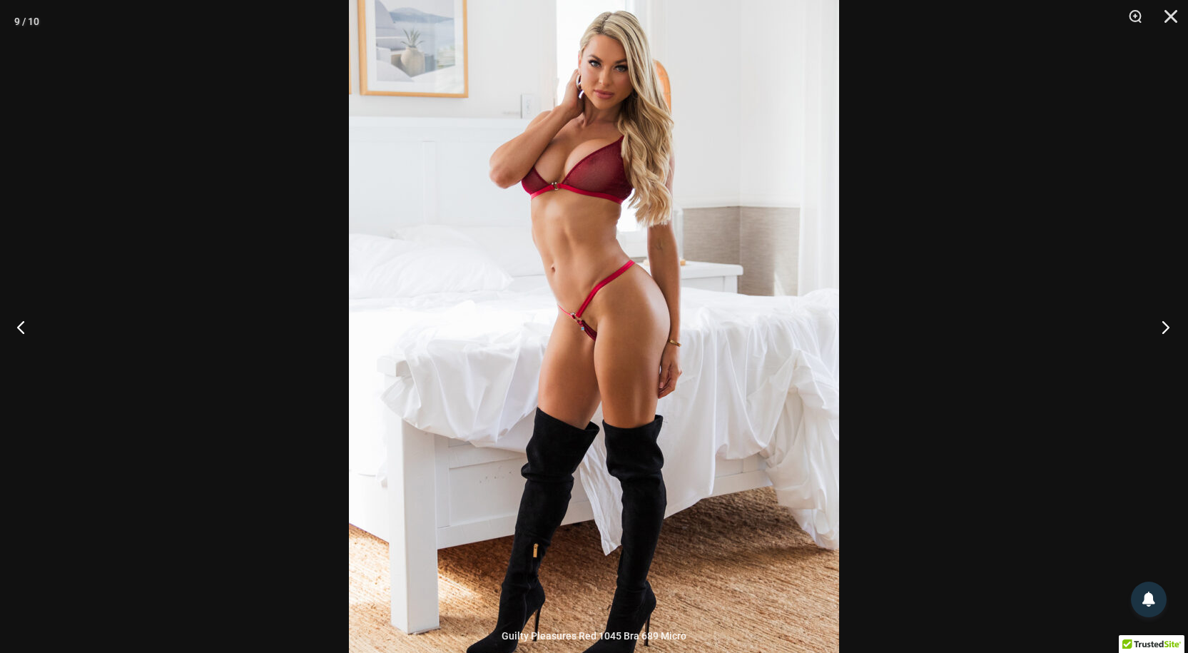
click at [1162, 328] on button "Next" at bounding box center [1161, 326] width 54 height 71
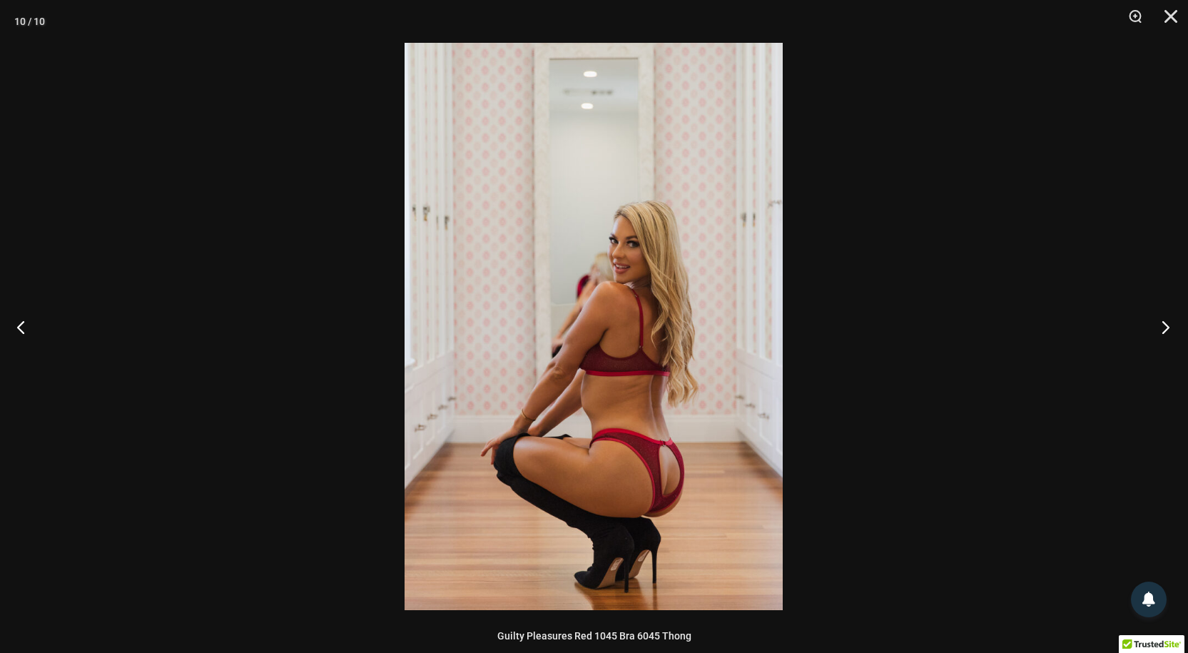
click at [1162, 328] on button "Next" at bounding box center [1161, 326] width 54 height 71
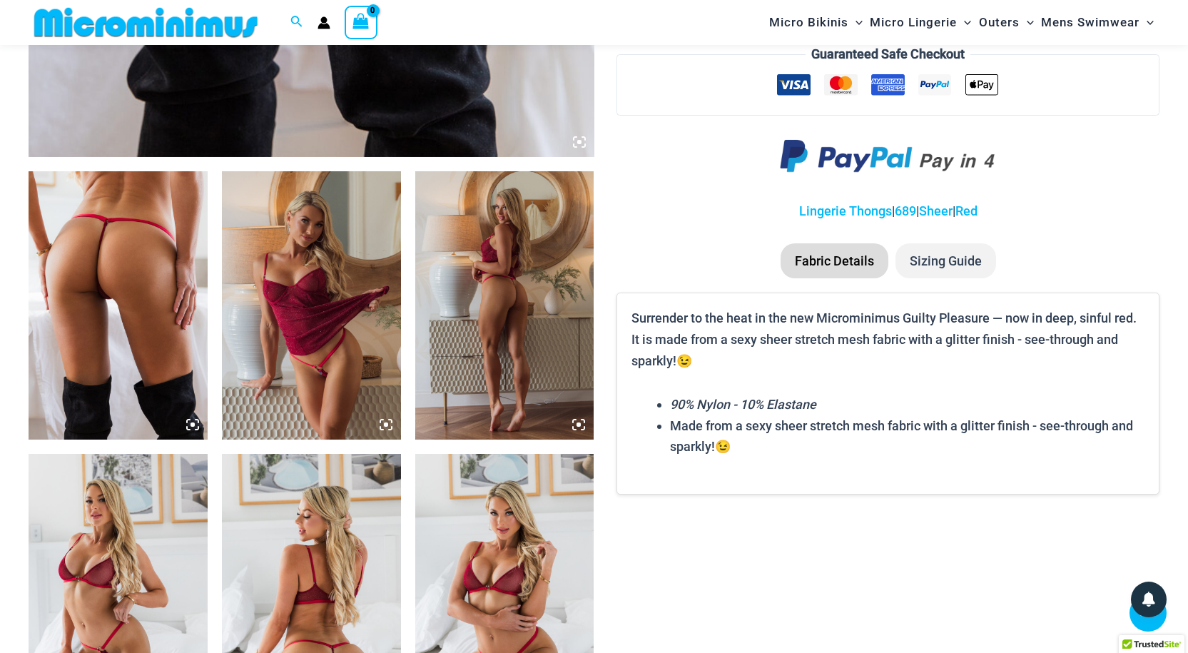
scroll to position [879, 0]
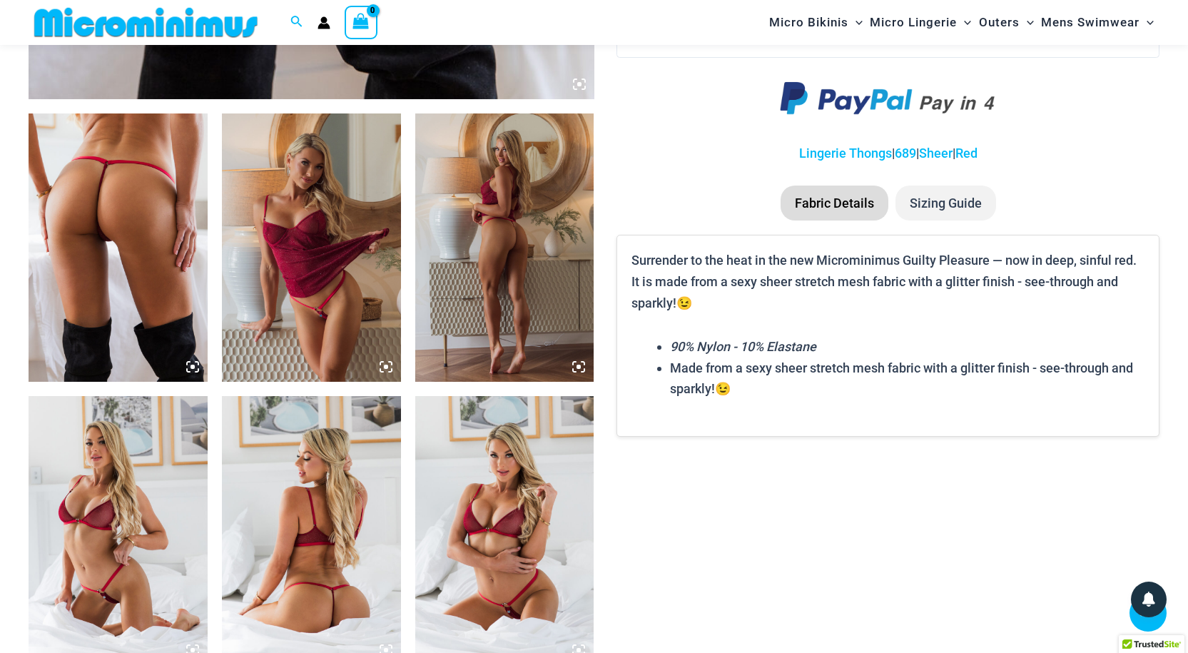
click at [305, 283] on img at bounding box center [311, 247] width 179 height 268
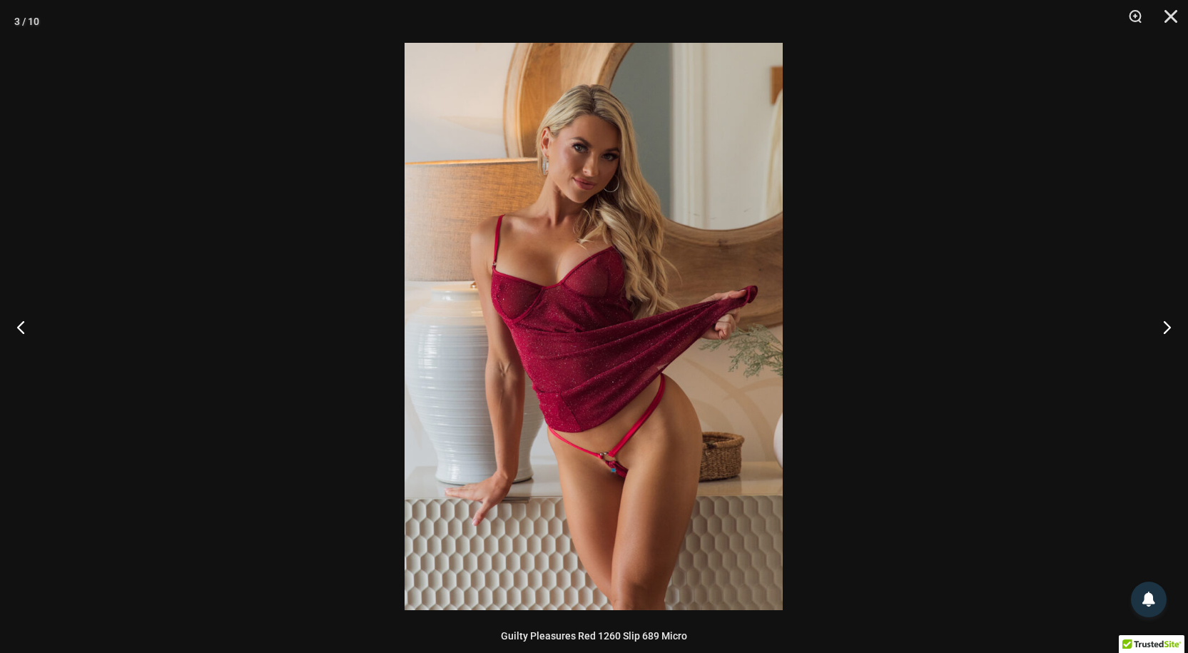
click at [462, 351] on img at bounding box center [594, 326] width 378 height 567
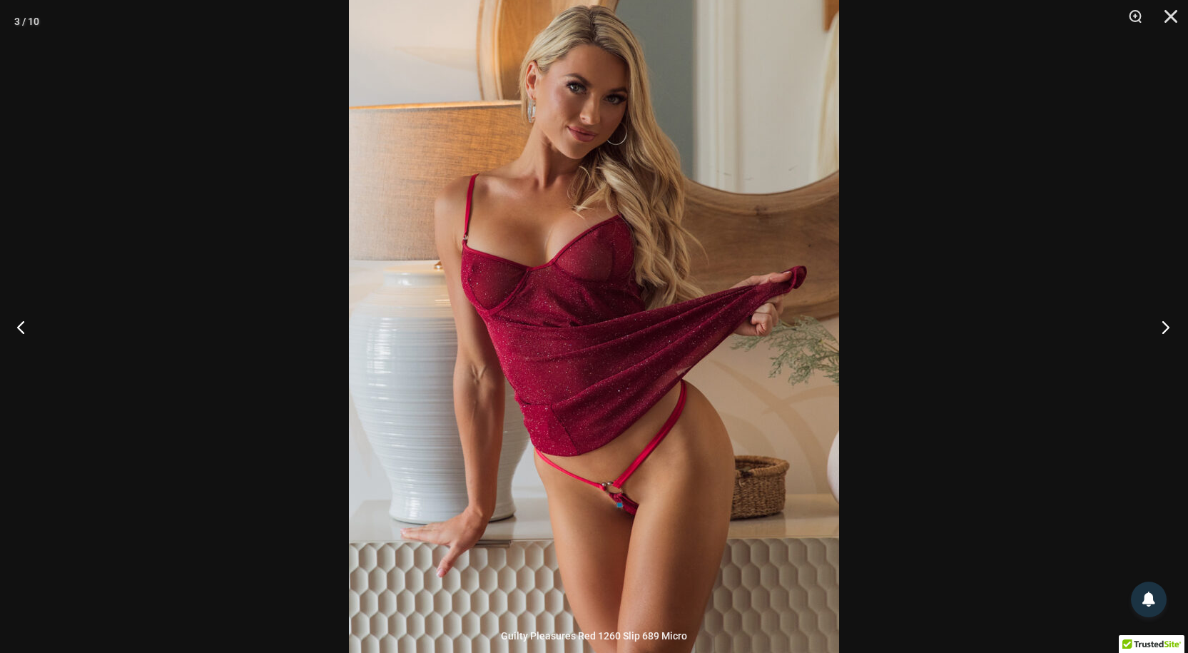
click at [1165, 322] on button "Next" at bounding box center [1161, 326] width 54 height 71
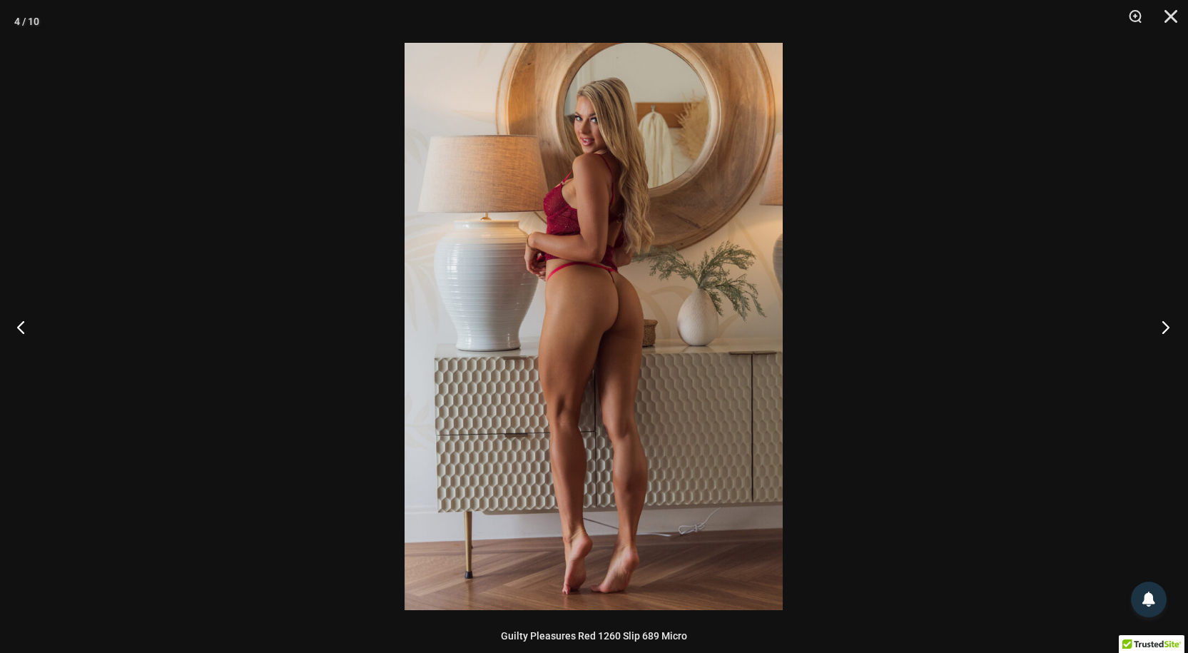
click at [1165, 322] on button "Next" at bounding box center [1161, 326] width 54 height 71
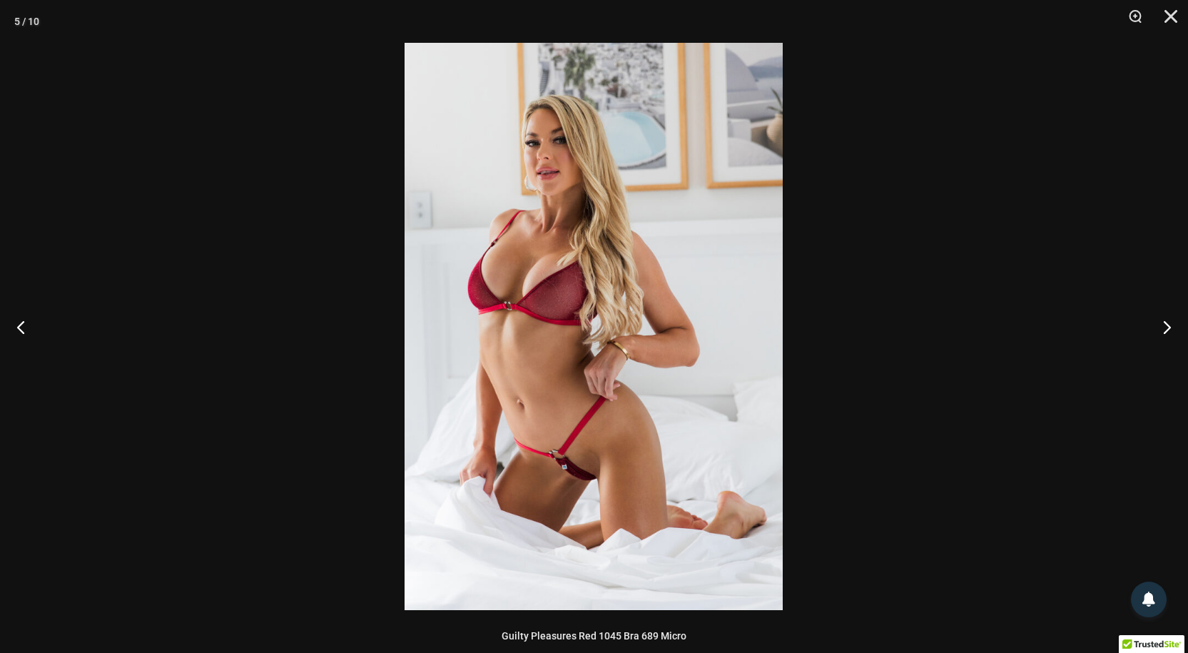
click at [501, 343] on img at bounding box center [594, 326] width 378 height 567
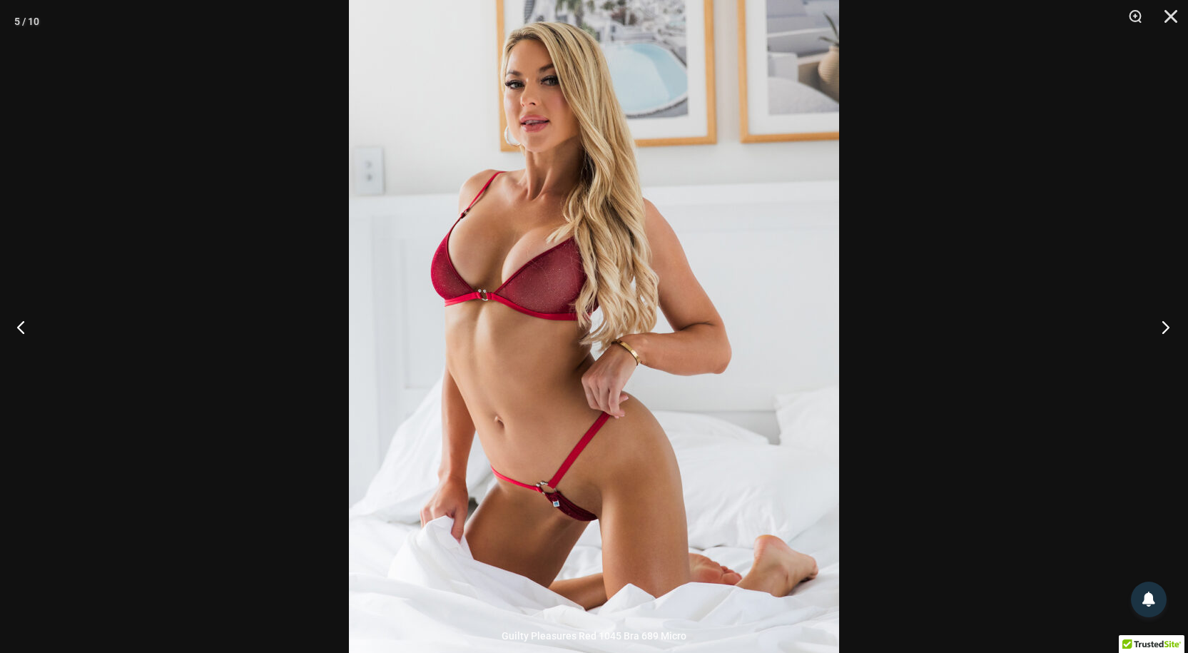
click at [1169, 321] on button "Next" at bounding box center [1161, 326] width 54 height 71
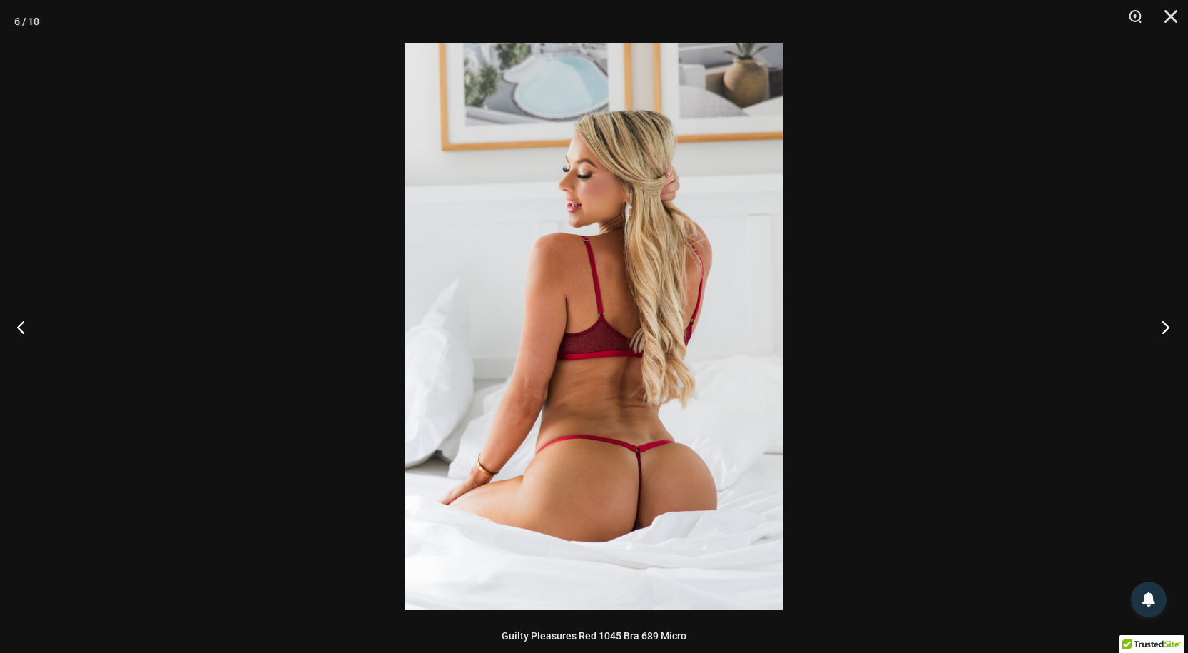
click at [1169, 321] on button "Next" at bounding box center [1161, 326] width 54 height 71
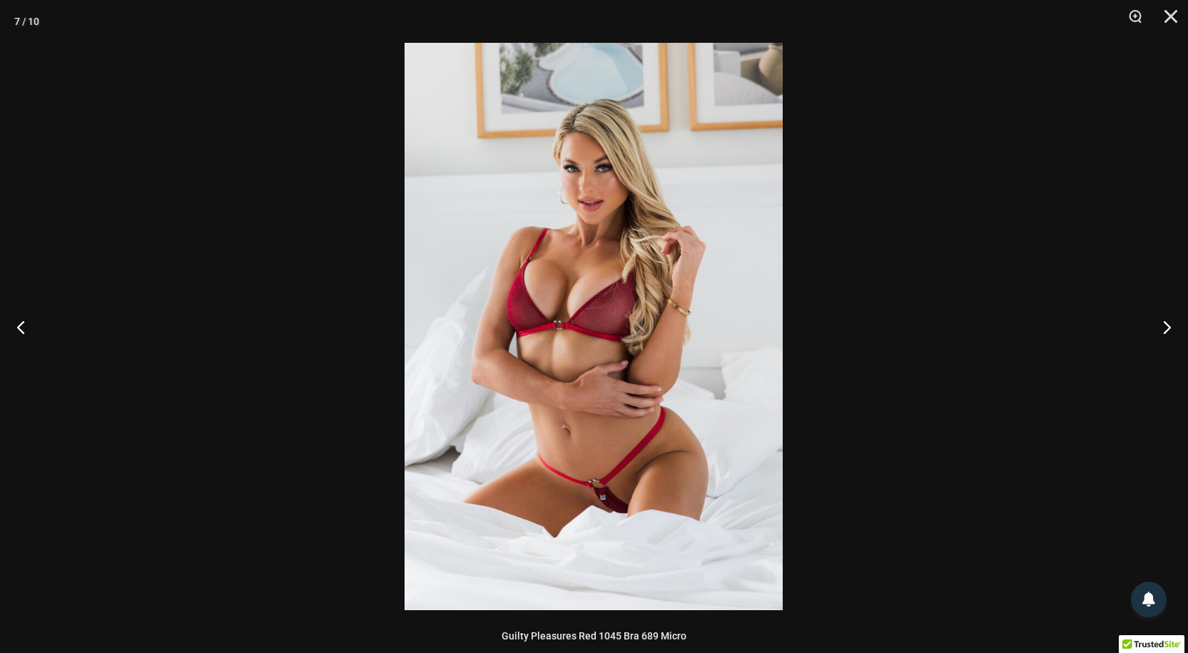
click at [584, 324] on img at bounding box center [594, 326] width 378 height 567
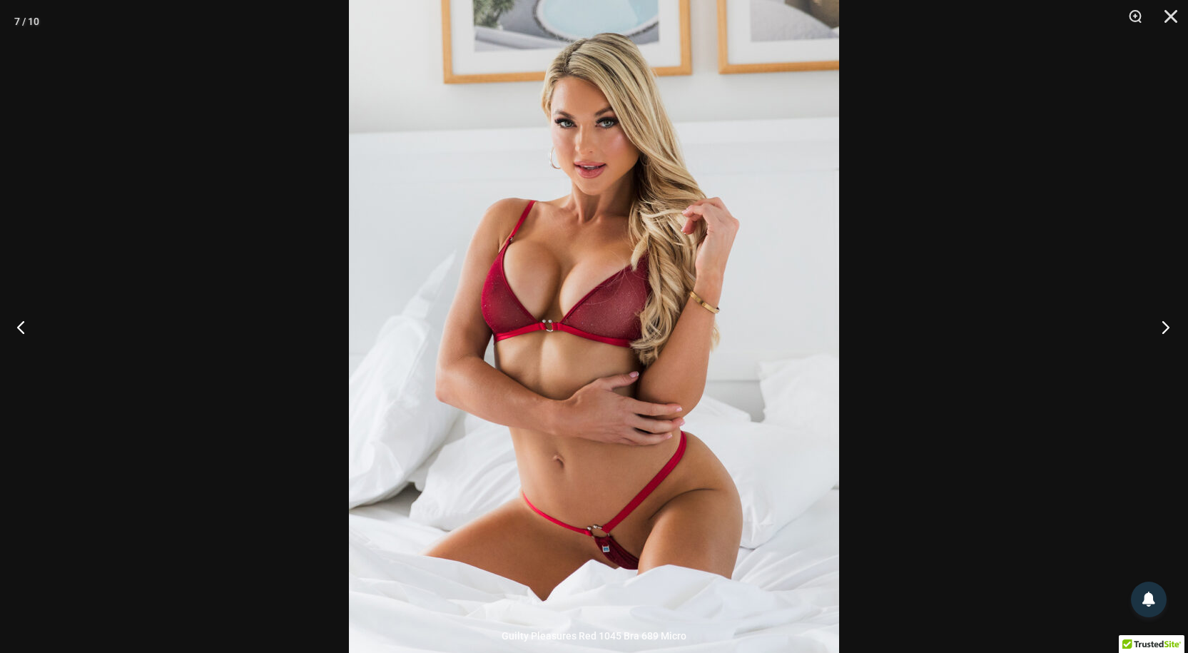
click at [1167, 324] on button "Next" at bounding box center [1161, 326] width 54 height 71
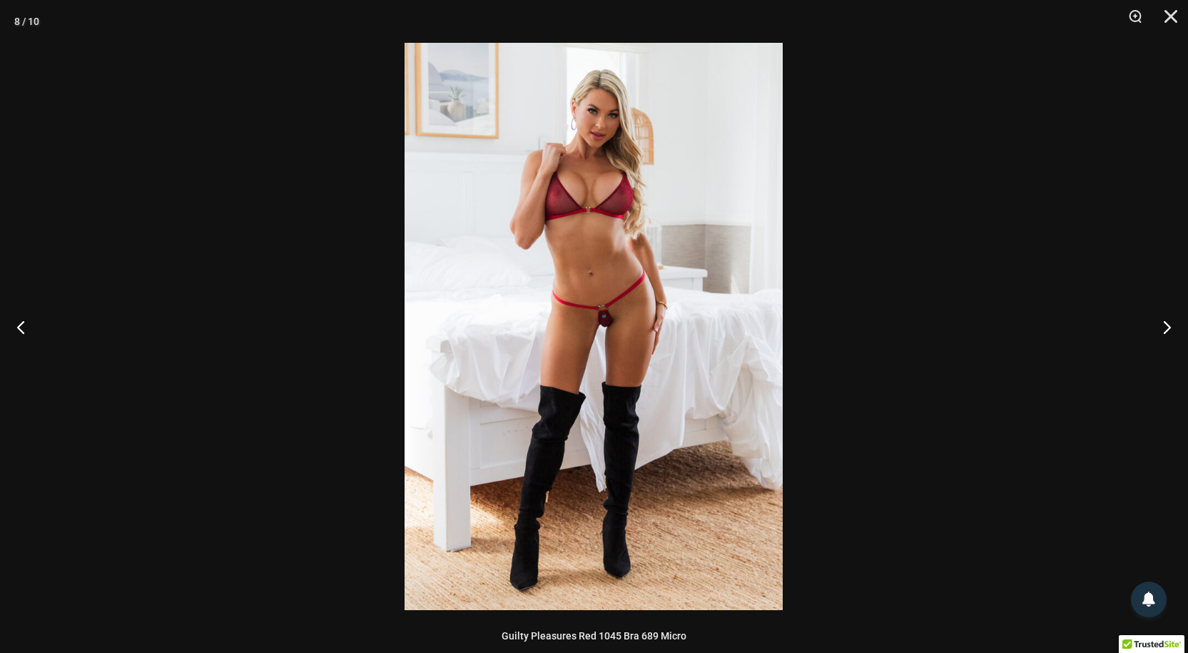
click at [591, 291] on img at bounding box center [594, 326] width 378 height 567
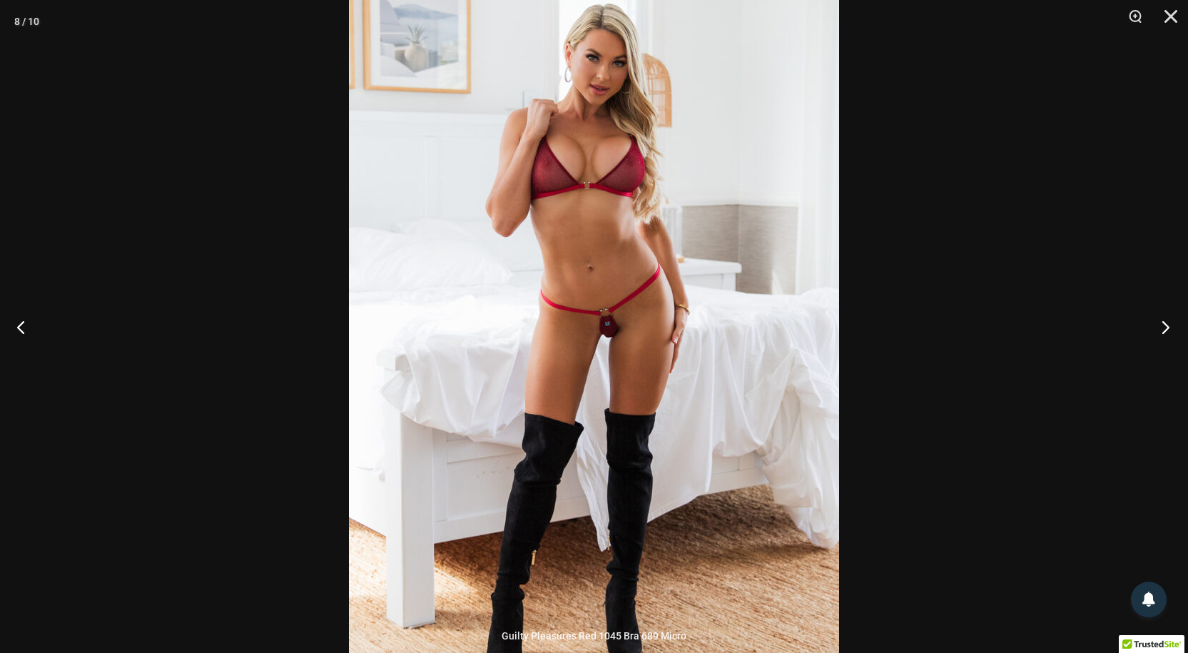
click at [1163, 324] on button "Next" at bounding box center [1161, 326] width 54 height 71
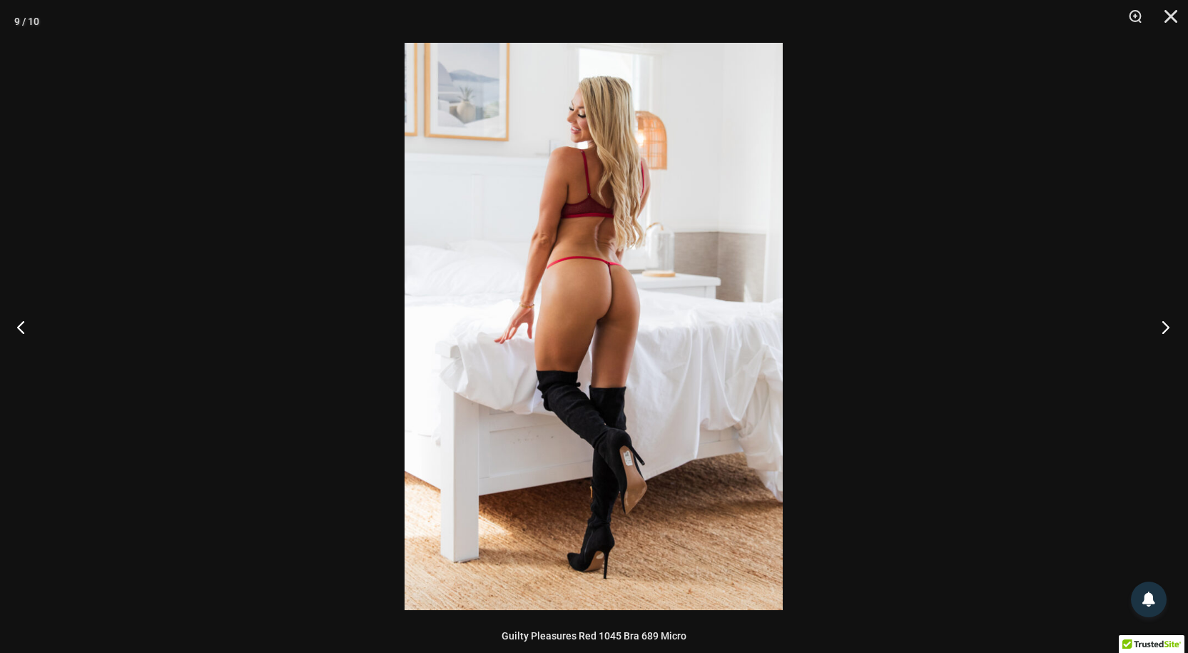
click at [1163, 324] on button "Next" at bounding box center [1161, 326] width 54 height 71
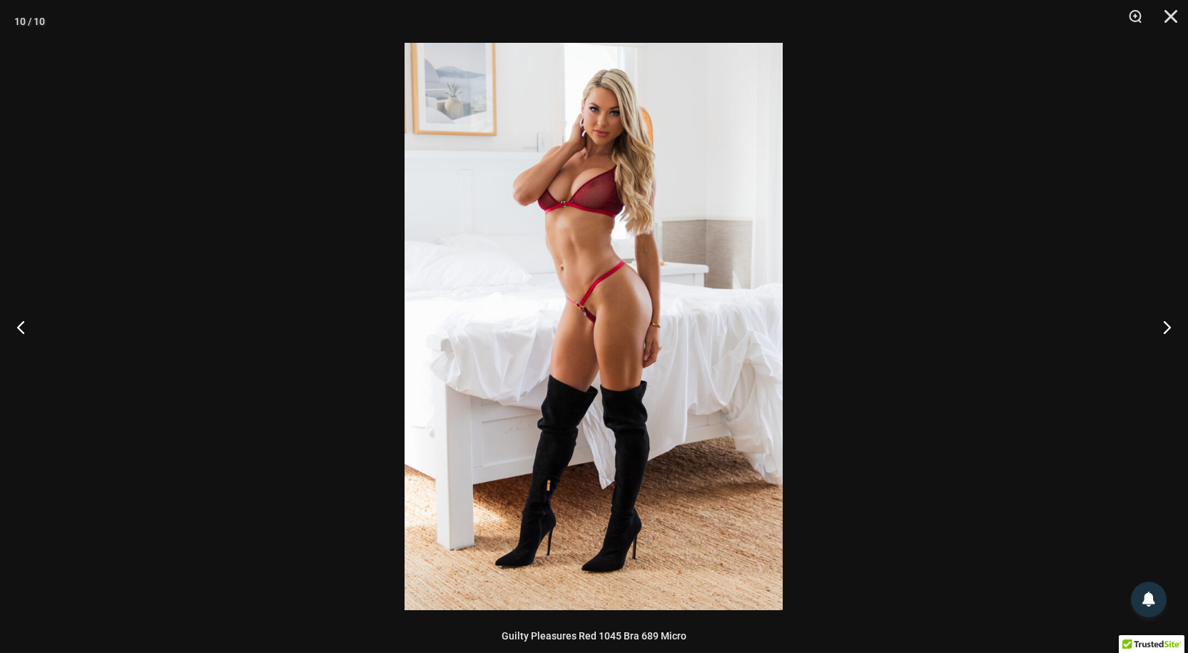
click at [539, 241] on img at bounding box center [594, 326] width 378 height 567
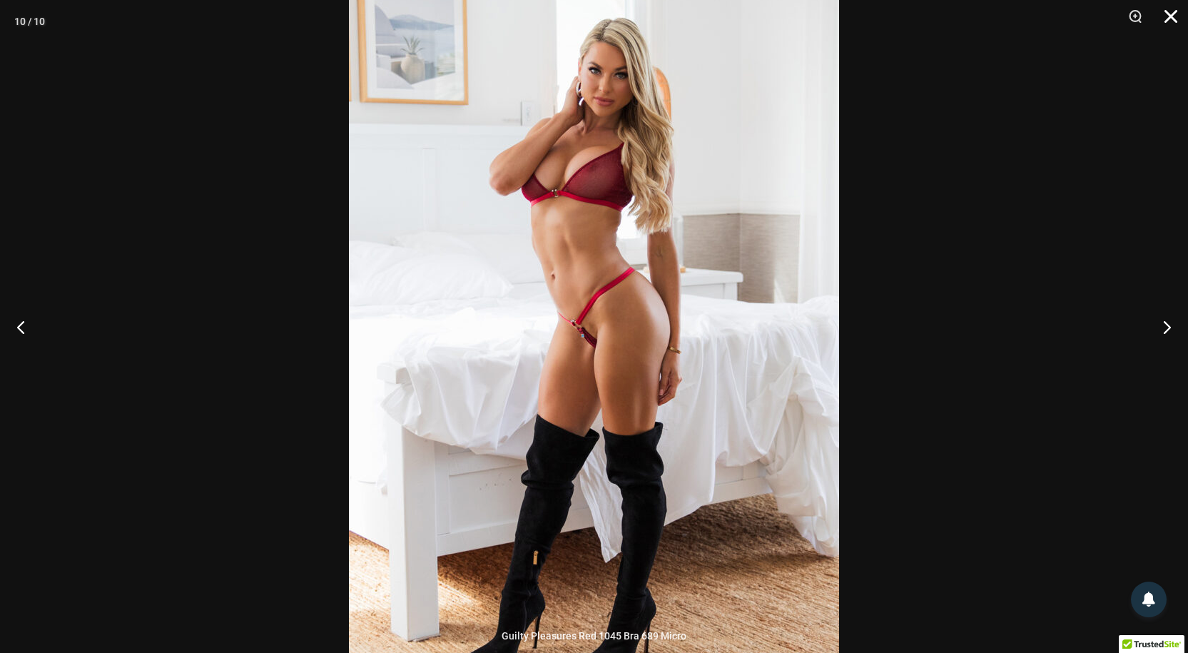
click at [1166, 16] on button "Close" at bounding box center [1166, 21] width 36 height 43
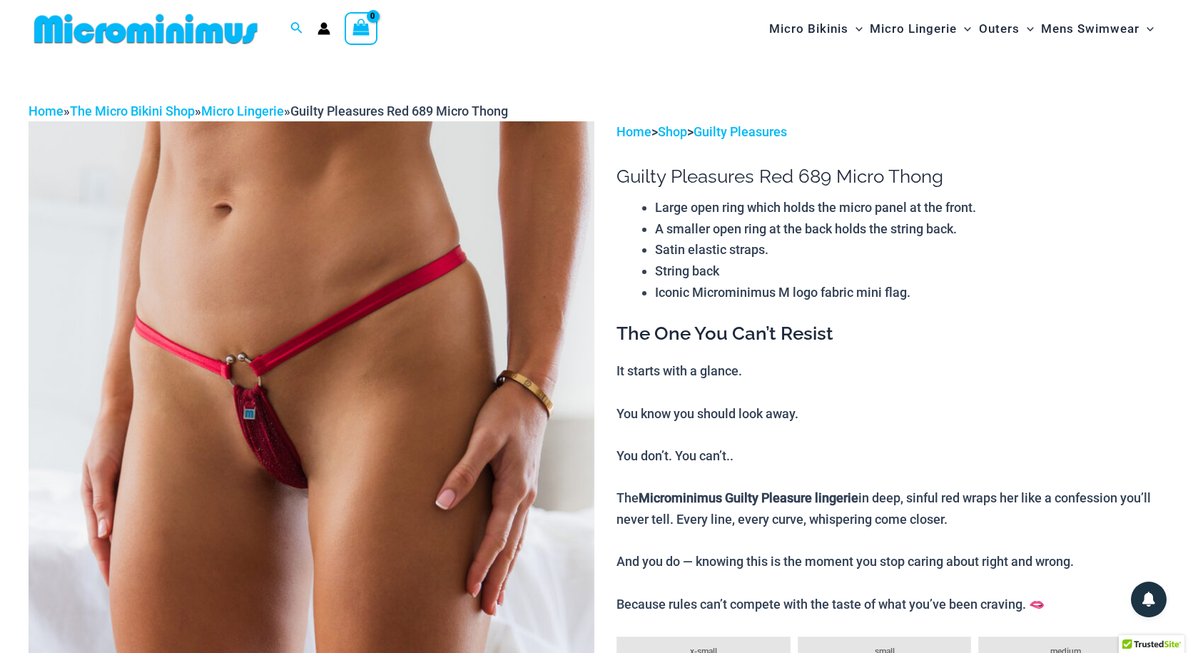
scroll to position [0, 0]
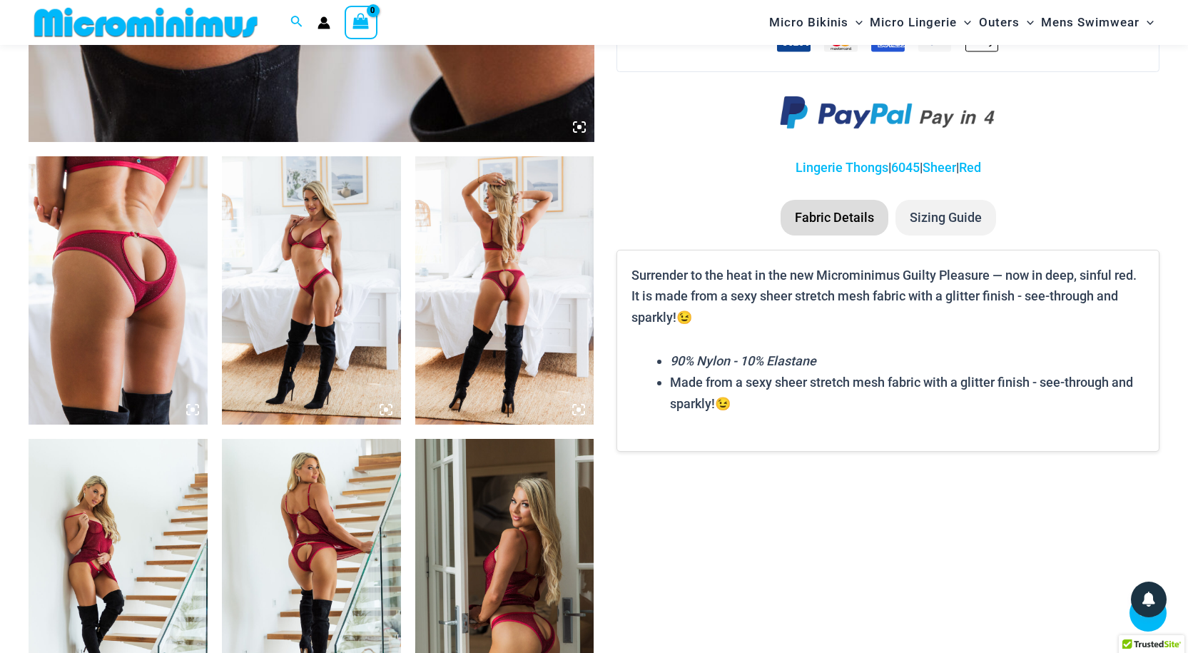
scroll to position [862, 0]
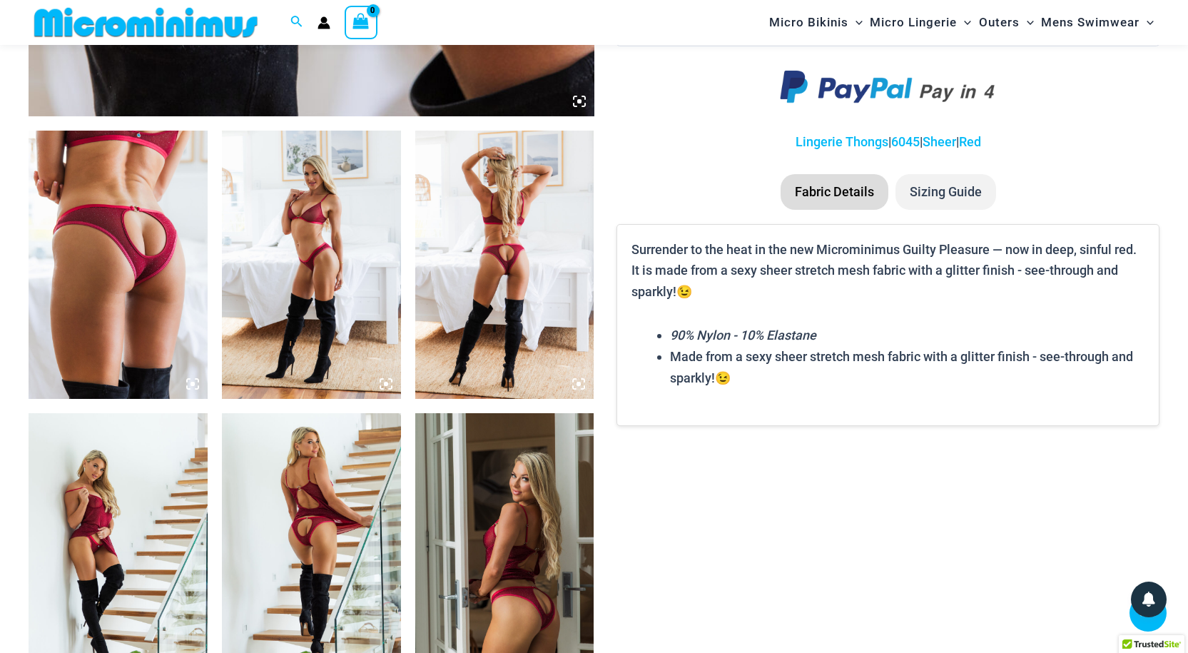
click at [86, 280] on img at bounding box center [118, 265] width 179 height 268
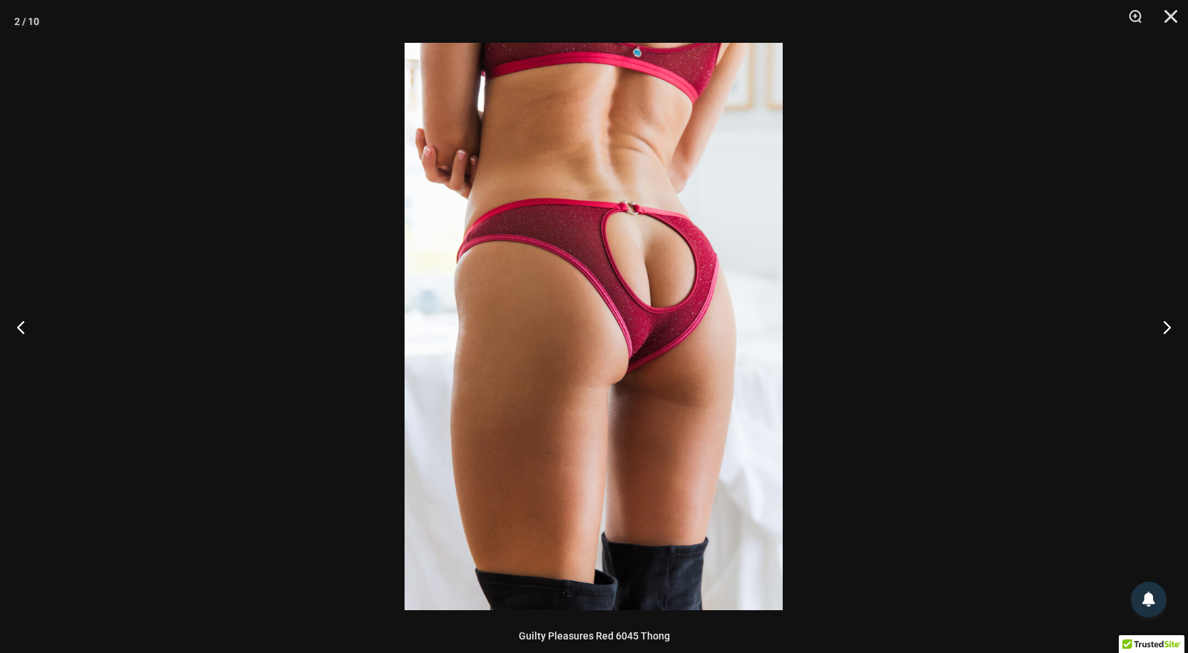
click at [548, 283] on img at bounding box center [594, 326] width 378 height 567
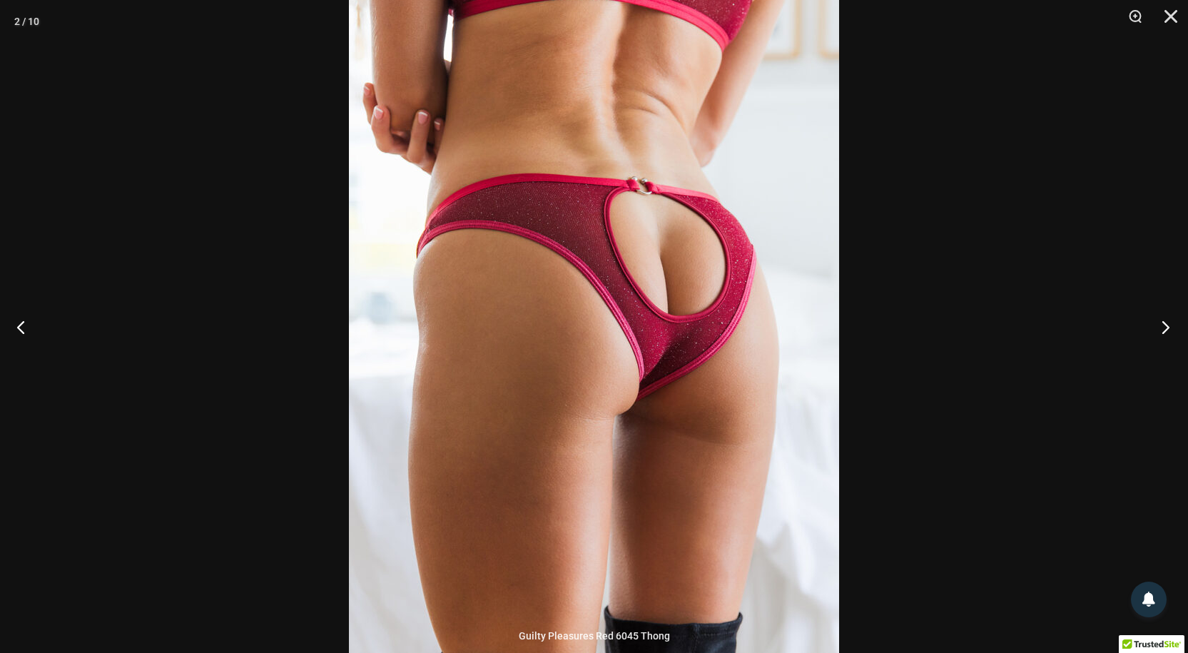
click at [1169, 324] on button "Next" at bounding box center [1161, 326] width 54 height 71
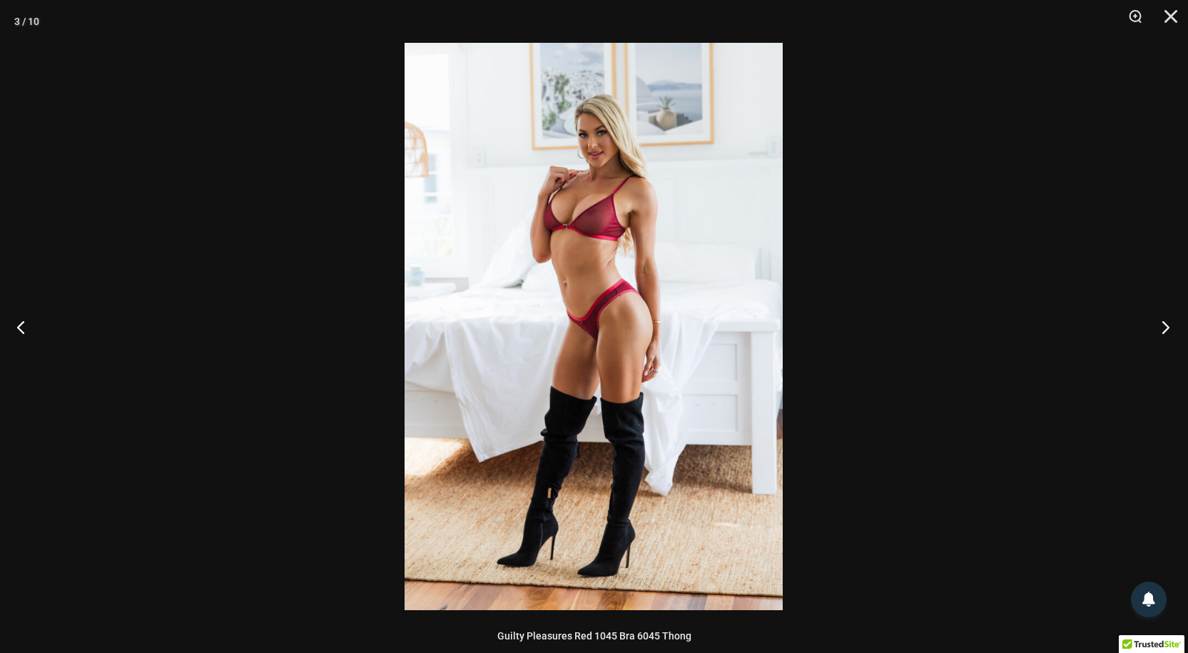
click at [1159, 323] on button "Next" at bounding box center [1161, 326] width 54 height 71
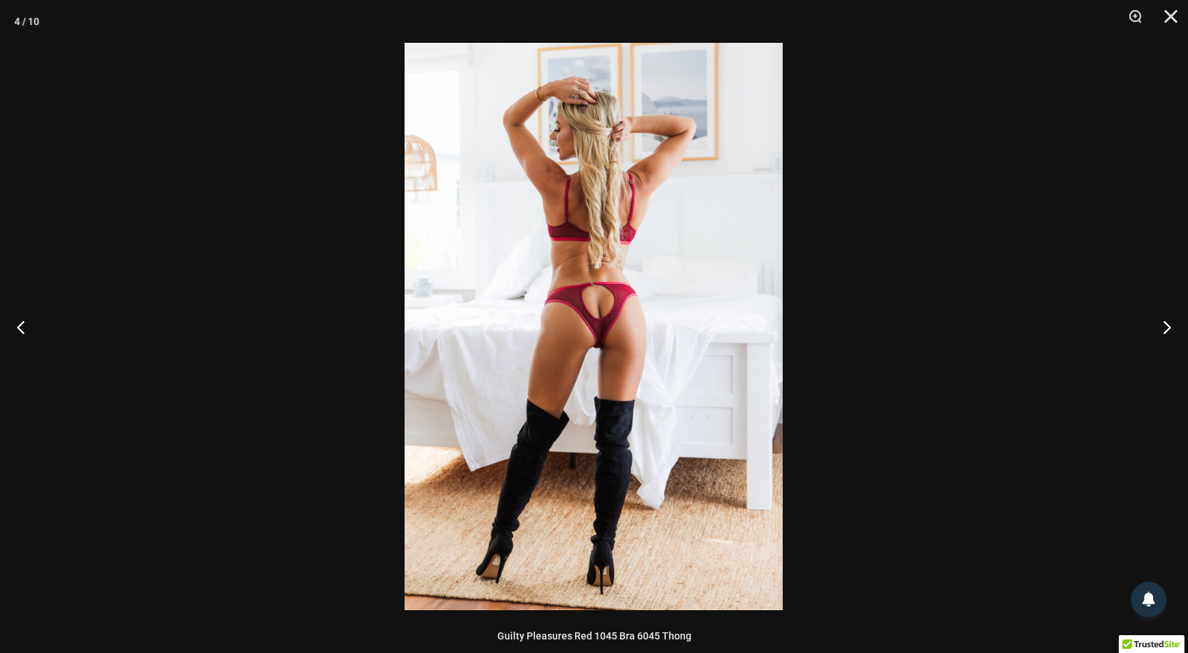
click at [592, 290] on img at bounding box center [594, 326] width 378 height 567
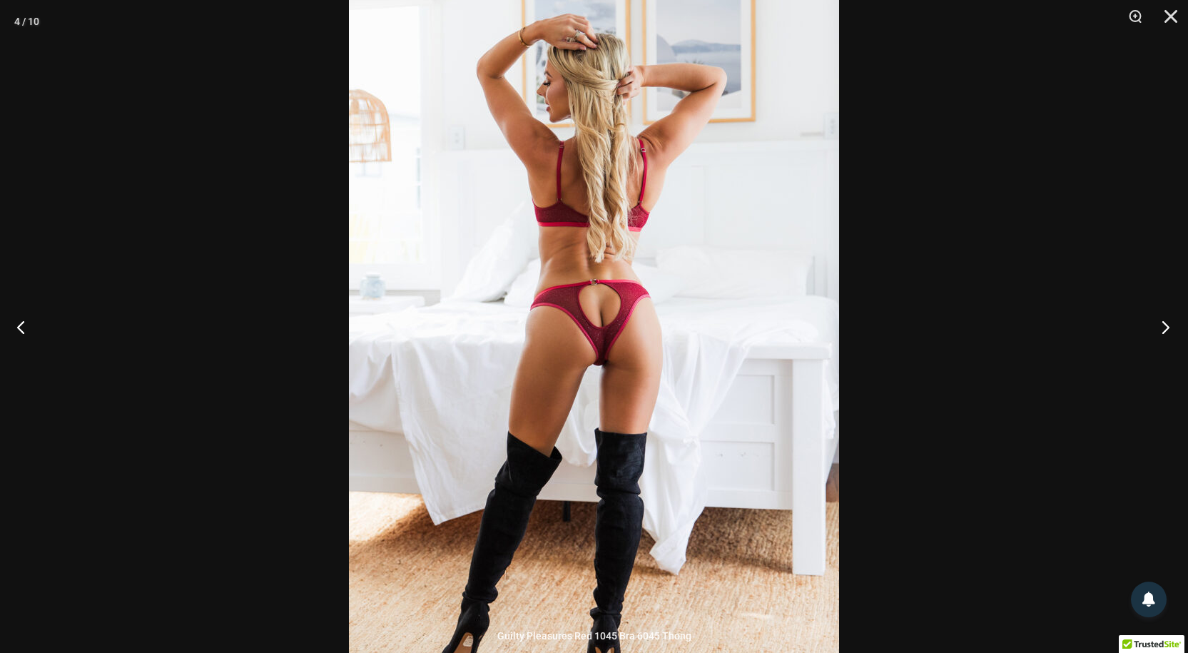
click at [1167, 327] on button "Next" at bounding box center [1161, 326] width 54 height 71
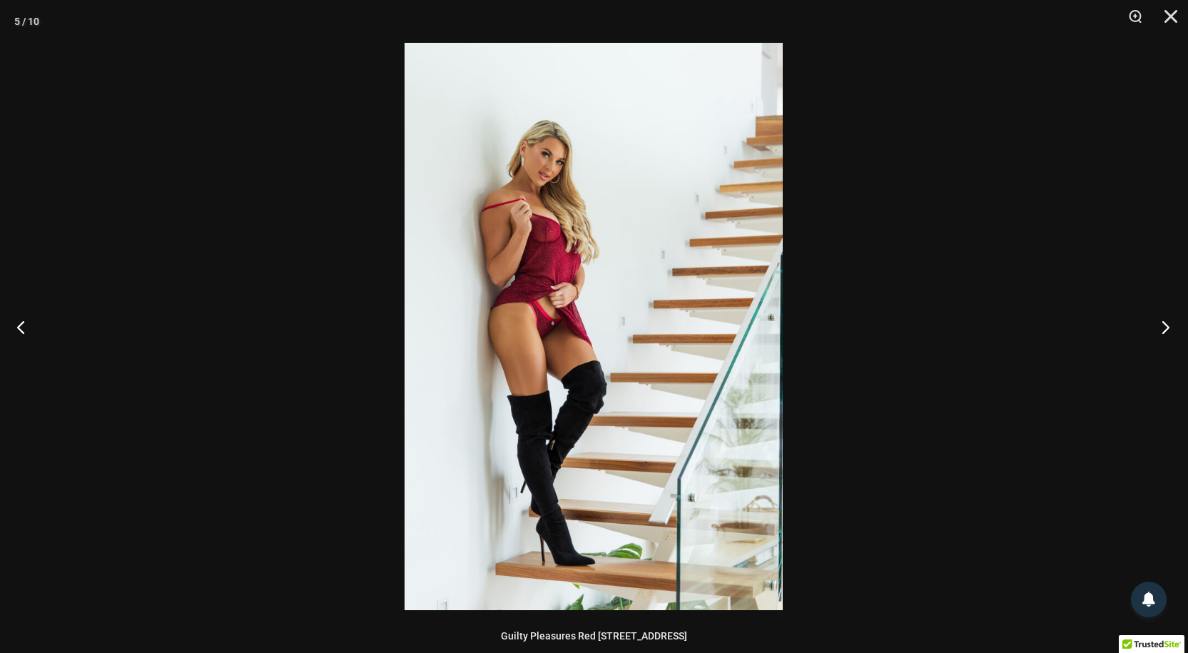
click at [1167, 327] on button "Next" at bounding box center [1161, 326] width 54 height 71
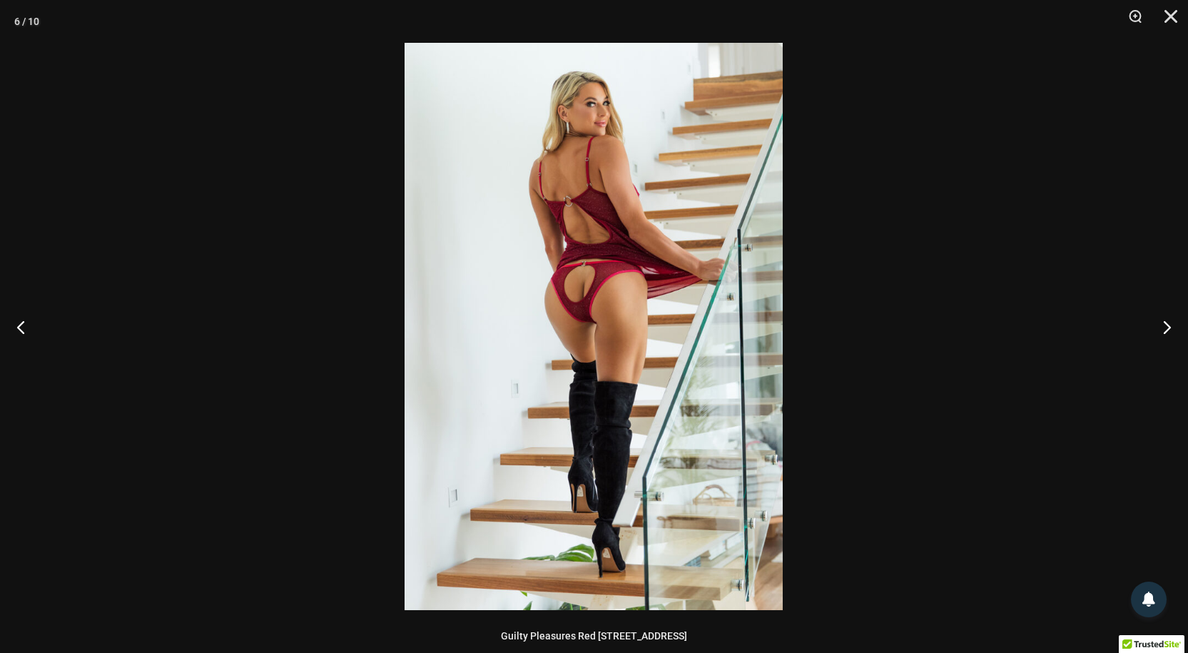
click at [552, 315] on img at bounding box center [594, 326] width 378 height 567
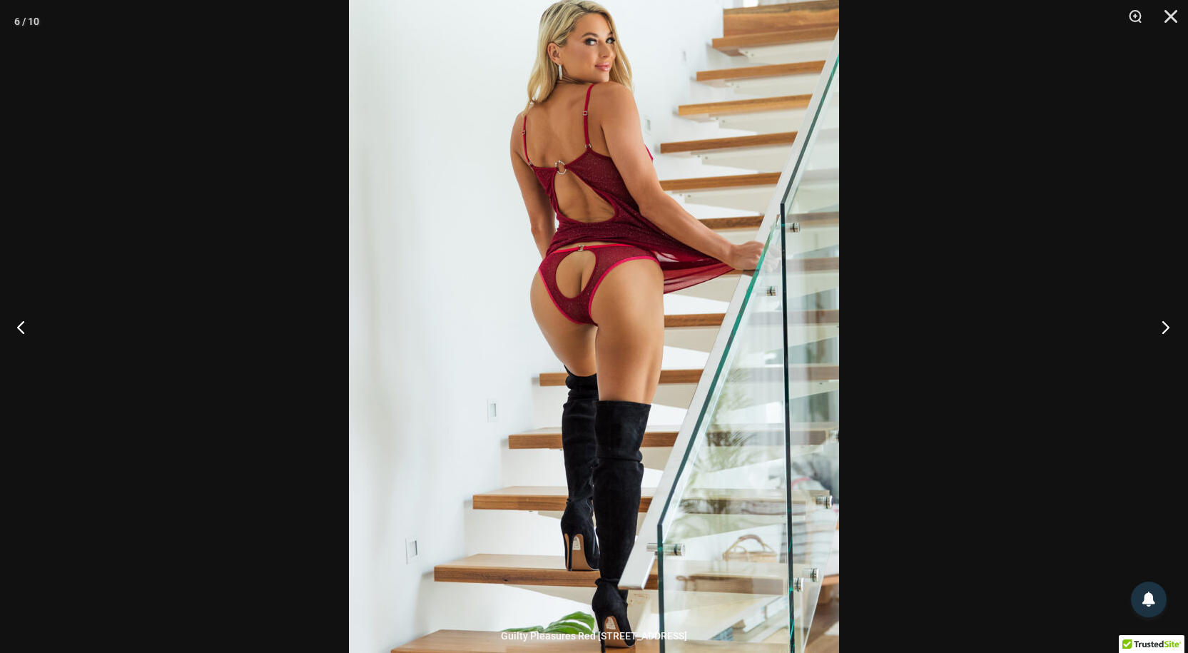
click at [1165, 323] on button "Next" at bounding box center [1161, 326] width 54 height 71
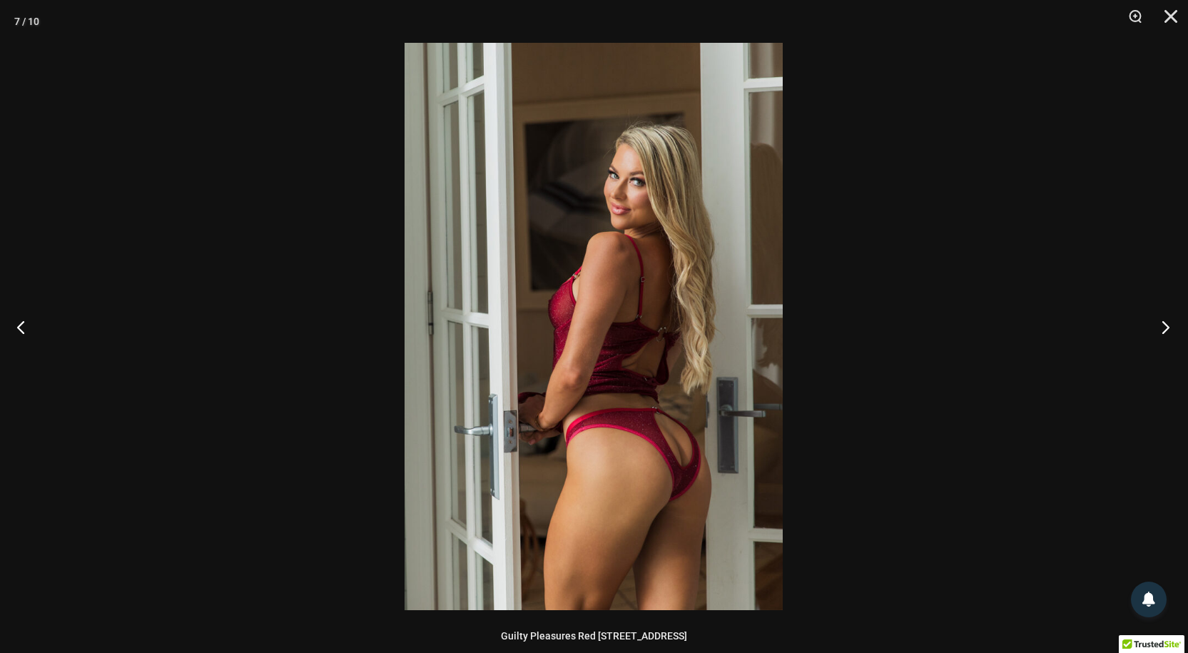
click at [1165, 323] on button "Next" at bounding box center [1161, 326] width 54 height 71
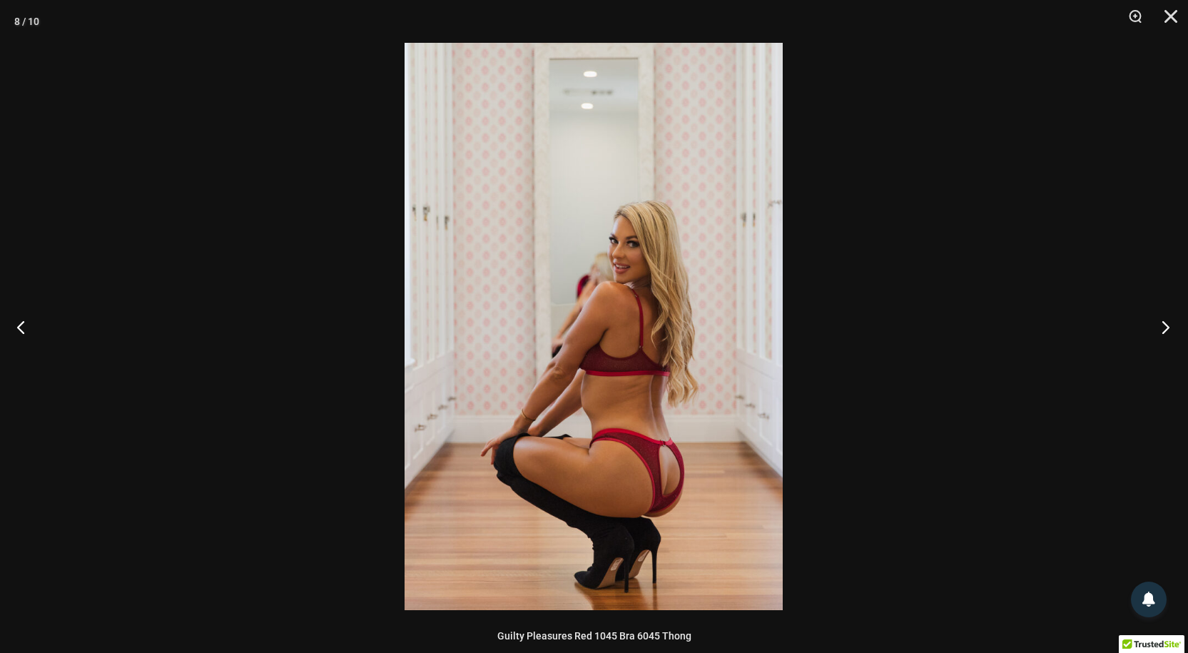
click at [1165, 323] on button "Next" at bounding box center [1161, 326] width 54 height 71
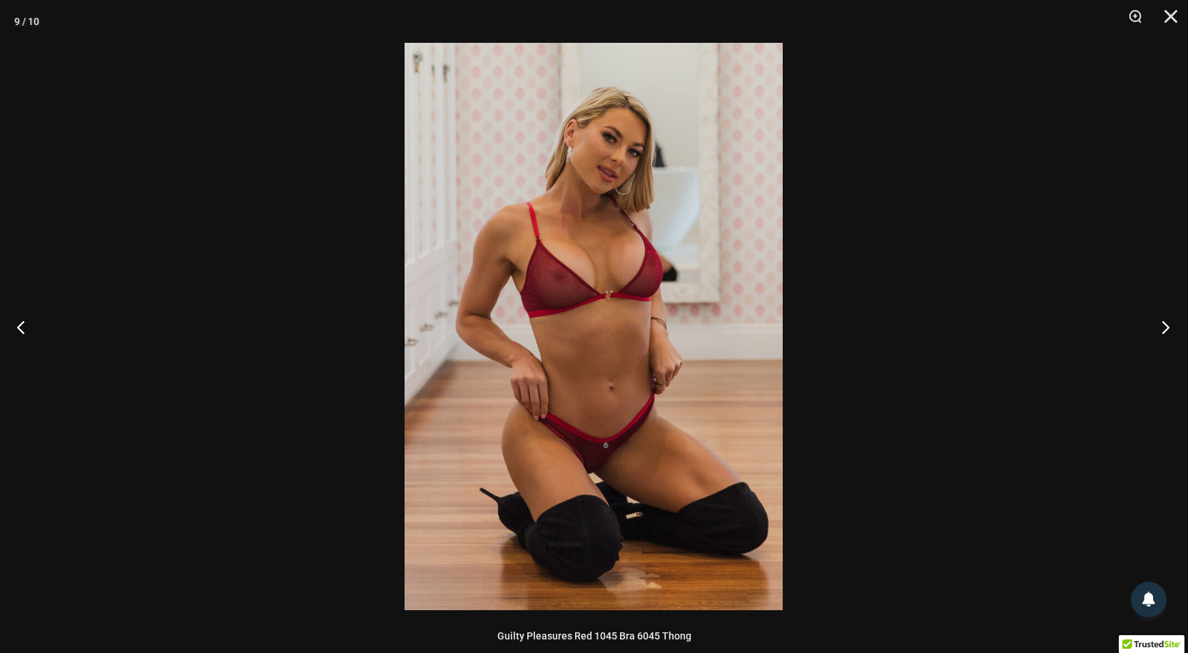
click at [1163, 327] on button "Next" at bounding box center [1161, 326] width 54 height 71
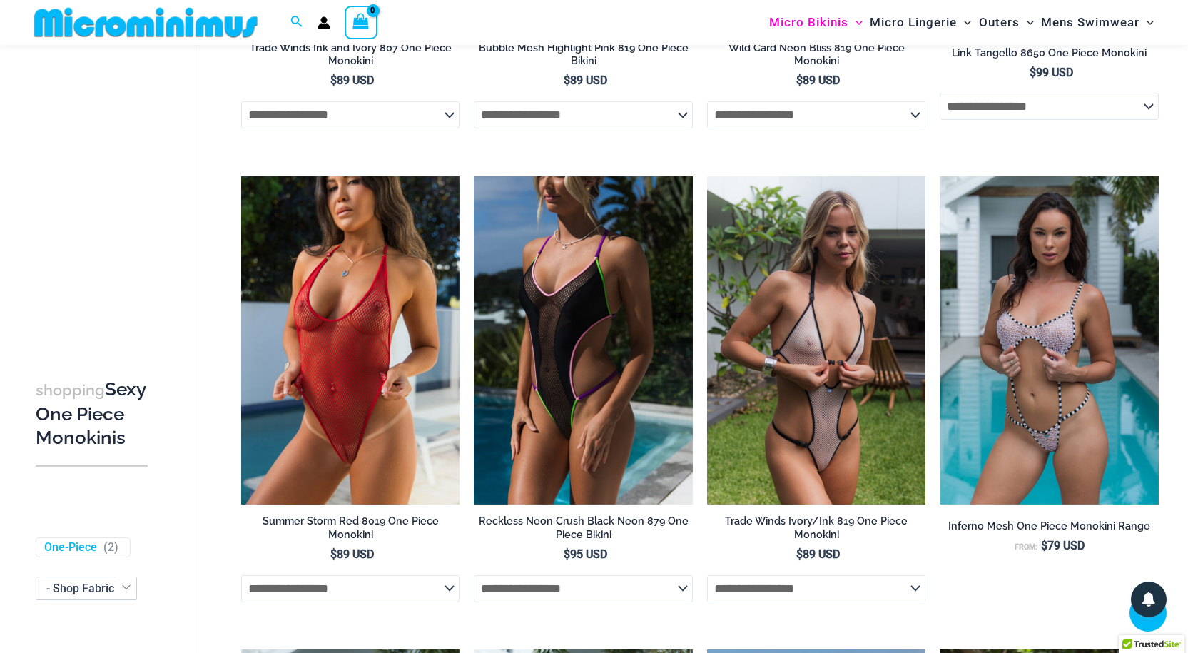
scroll to position [459, 0]
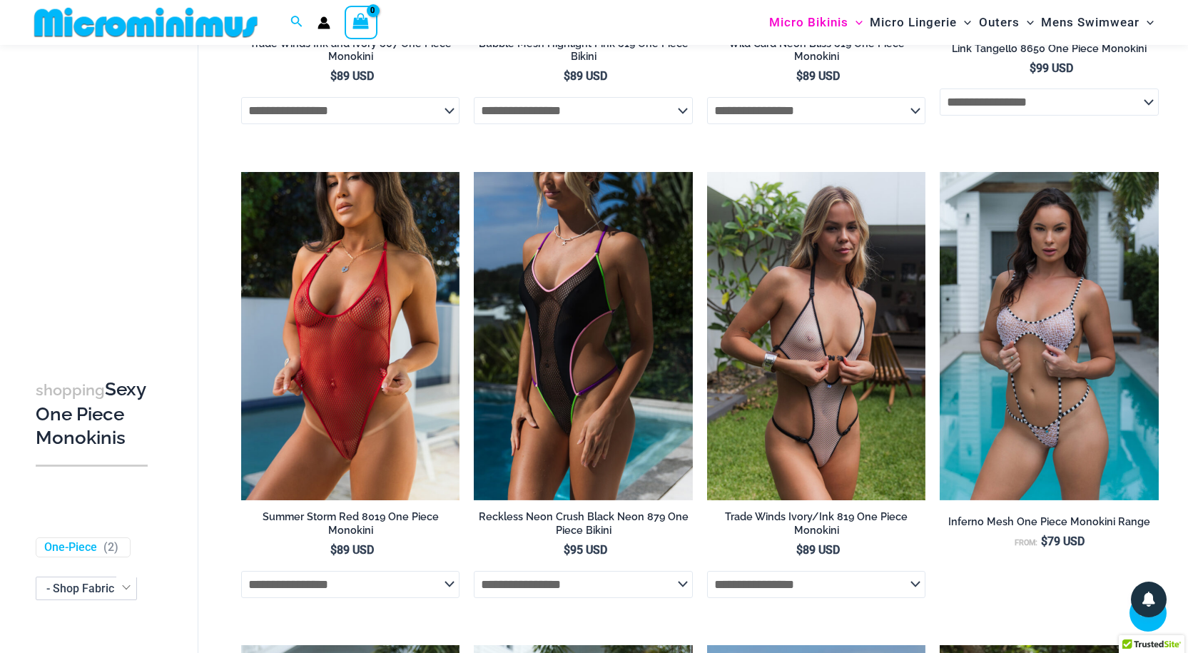
drag, startPoint x: 1198, startPoint y: 85, endPoint x: 1169, endPoint y: 188, distance: 107.3
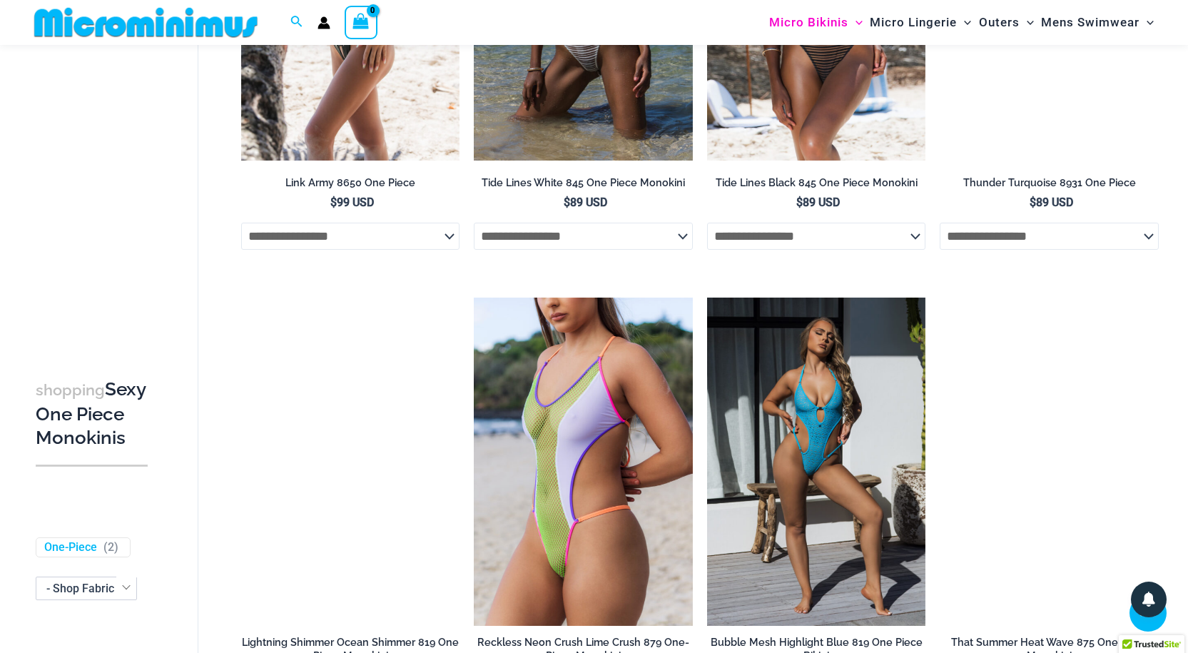
scroll to position [1791, 0]
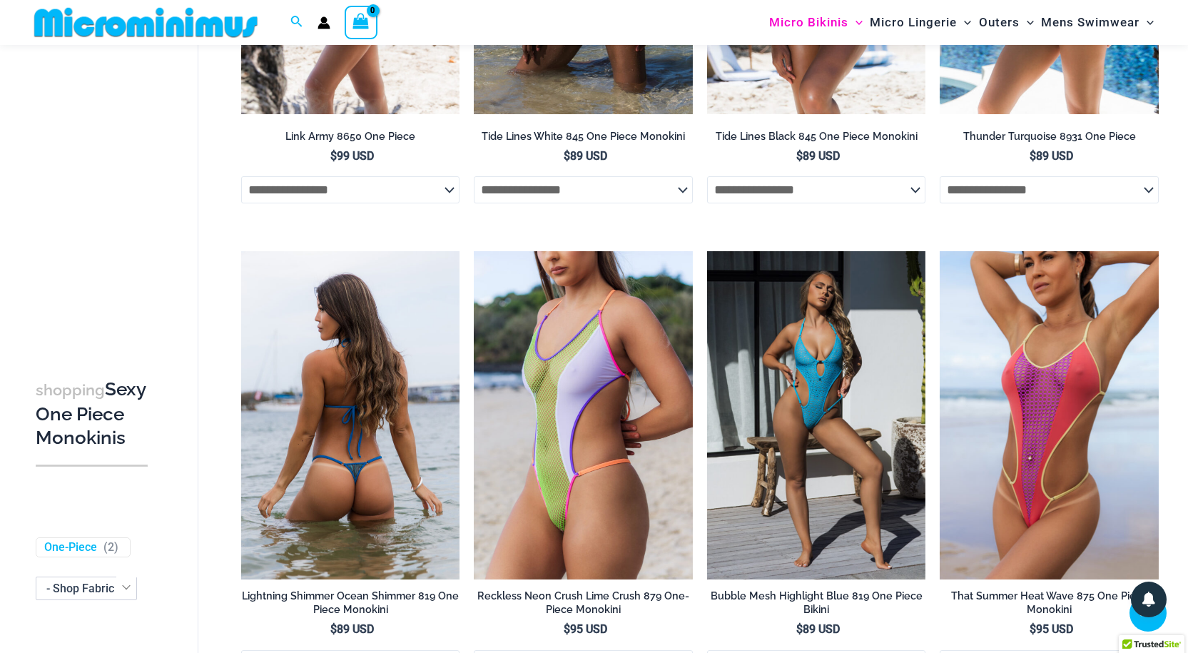
click at [311, 434] on img at bounding box center [350, 415] width 219 height 328
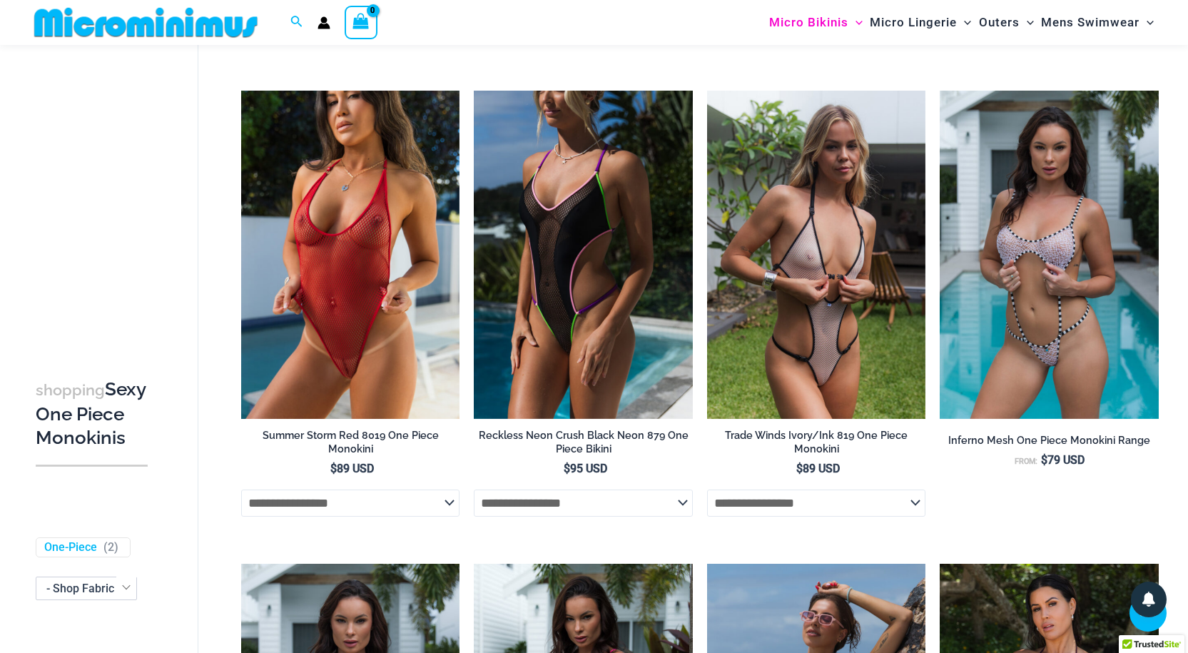
scroll to position [529, 0]
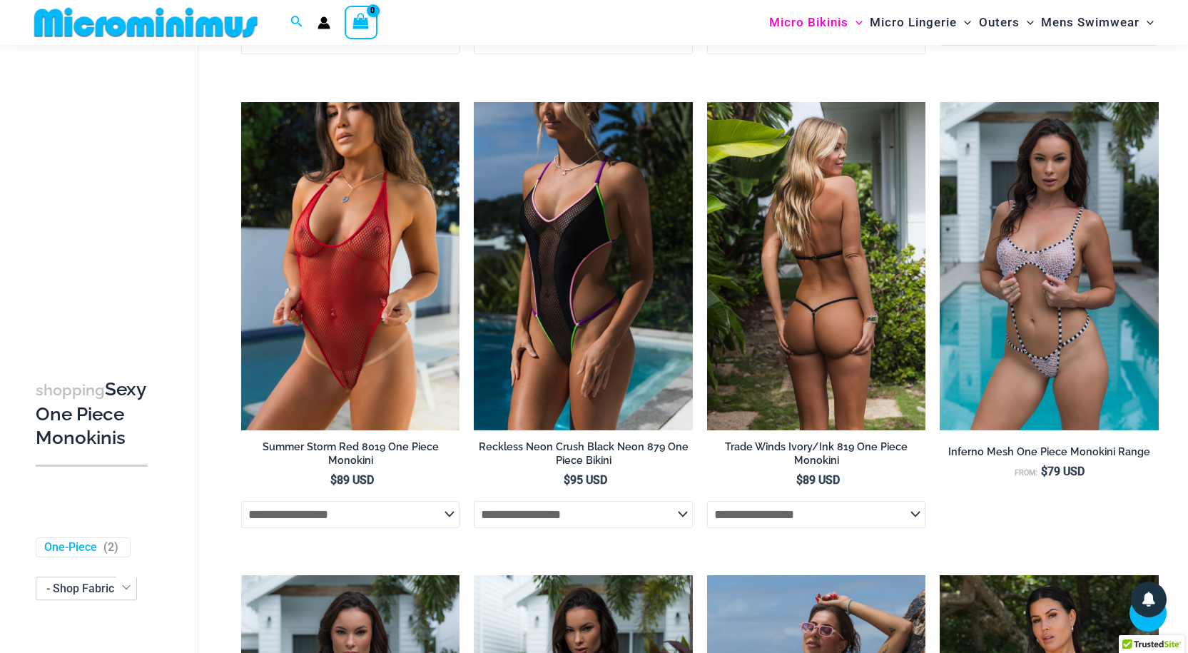
click at [806, 287] on img at bounding box center [816, 266] width 219 height 328
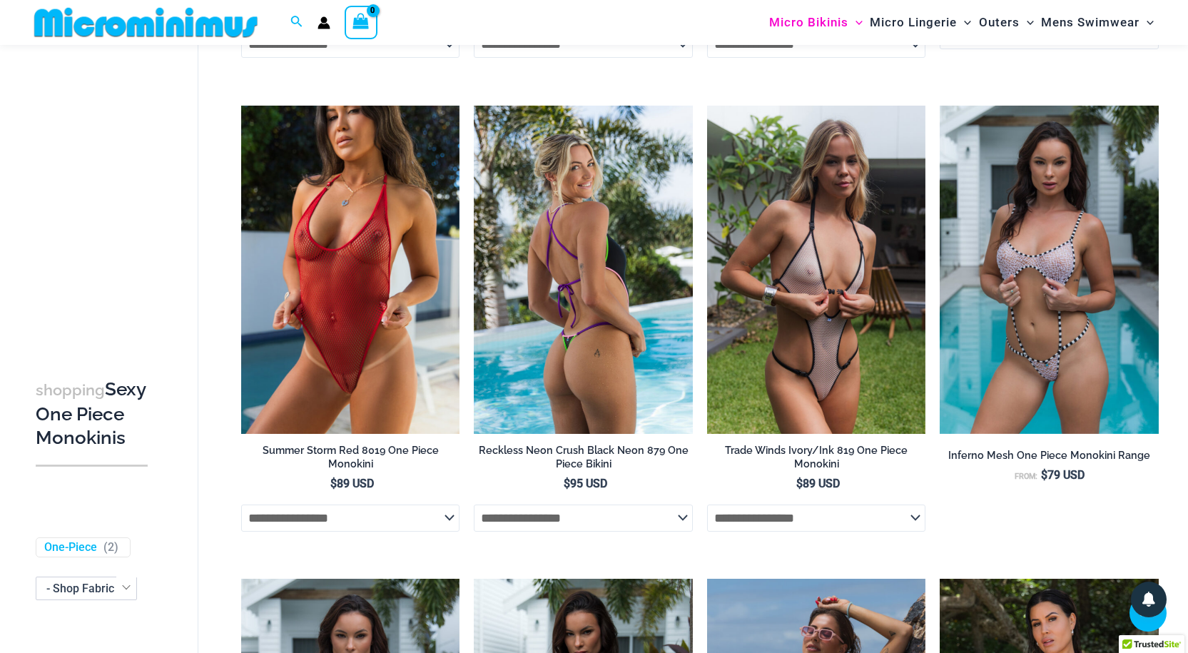
click at [562, 260] on img at bounding box center [583, 270] width 219 height 328
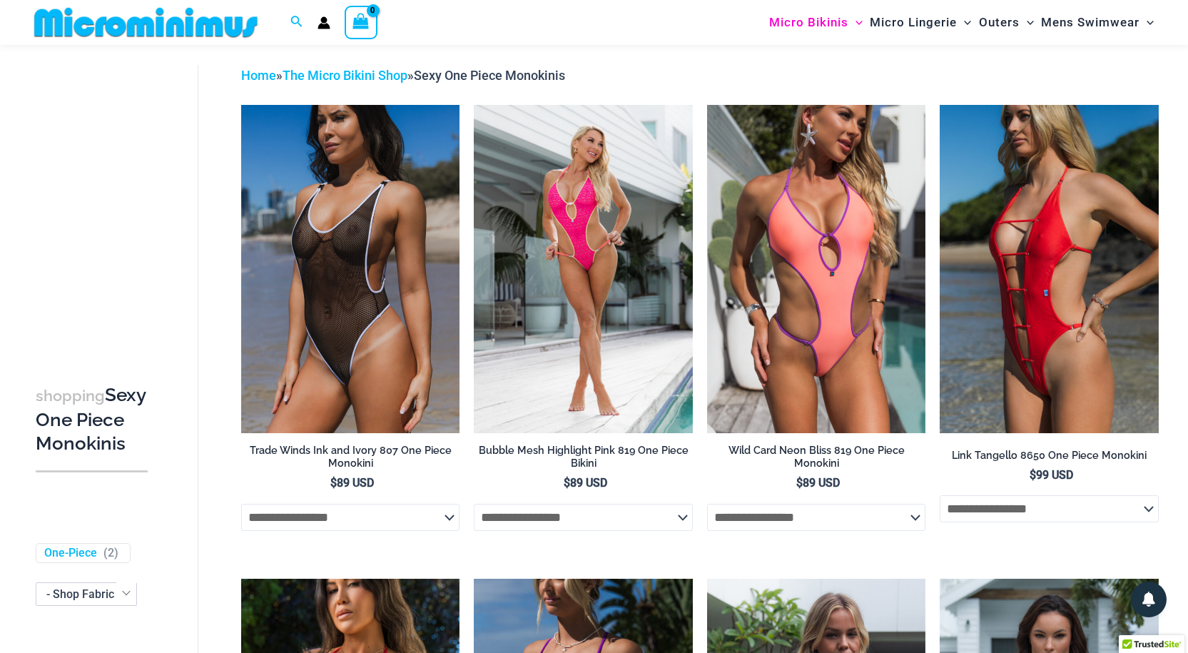
scroll to position [49, 0]
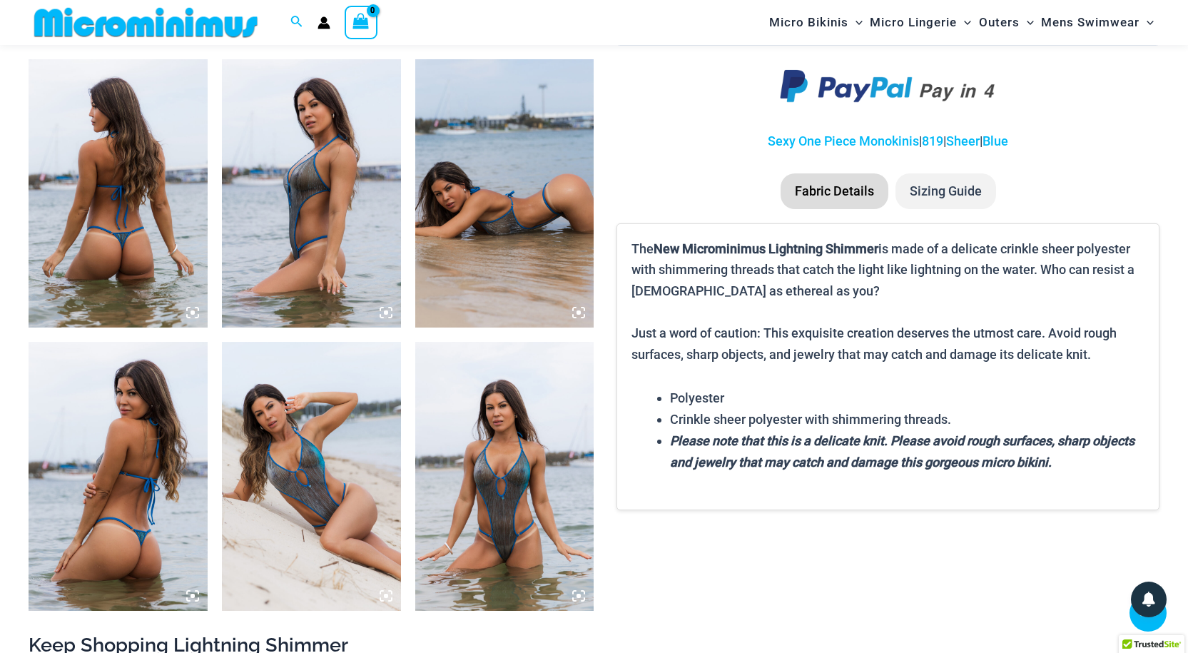
scroll to position [939, 0]
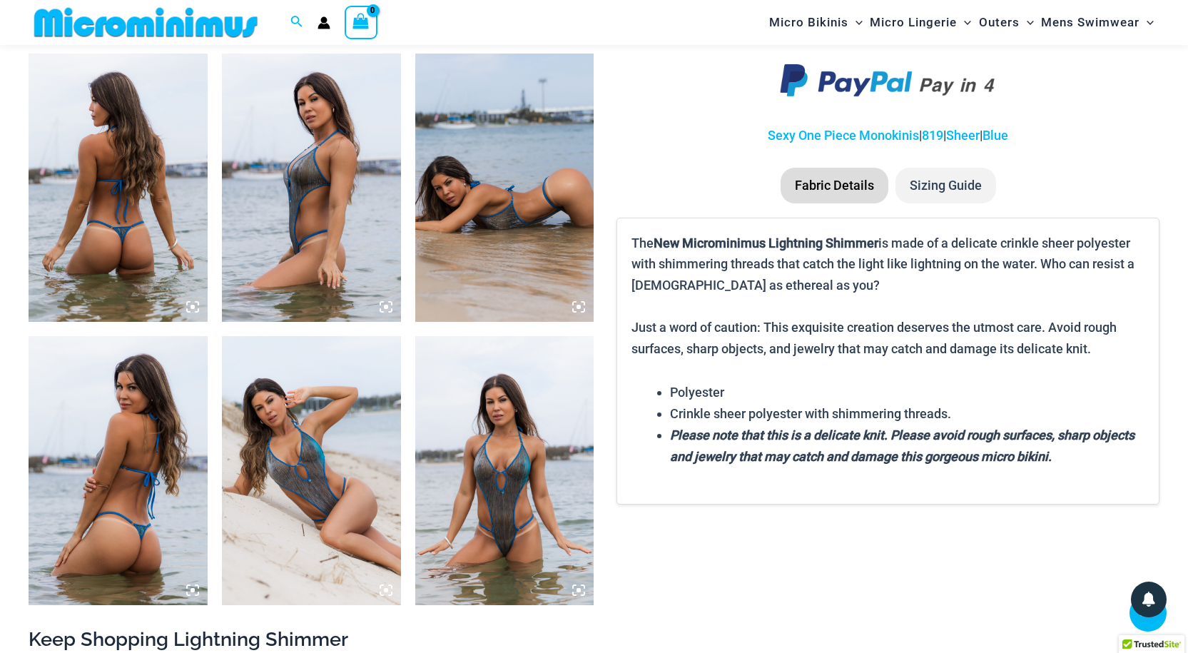
click at [303, 225] on img at bounding box center [311, 188] width 179 height 268
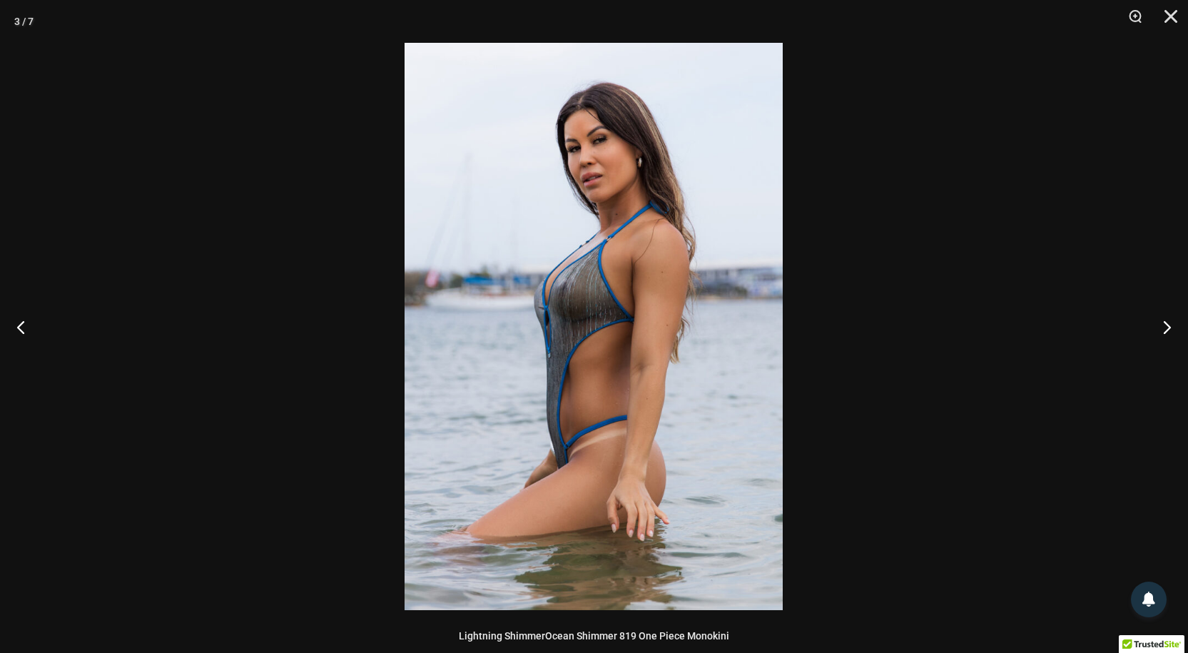
click at [546, 332] on img at bounding box center [594, 326] width 378 height 567
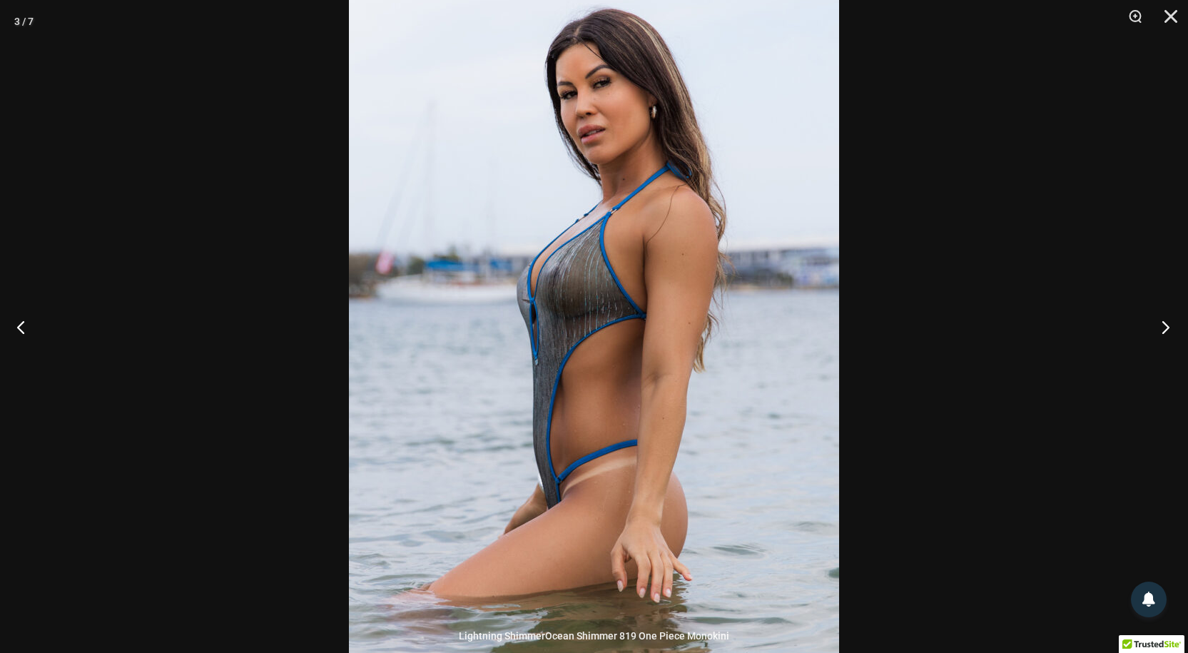
click at [1170, 325] on button "Next" at bounding box center [1161, 326] width 54 height 71
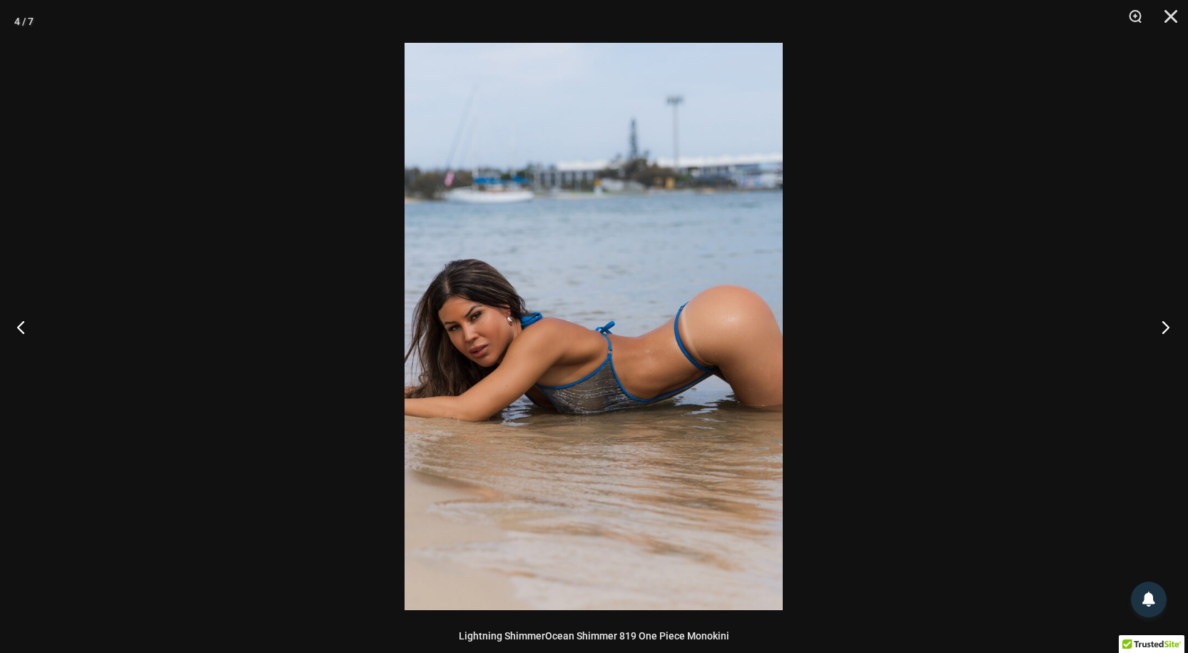
click at [1170, 325] on button "Next" at bounding box center [1161, 326] width 54 height 71
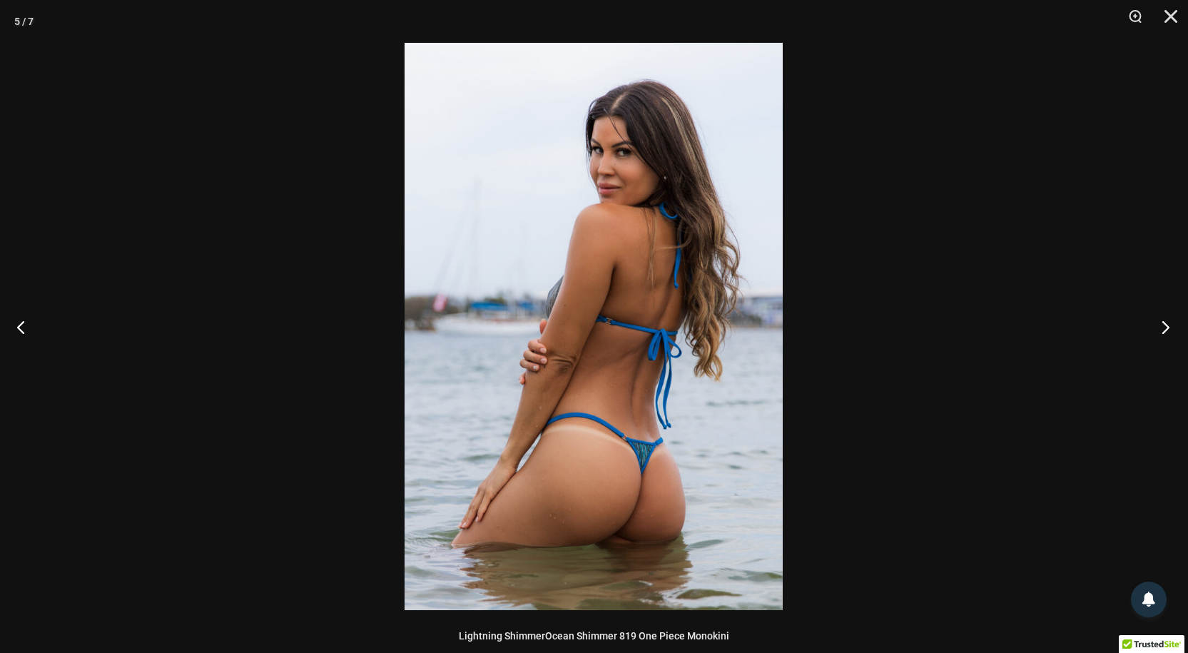
click at [1170, 325] on button "Next" at bounding box center [1161, 326] width 54 height 71
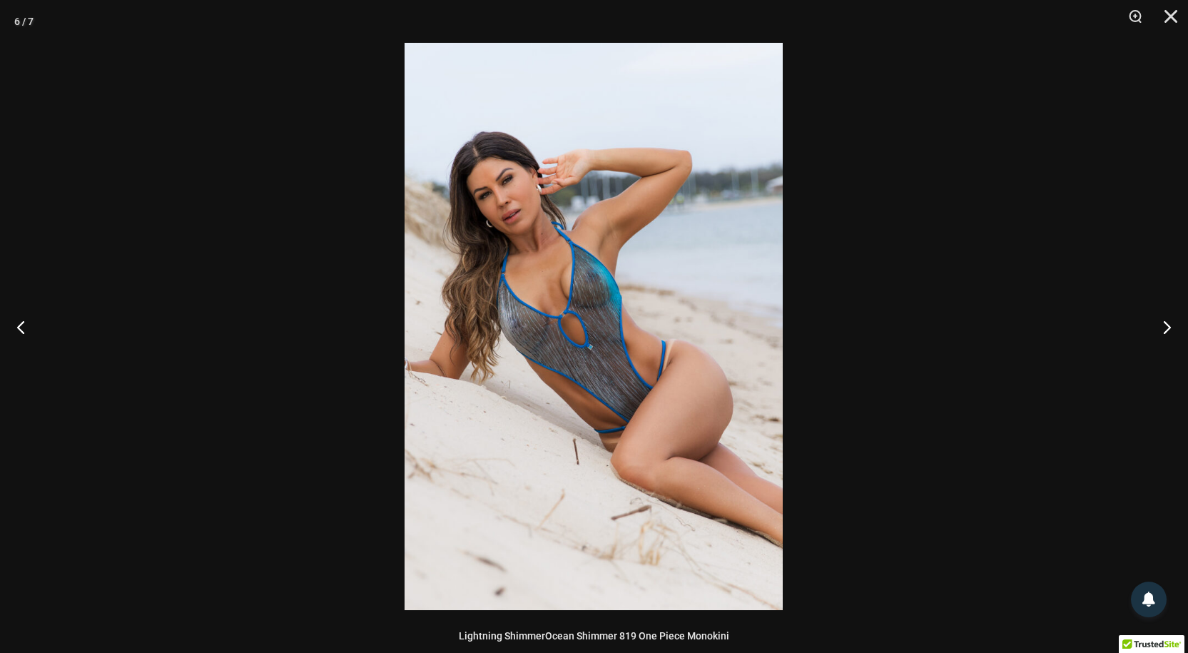
click at [608, 335] on img at bounding box center [594, 326] width 378 height 567
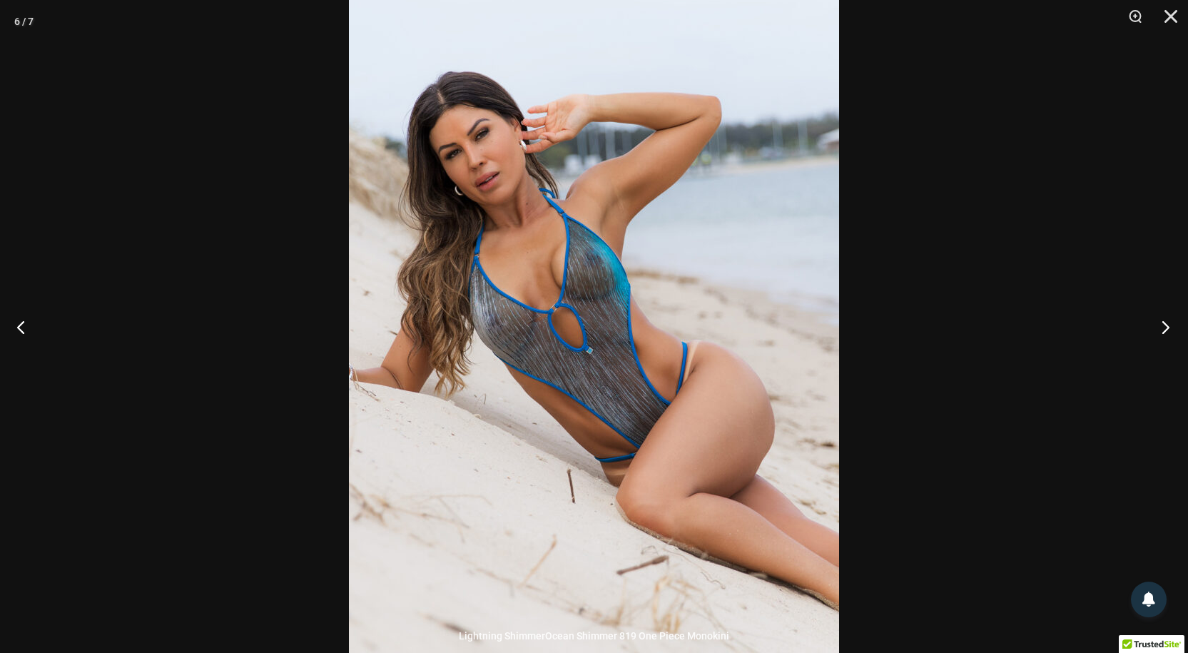
click at [1167, 326] on button "Next" at bounding box center [1161, 326] width 54 height 71
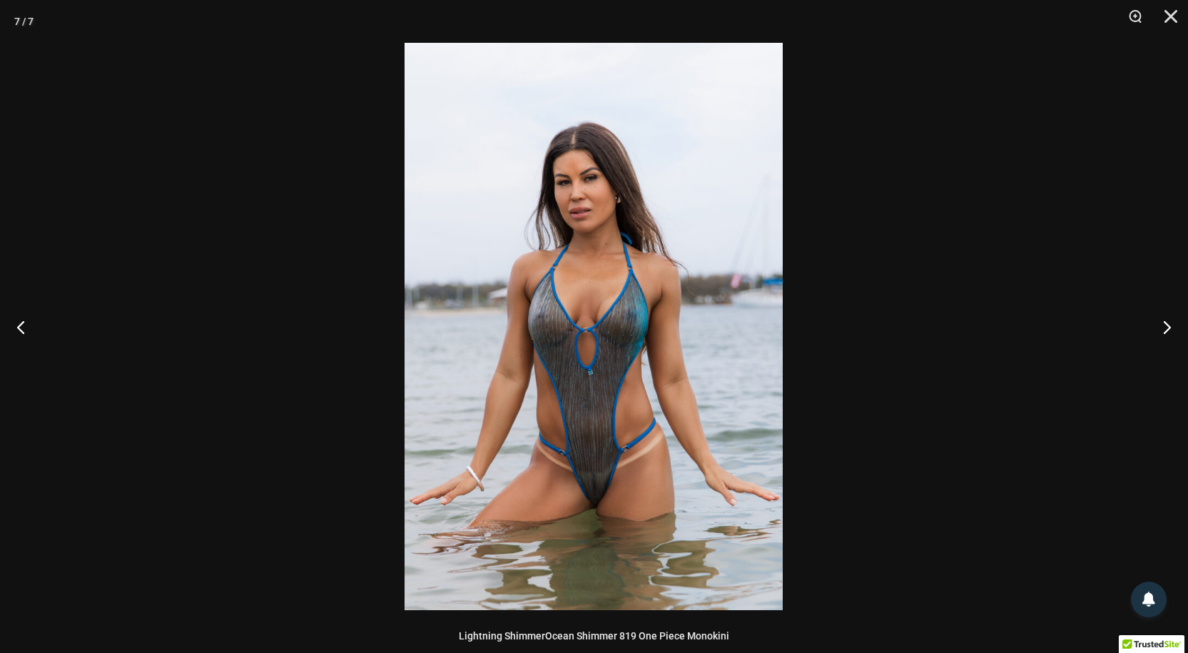
click at [566, 391] on img at bounding box center [594, 326] width 378 height 567
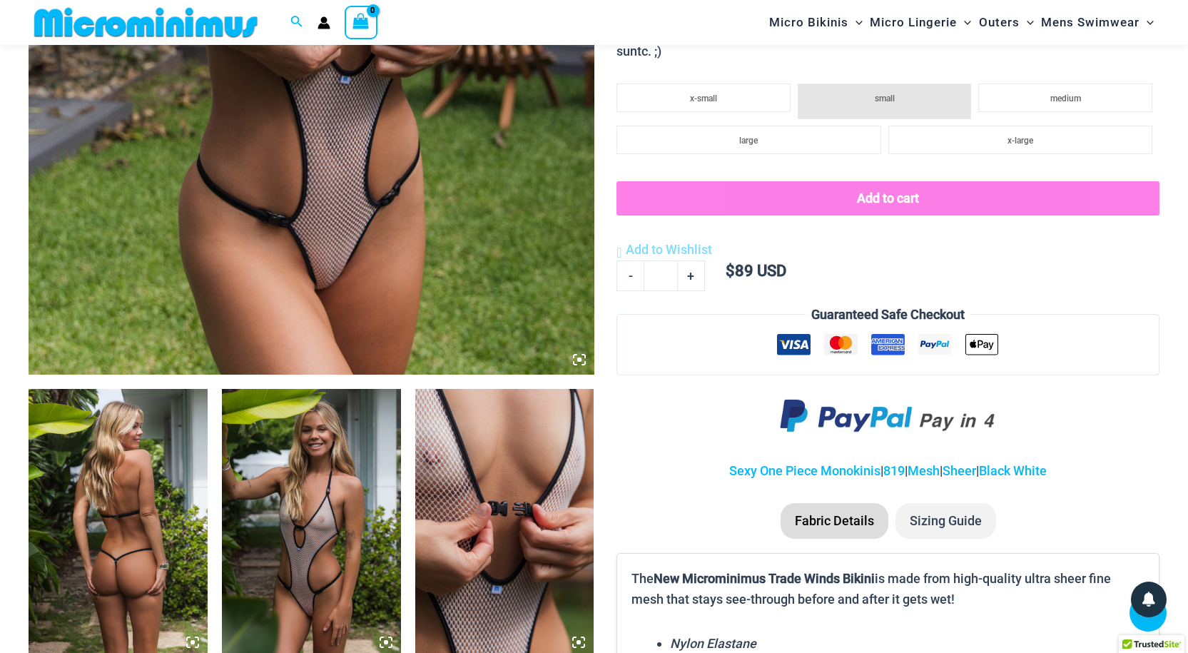
scroll to position [729, 0]
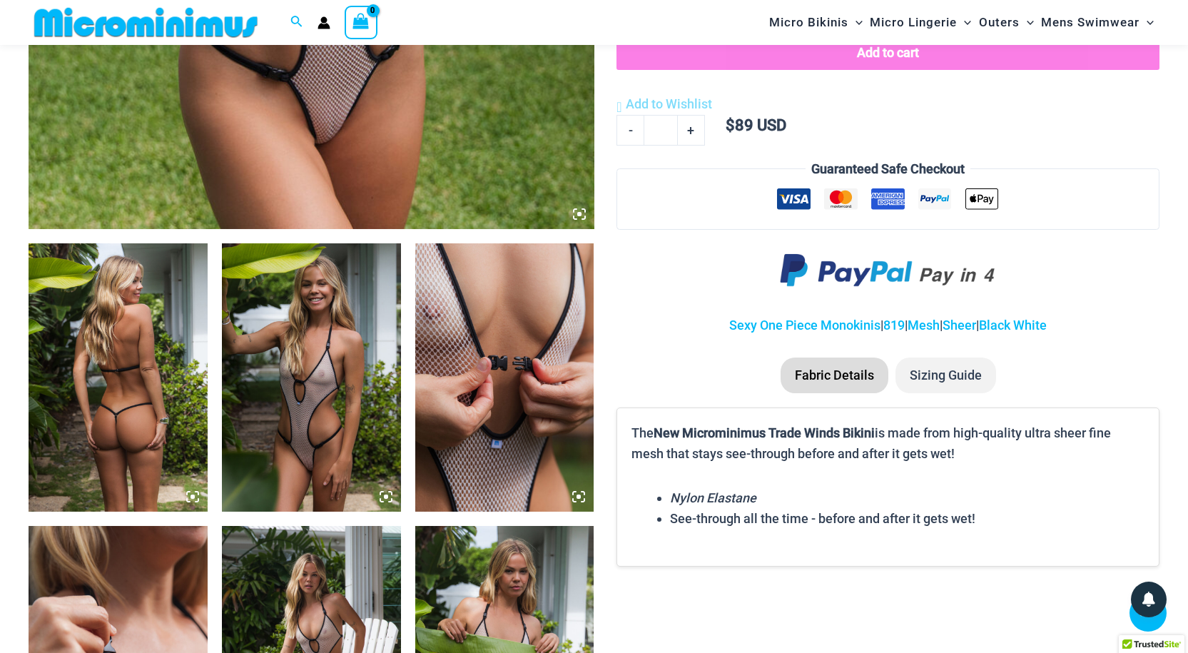
click at [1112, 188] on ul at bounding box center [887, 202] width 513 height 28
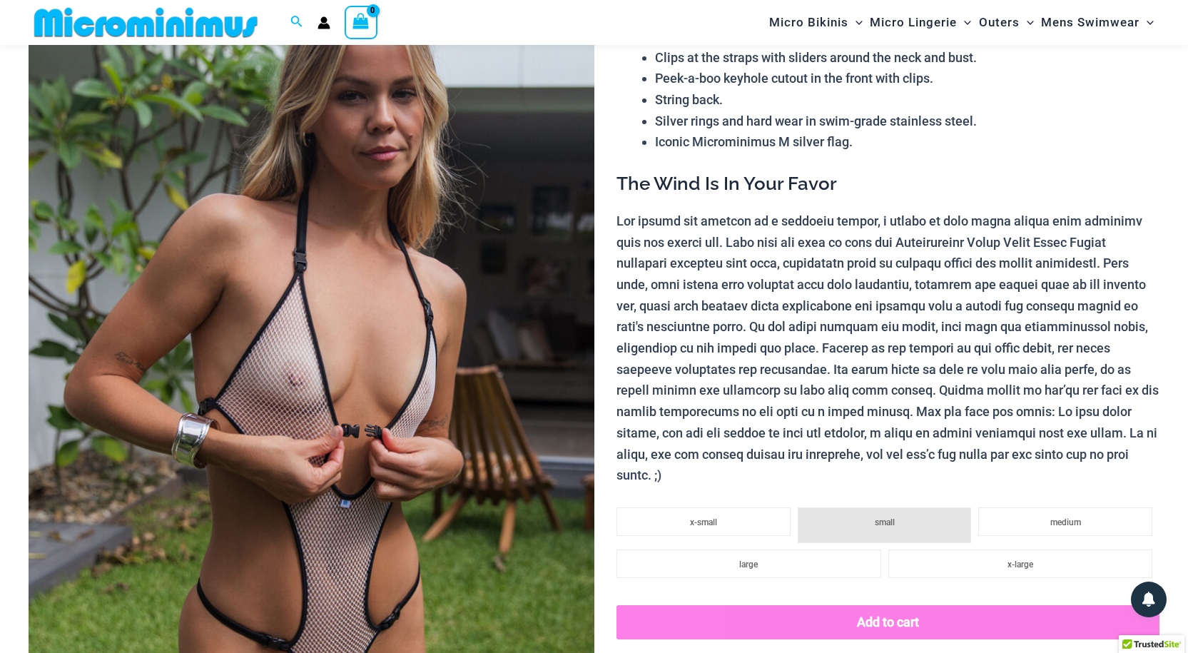
scroll to position [537, 0]
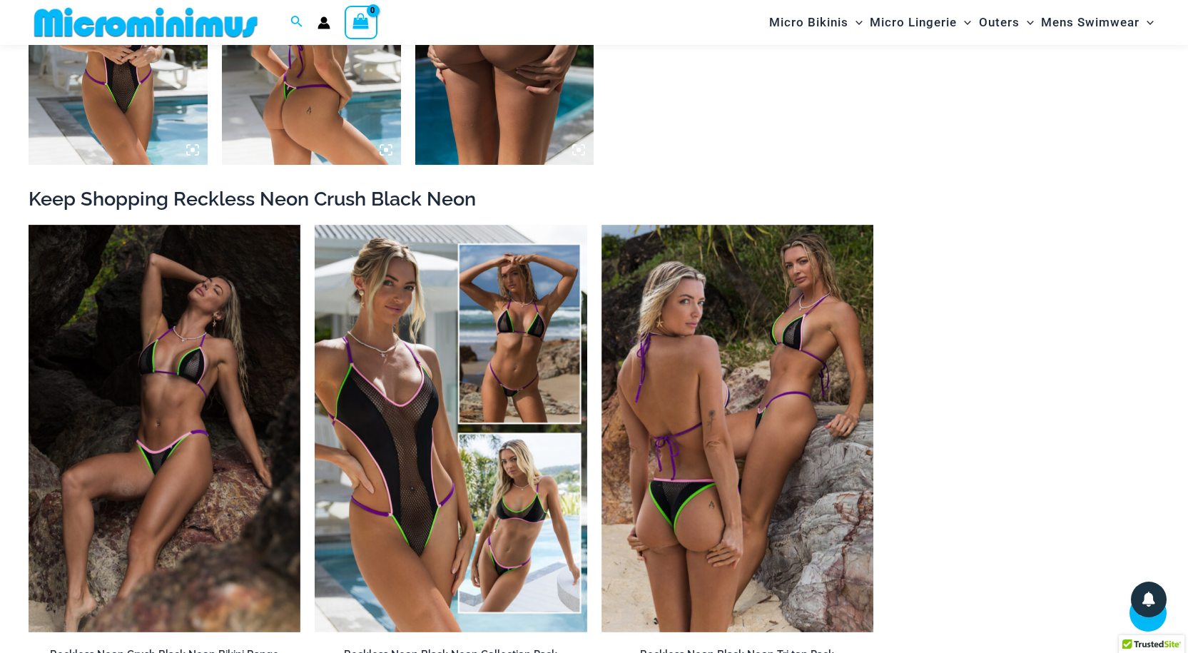
scroll to position [1409, 0]
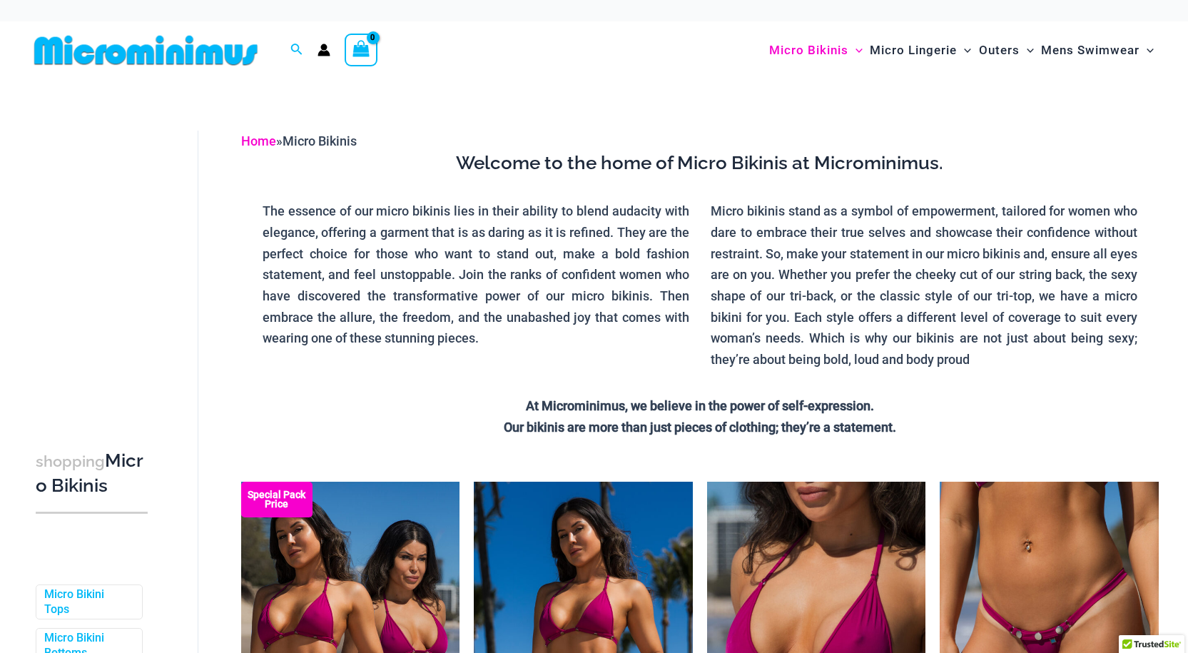
click at [254, 143] on link "Home" at bounding box center [258, 140] width 35 height 15
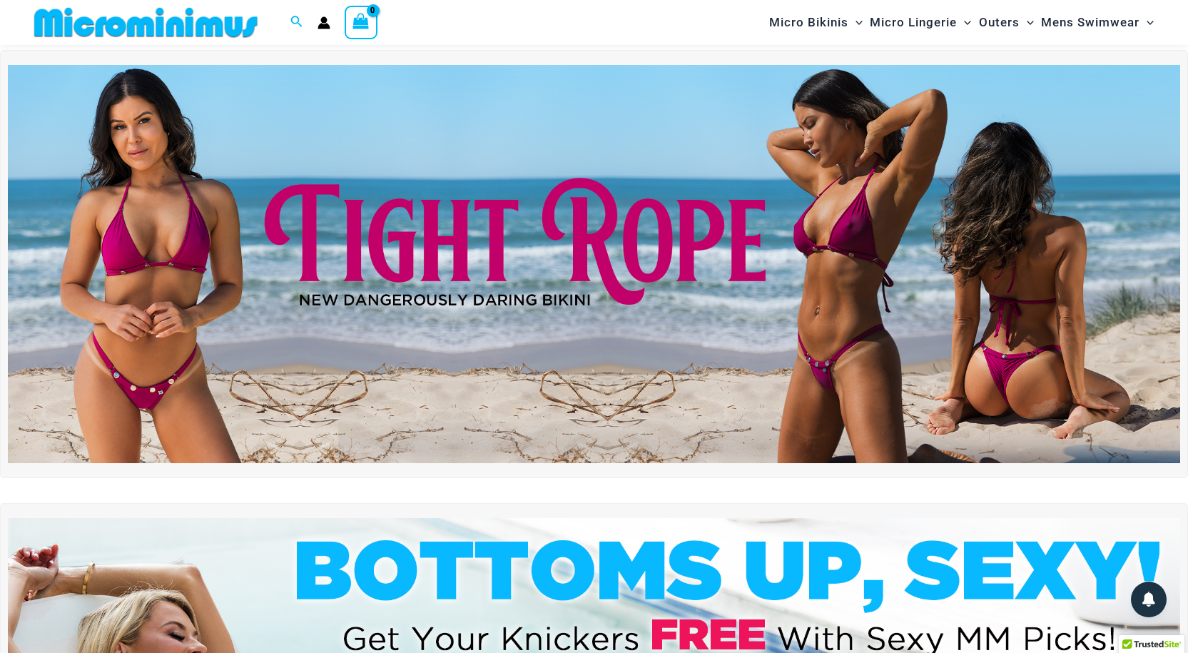
scroll to position [6, 0]
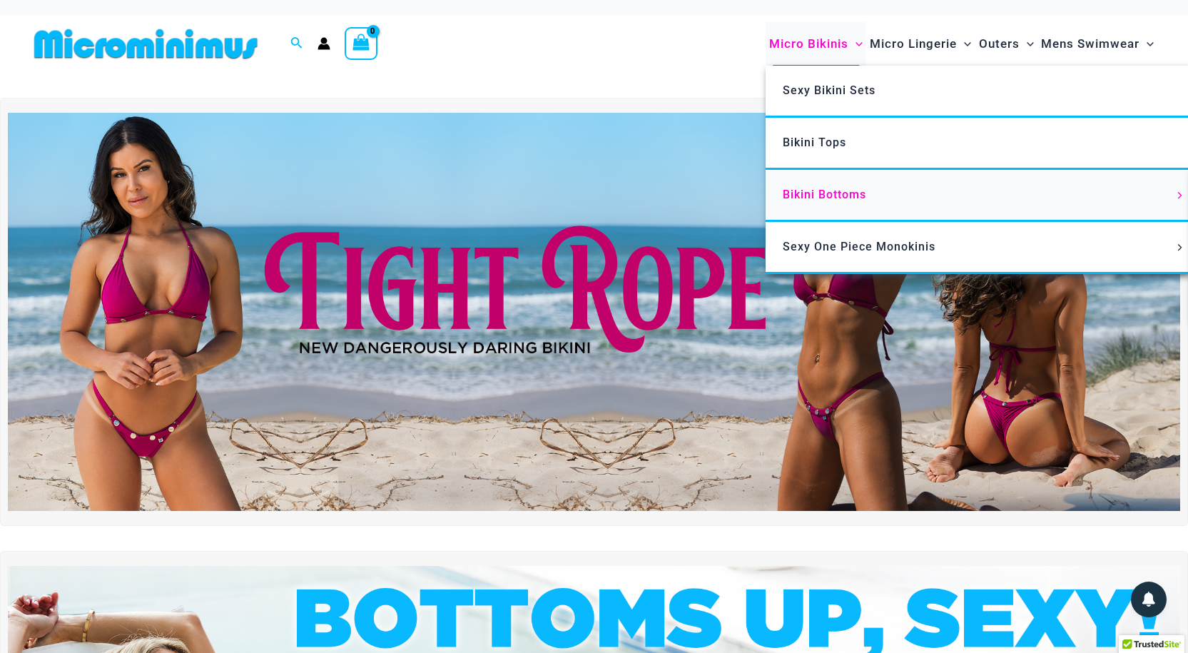
click at [811, 190] on span "Bikini Bottoms" at bounding box center [824, 195] width 83 height 14
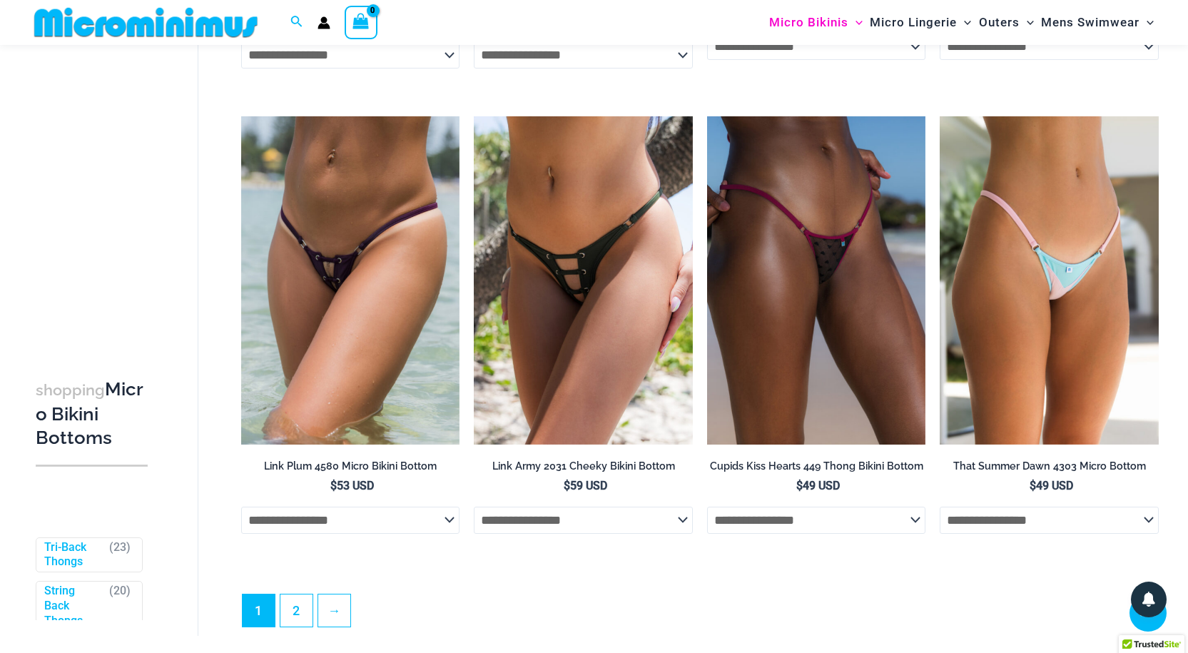
scroll to position [4052, 0]
